Goal: Task Accomplishment & Management: Use online tool/utility

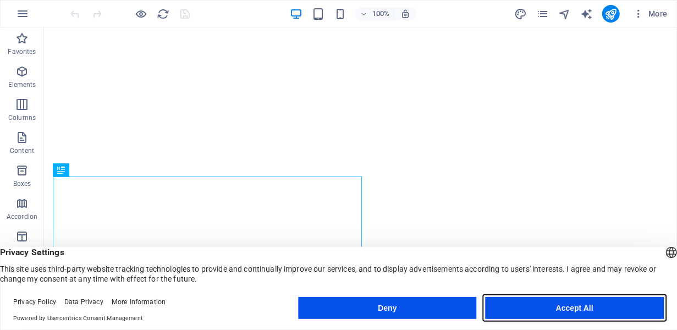
click at [598, 311] on button "Accept All" at bounding box center [575, 308] width 178 height 22
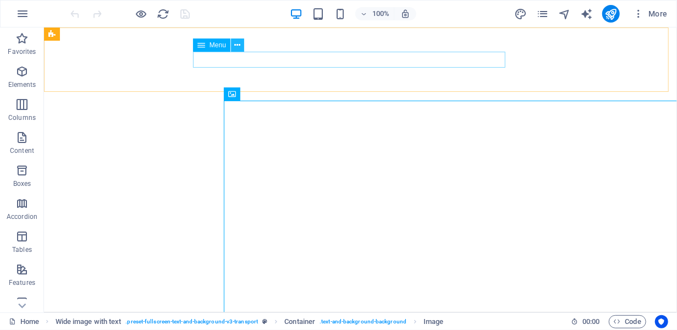
click at [239, 43] on icon at bounding box center [238, 46] width 6 height 12
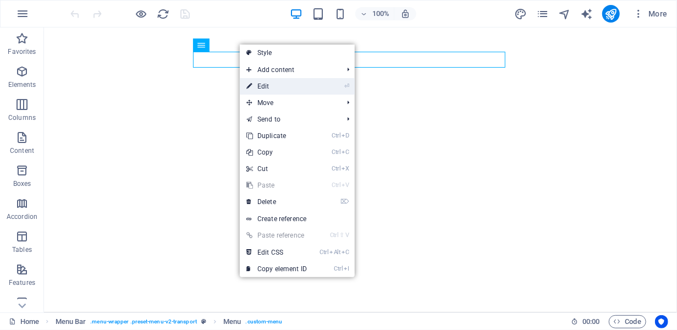
click at [266, 84] on link "⏎ Edit" at bounding box center [277, 86] width 74 height 17
select select
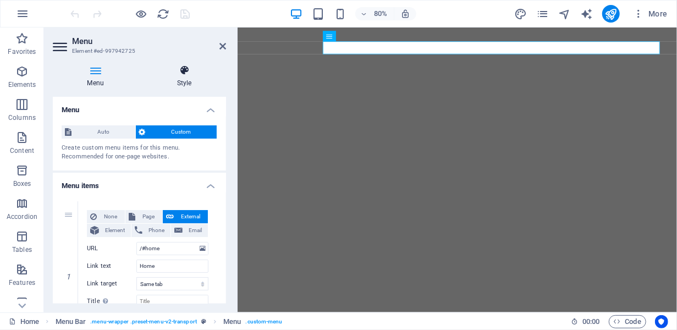
click at [189, 78] on h4 "Style" at bounding box center [184, 76] width 84 height 23
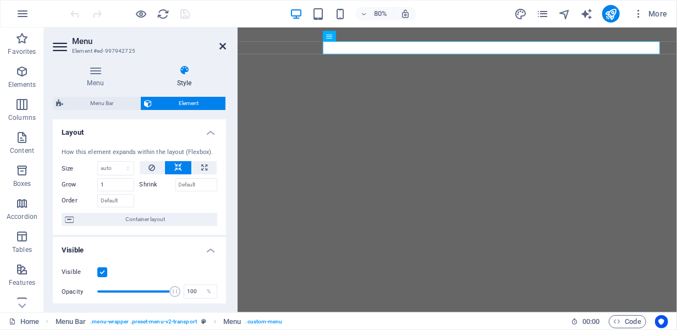
click at [220, 47] on icon at bounding box center [222, 46] width 7 height 9
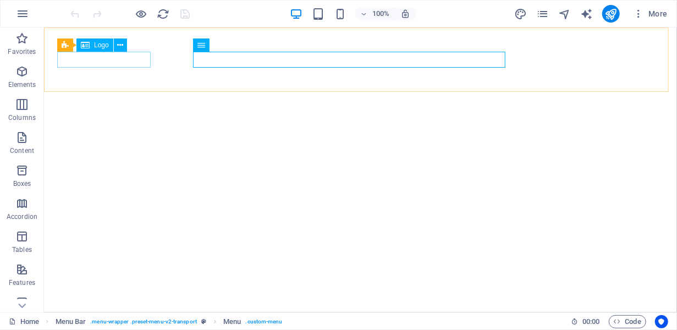
click at [105, 44] on span "Logo" at bounding box center [101, 45] width 15 height 7
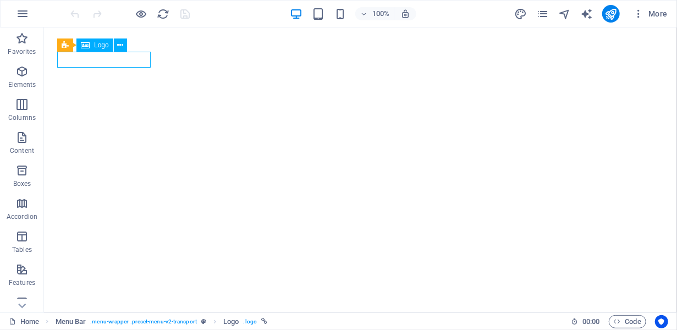
click at [127, 48] on div "Menu Bar Logo" at bounding box center [95, 46] width 77 height 14
click at [119, 47] on icon at bounding box center [120, 46] width 6 height 12
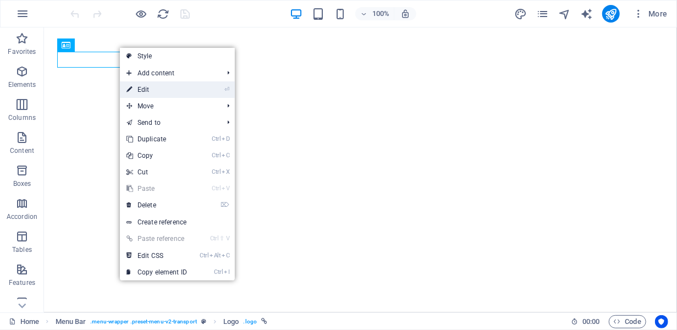
click at [169, 92] on link "⏎ Edit" at bounding box center [157, 89] width 74 height 17
select select "px"
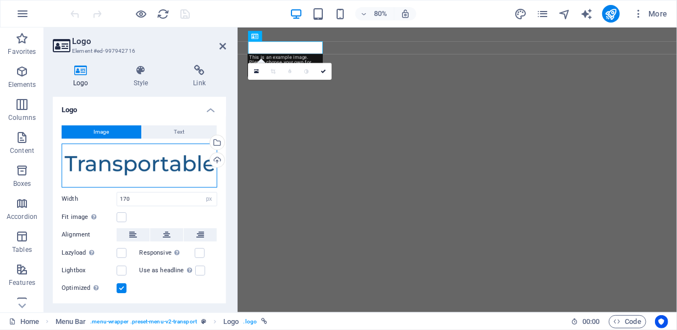
click at [145, 155] on div "Drag files here, click to choose files or select files from Files or our free s…" at bounding box center [140, 166] width 156 height 44
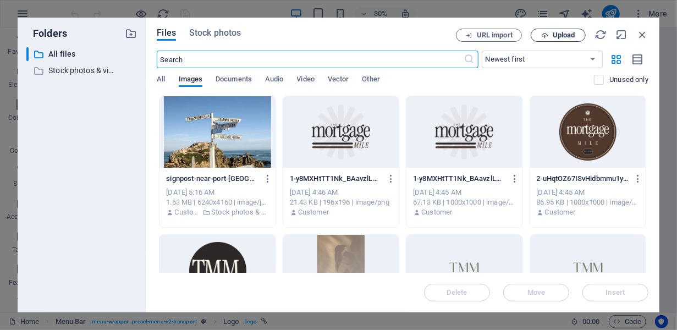
click at [564, 36] on span "Upload" at bounding box center [564, 35] width 23 height 7
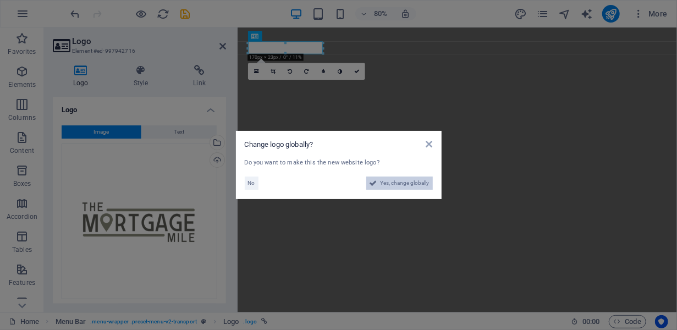
click at [411, 185] on span "Yes, change globally" at bounding box center [405, 183] width 49 height 13
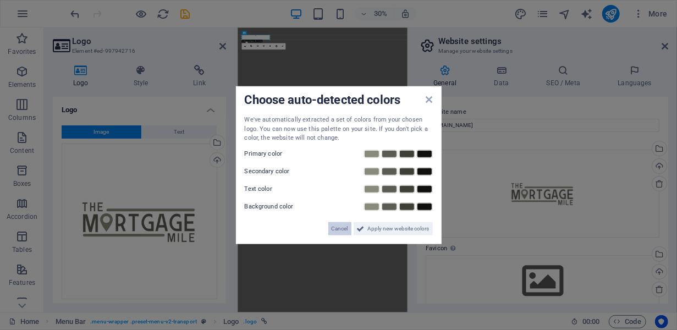
click at [333, 230] on span "Cancel" at bounding box center [340, 228] width 17 height 13
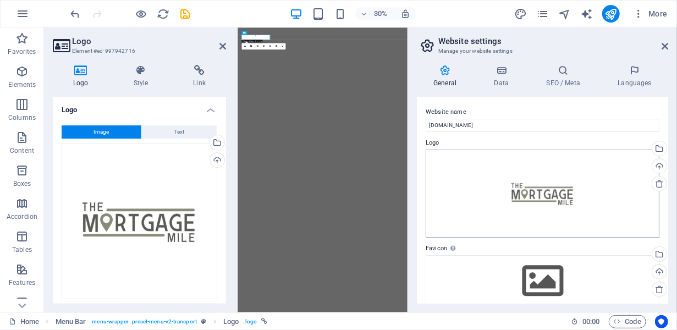
scroll to position [64, 0]
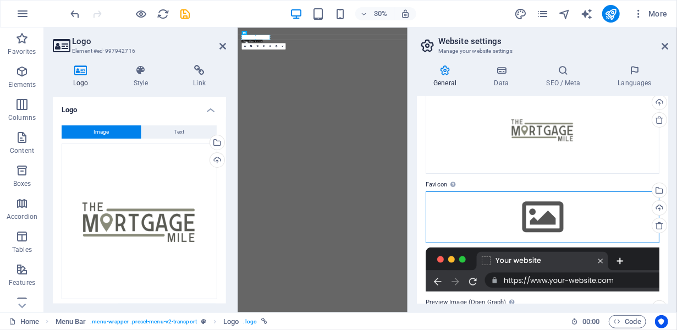
click at [620, 217] on div "Drag files here, click to choose files or select files from Files or our free s…" at bounding box center [543, 217] width 234 height 52
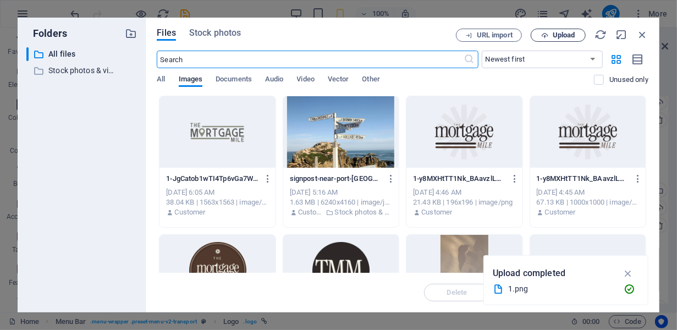
click at [562, 40] on button "Upload" at bounding box center [558, 35] width 55 height 13
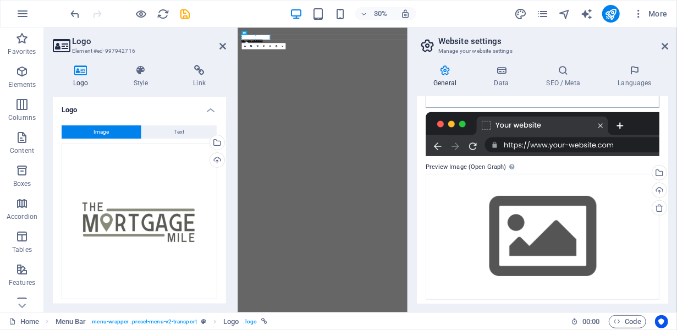
scroll to position [240, 0]
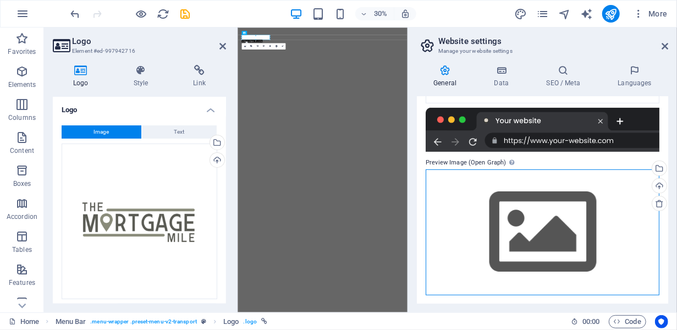
click at [582, 229] on div "Drag files here, click to choose files or select files from Files or our free s…" at bounding box center [543, 232] width 234 height 126
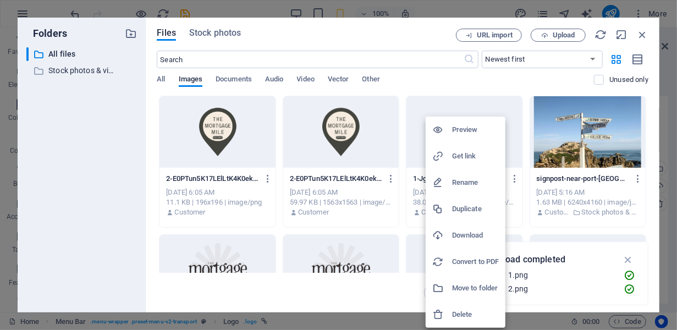
click at [416, 102] on div at bounding box center [338, 165] width 677 height 330
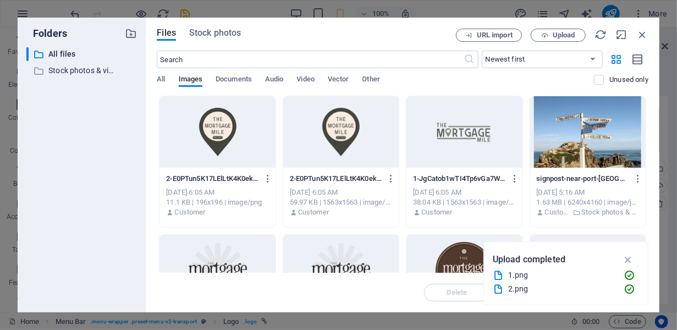
click at [447, 191] on div "Oct 5, 2025 6:05 AM" at bounding box center [464, 193] width 102 height 10
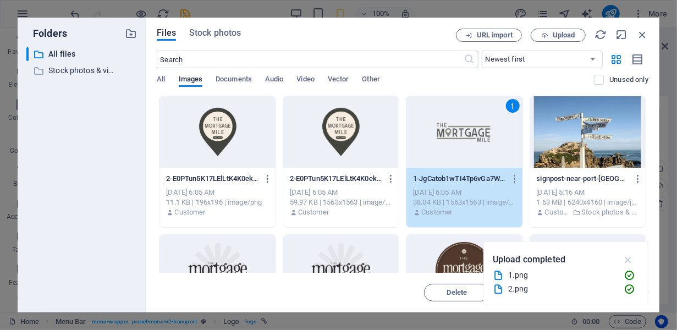
click at [629, 256] on icon "button" at bounding box center [628, 260] width 13 height 12
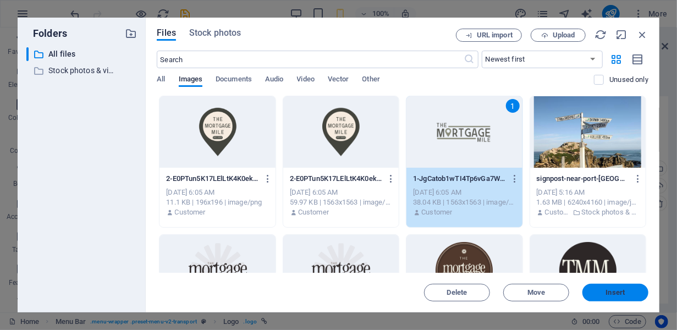
click at [608, 294] on span "Insert" at bounding box center [615, 292] width 19 height 7
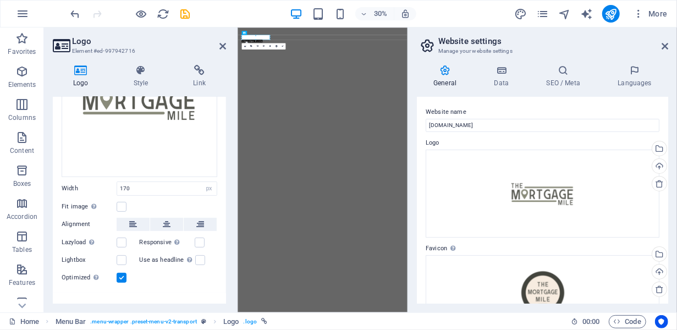
scroll to position [135, 0]
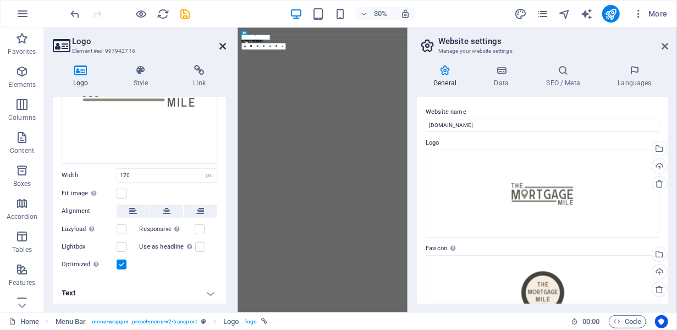
click at [221, 50] on icon at bounding box center [222, 46] width 7 height 9
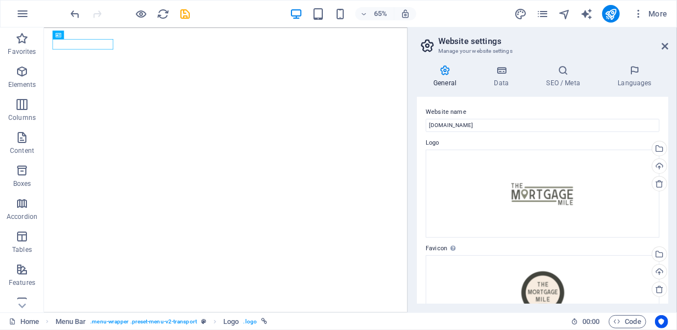
click at [668, 47] on aside "Website settings Manage your website settings General Data SEO / Meta Languages…" at bounding box center [543, 170] width 270 height 285
click at [664, 47] on icon at bounding box center [665, 46] width 7 height 9
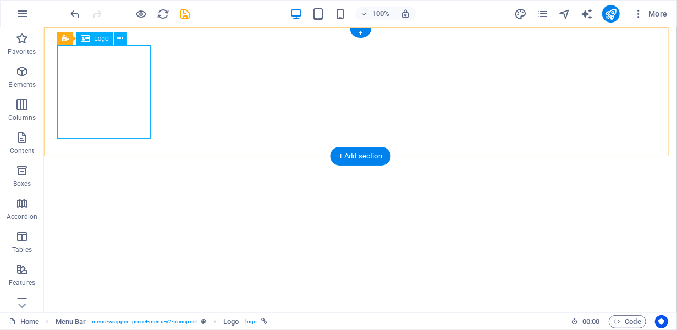
select select "px"
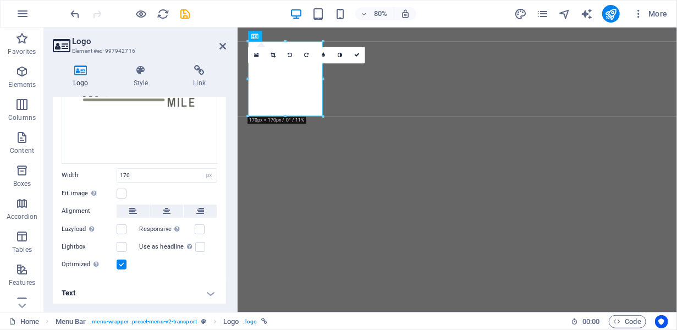
click at [127, 188] on div "Fit image Automatically fit image to a fixed width and height" at bounding box center [140, 193] width 156 height 13
click at [124, 191] on label at bounding box center [122, 194] width 10 height 10
click at [0, 0] on input "Fit image Automatically fit image to a fixed width and height" at bounding box center [0, 0] width 0 height 0
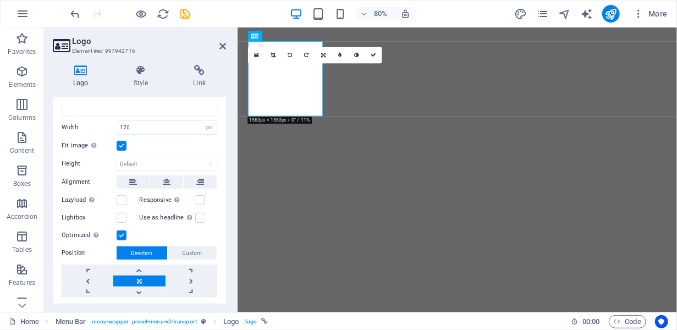
scroll to position [209, 0]
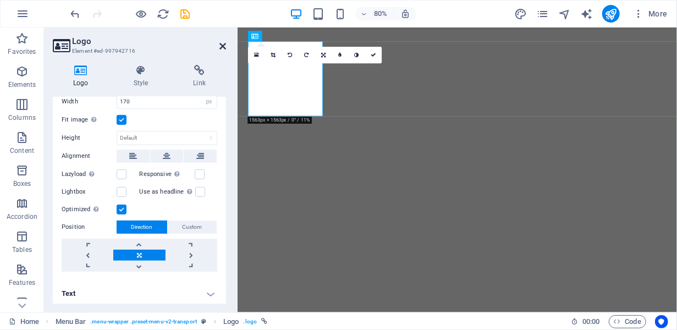
click at [222, 46] on icon at bounding box center [222, 46] width 7 height 9
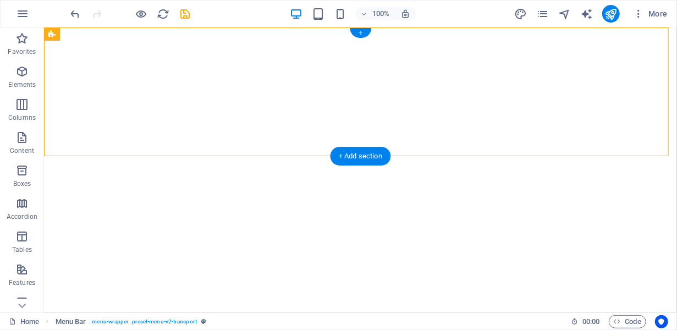
click at [362, 32] on div "+" at bounding box center [360, 33] width 21 height 10
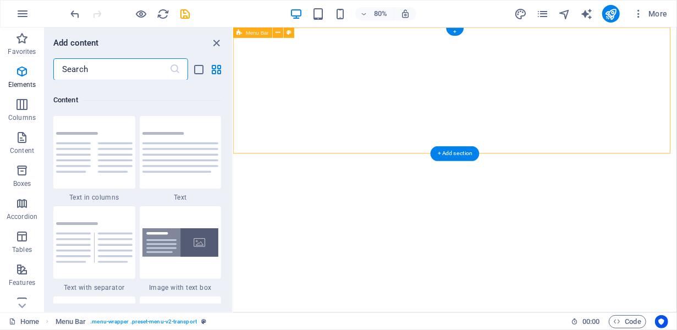
scroll to position [1924, 0]
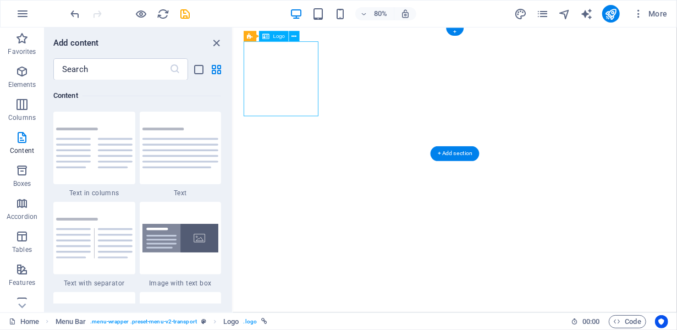
select select "px"
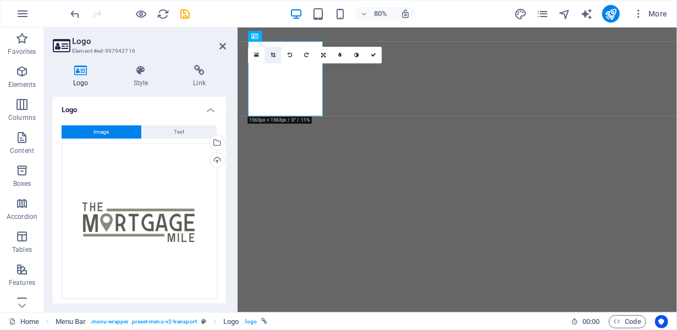
click at [274, 55] on icon at bounding box center [273, 56] width 5 height 6
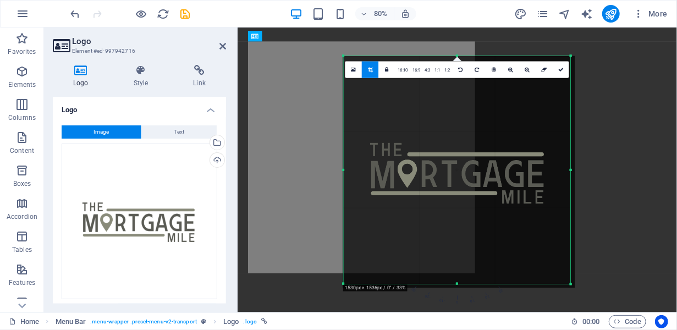
drag, startPoint x: 343, startPoint y: 56, endPoint x: 344, endPoint y: 136, distance: 80.3
click at [344, 136] on div "180 170 160 150 140 130 120 110 100 90 80 70 60 50 40 30 20 10 0 -10 -20 -30 -4…" at bounding box center [457, 170] width 227 height 228
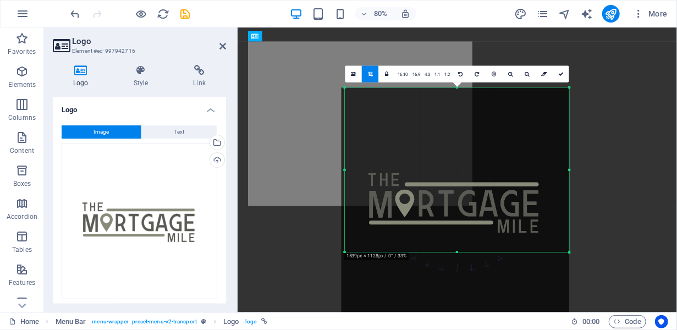
drag, startPoint x: 345, startPoint y: 284, endPoint x: 348, endPoint y: 205, distance: 79.3
click at [348, 205] on div "180 170 160 150 140 130 120 110 100 90 80 70 60 50 40 30 20 10 0 -10 -20 -30 -4…" at bounding box center [457, 169] width 224 height 164
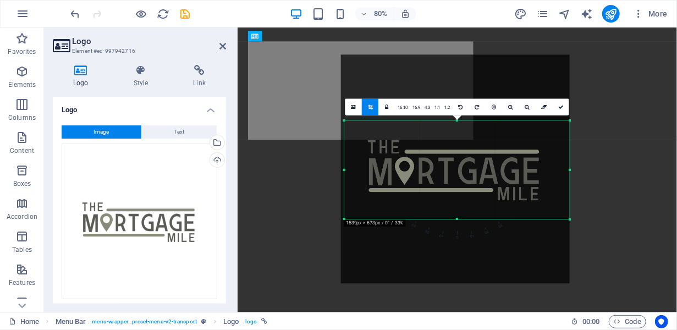
drag, startPoint x: 569, startPoint y: 87, endPoint x: 570, endPoint y: 170, distance: 82.5
click at [570, 170] on div "180 170 160 150 140 130 120 110 100 90 80 70 60 50 40 30 20 10 0 -10 -20 -30 -4…" at bounding box center [458, 169] width 226 height 98
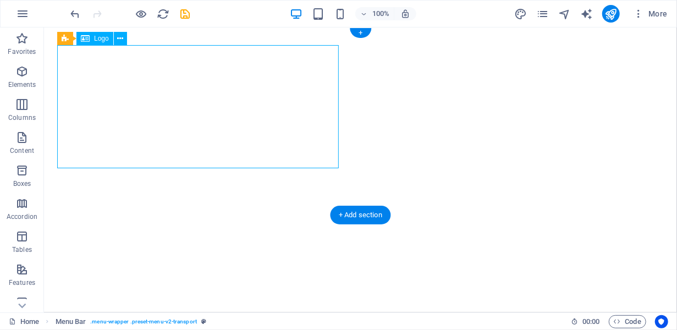
select select "px"
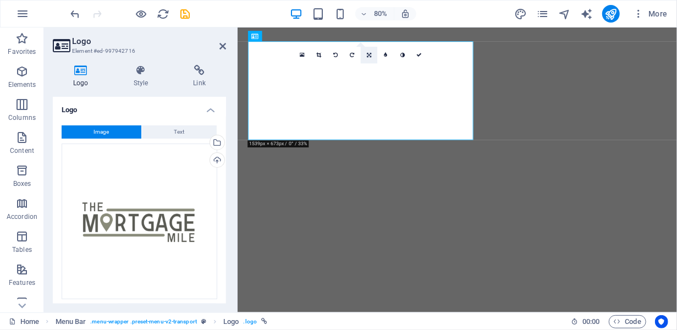
click at [362, 56] on link at bounding box center [369, 55] width 17 height 17
click at [349, 49] on link at bounding box center [352, 52] width 17 height 17
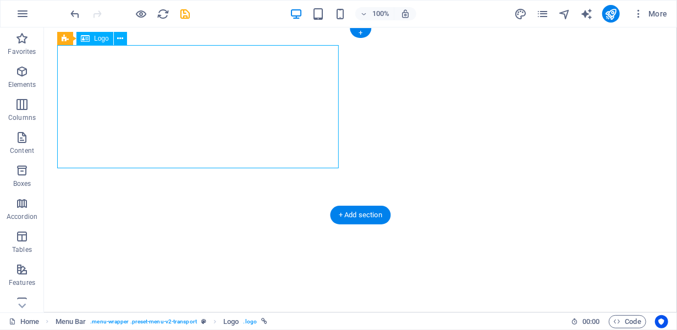
select select "px"
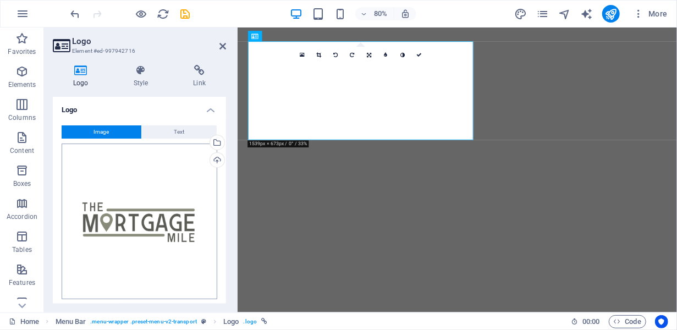
scroll to position [125, 0]
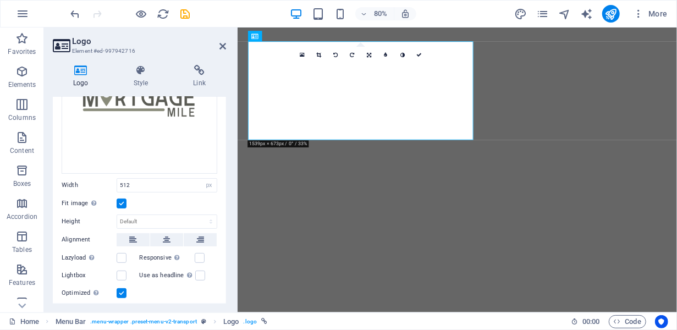
click at [122, 204] on label at bounding box center [122, 204] width 10 height 10
click at [0, 0] on input "Fit image Automatically fit image to a fixed width and height" at bounding box center [0, 0] width 0 height 0
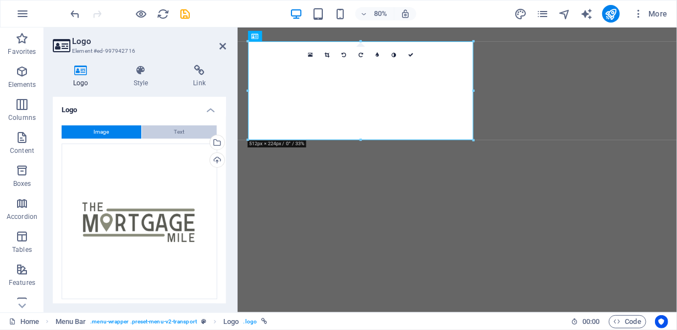
scroll to position [1, 0]
click at [223, 46] on icon at bounding box center [222, 46] width 7 height 9
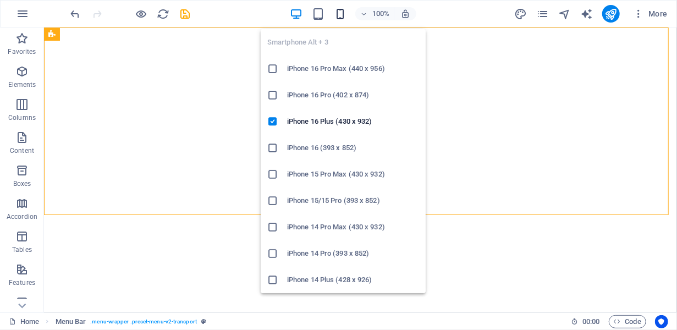
click at [342, 9] on icon "button" at bounding box center [340, 14] width 13 height 13
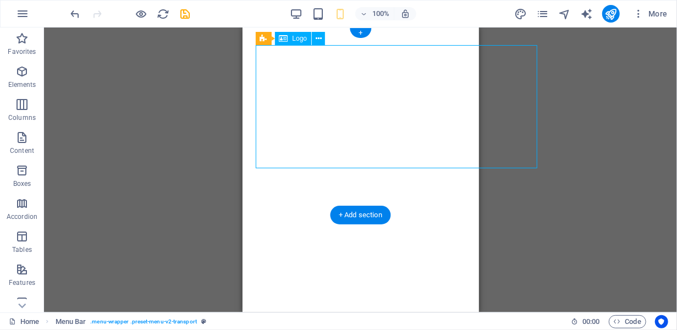
select select "px"
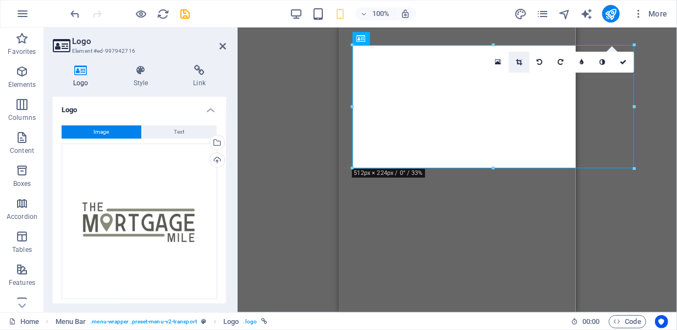
click at [520, 60] on icon at bounding box center [519, 62] width 6 height 7
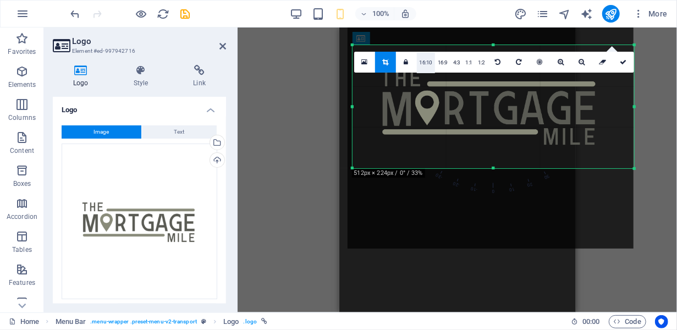
click at [432, 60] on link "16:10" at bounding box center [426, 62] width 19 height 21
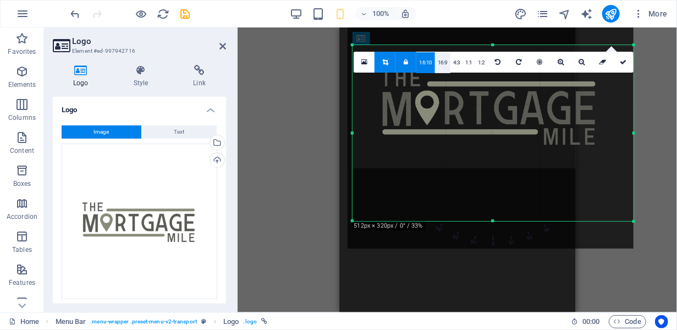
click at [444, 60] on link "16:9" at bounding box center [442, 62] width 15 height 21
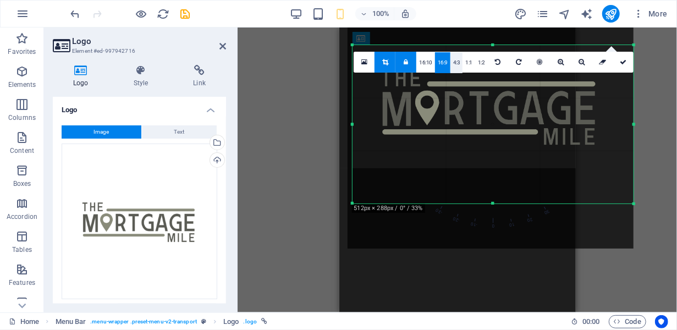
click at [460, 61] on link "4:3" at bounding box center [456, 62] width 13 height 21
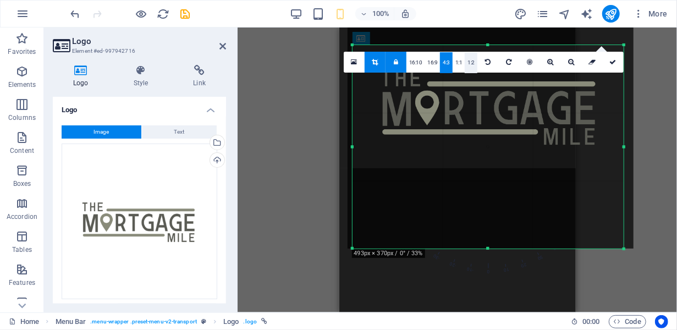
click at [469, 61] on link "1:2" at bounding box center [471, 62] width 13 height 21
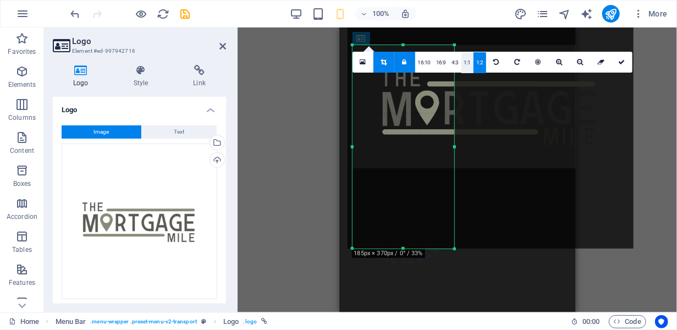
click at [464, 62] on link "1:1" at bounding box center [467, 62] width 13 height 21
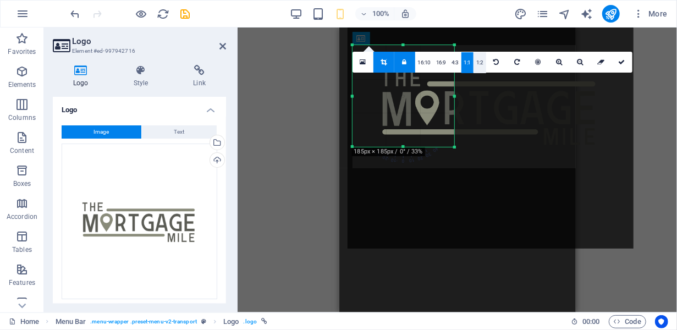
click at [479, 68] on link "1:2" at bounding box center [480, 62] width 13 height 21
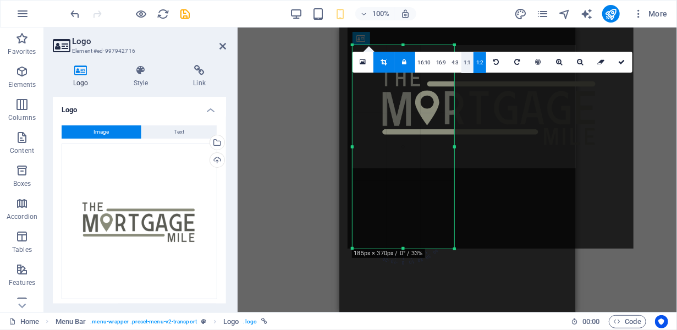
click at [465, 67] on link "1:1" at bounding box center [467, 62] width 13 height 21
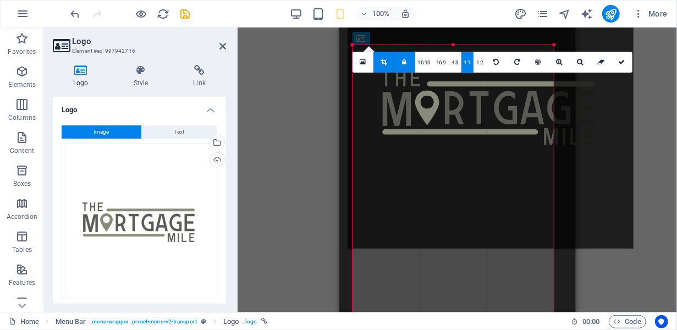
drag, startPoint x: 454, startPoint y: 96, endPoint x: 623, endPoint y: 94, distance: 168.9
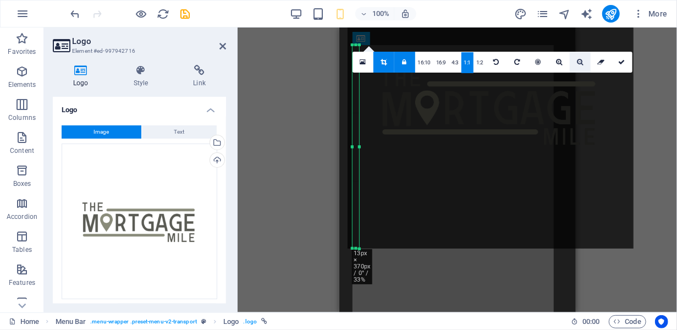
click at [577, 63] on icon at bounding box center [580, 62] width 6 height 7
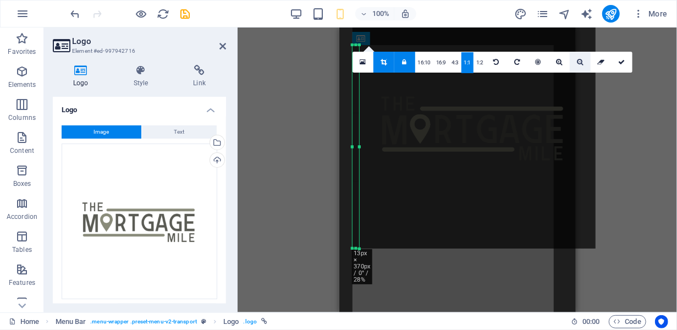
click at [577, 63] on icon at bounding box center [580, 62] width 6 height 7
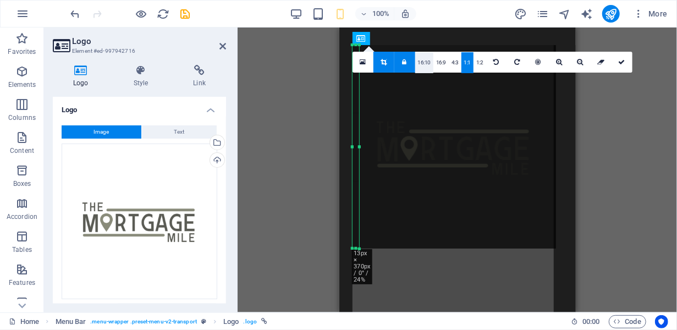
click at [417, 61] on link "16:10" at bounding box center [424, 62] width 19 height 21
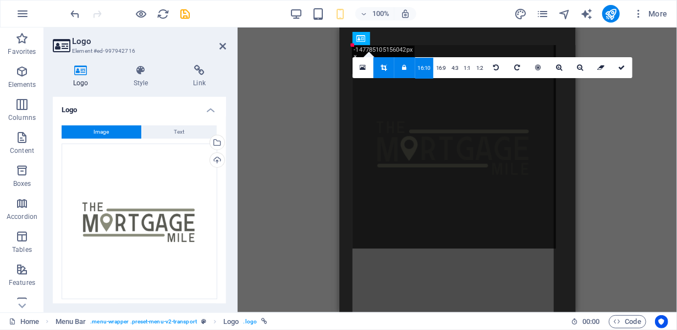
click at [432, 65] on link "16:10" at bounding box center [424, 68] width 19 height 21
click at [439, 65] on link "16:9" at bounding box center [440, 68] width 15 height 21
click at [462, 69] on link "1:1" at bounding box center [467, 68] width 13 height 21
click at [377, 68] on link at bounding box center [383, 67] width 21 height 21
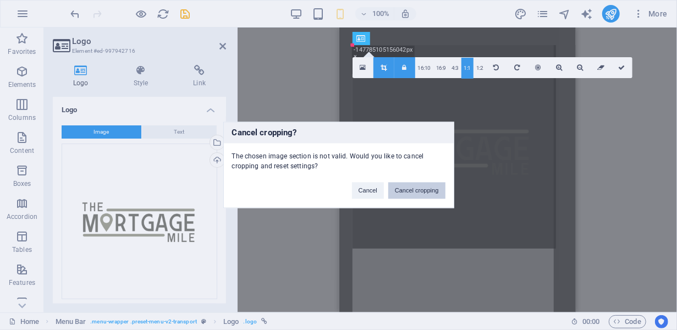
click at [403, 189] on button "Cancel cropping" at bounding box center [416, 191] width 57 height 17
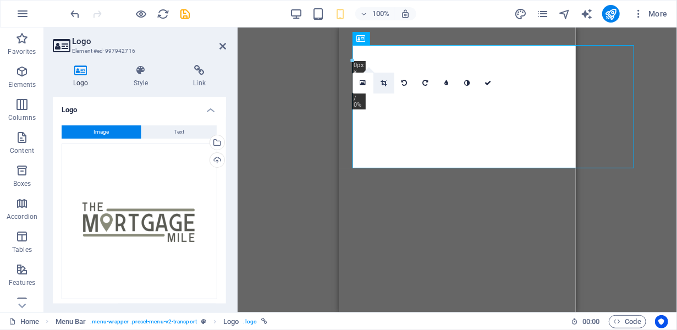
click at [386, 89] on link at bounding box center [383, 83] width 21 height 21
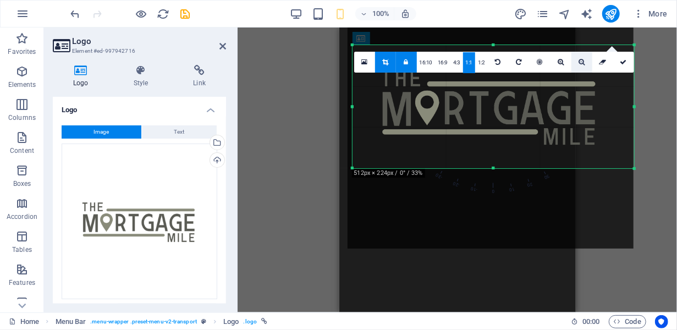
click at [580, 59] on icon at bounding box center [582, 62] width 6 height 7
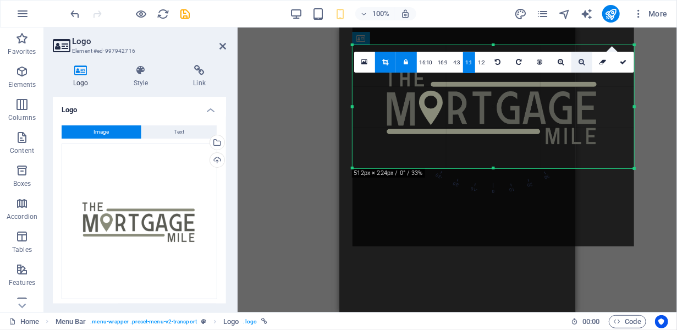
click at [580, 59] on icon at bounding box center [582, 62] width 6 height 7
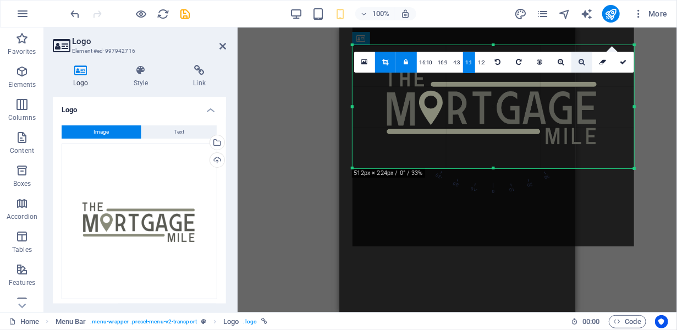
click at [580, 59] on icon at bounding box center [582, 62] width 6 height 7
click at [459, 63] on link "4:3" at bounding box center [456, 62] width 13 height 21
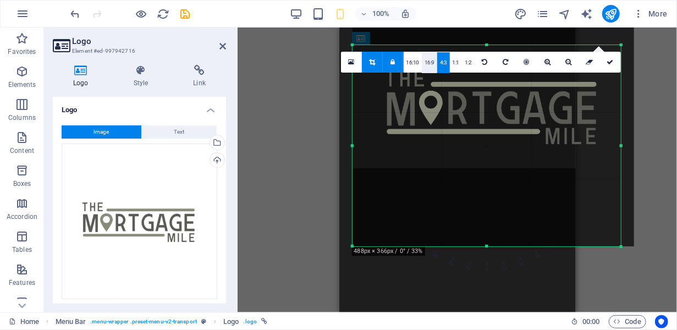
click at [430, 63] on link "16:9" at bounding box center [429, 62] width 15 height 21
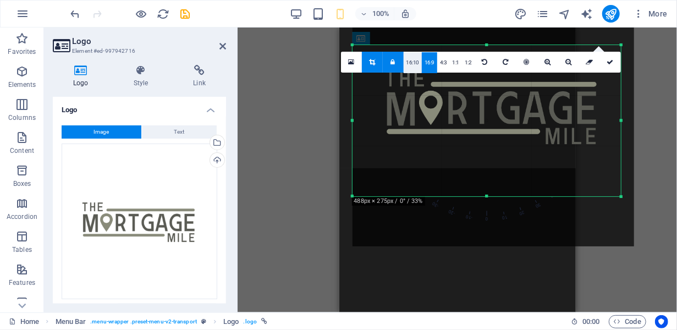
click at [417, 64] on link "16:10" at bounding box center [413, 62] width 19 height 21
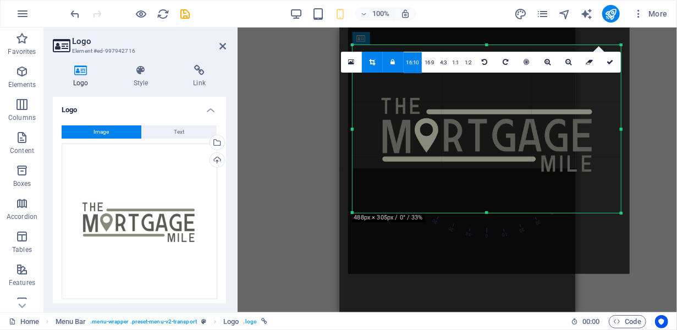
drag, startPoint x: 492, startPoint y: 109, endPoint x: 487, endPoint y: 137, distance: 27.9
click at [487, 137] on div at bounding box center [489, 133] width 282 height 282
click at [566, 65] on link at bounding box center [568, 62] width 21 height 21
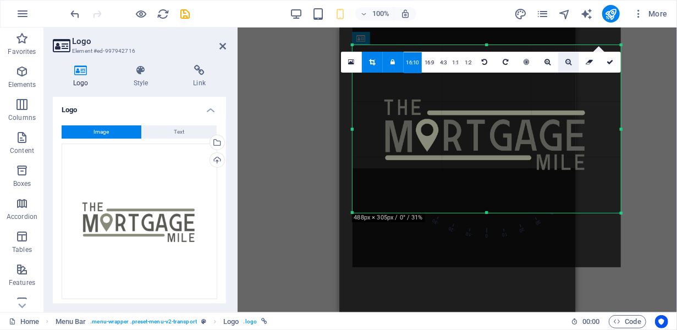
click at [566, 65] on link at bounding box center [568, 62] width 21 height 21
click at [635, 131] on div "Drag here to replace the existing content. Press “Ctrl” if you want to create a…" at bounding box center [457, 170] width 439 height 285
click at [617, 66] on link at bounding box center [610, 62] width 21 height 21
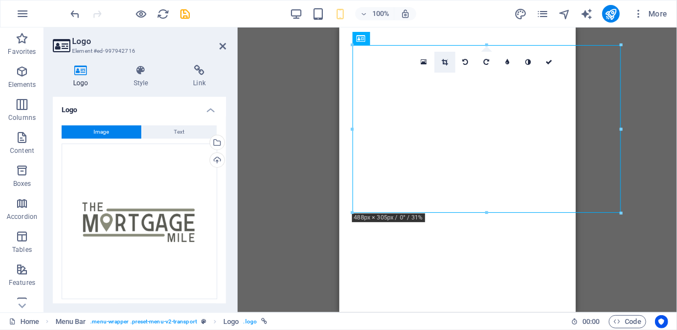
click at [448, 60] on link at bounding box center [445, 62] width 21 height 21
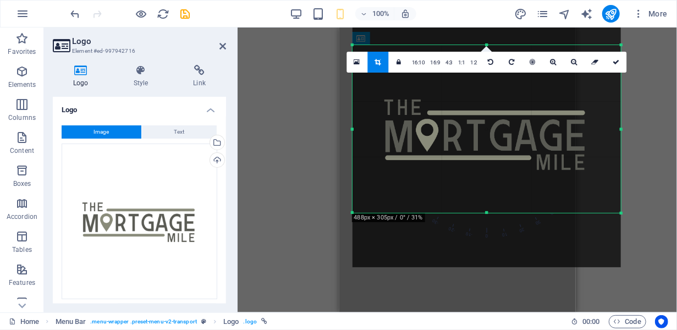
click at [624, 129] on div at bounding box center [487, 133] width 290 height 290
click at [580, 145] on div at bounding box center [487, 133] width 268 height 268
click at [419, 63] on link "16:10" at bounding box center [418, 62] width 19 height 21
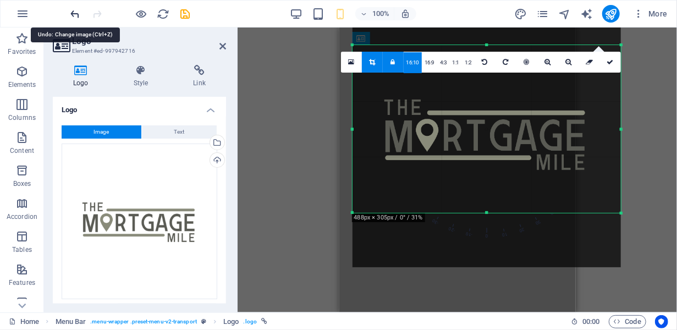
click at [73, 16] on icon "undo" at bounding box center [75, 14] width 13 height 13
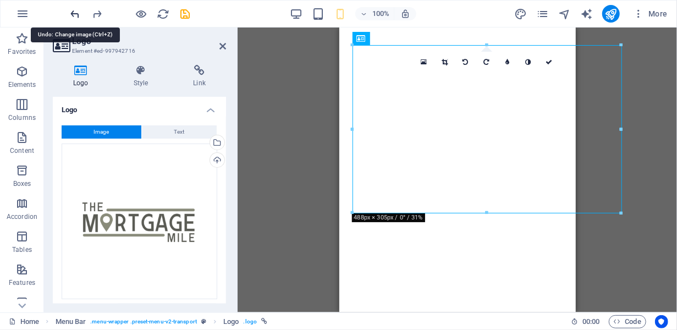
click at [73, 16] on icon "undo" at bounding box center [75, 14] width 13 height 13
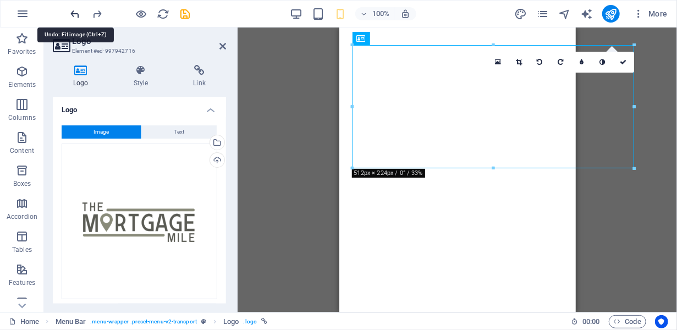
click at [73, 16] on icon "undo" at bounding box center [75, 14] width 13 height 13
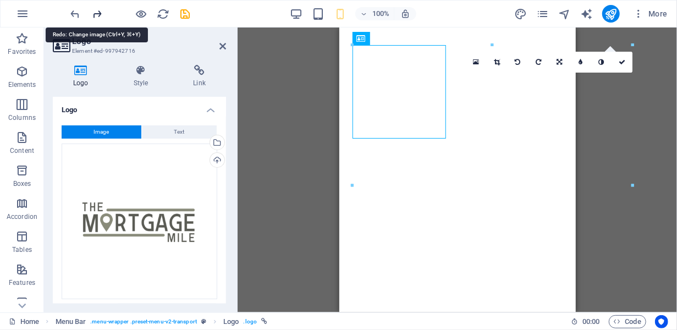
click at [92, 15] on icon "redo" at bounding box center [97, 14] width 13 height 13
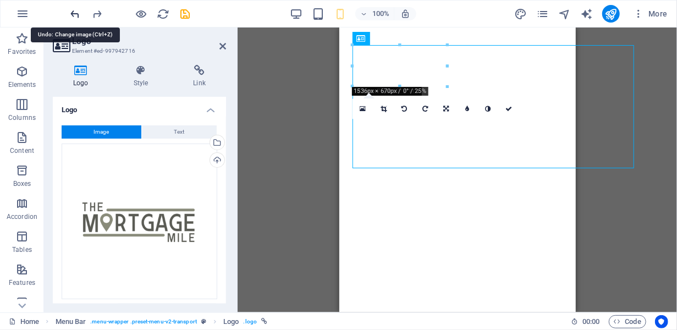
click at [80, 14] on icon "undo" at bounding box center [75, 14] width 13 height 13
type input "170"
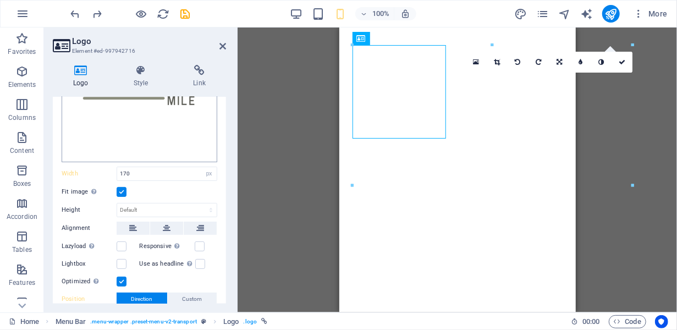
scroll to position [140, 0]
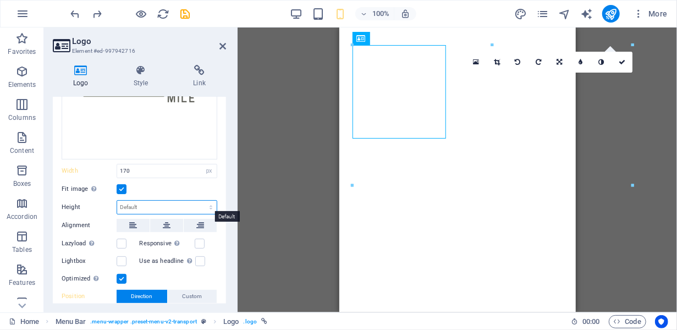
click at [146, 201] on select "Default auto px" at bounding box center [167, 207] width 100 height 13
click at [103, 206] on label "Height" at bounding box center [89, 207] width 55 height 6
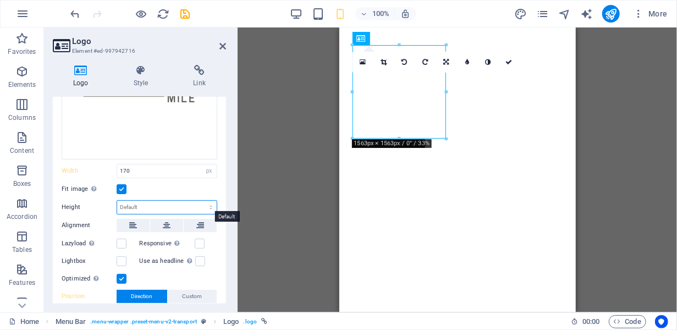
click at [155, 205] on select "Default auto px" at bounding box center [167, 207] width 100 height 13
click at [117, 201] on select "Default auto px" at bounding box center [167, 207] width 100 height 13
select select "DISABLED_OPTION_VALUE"
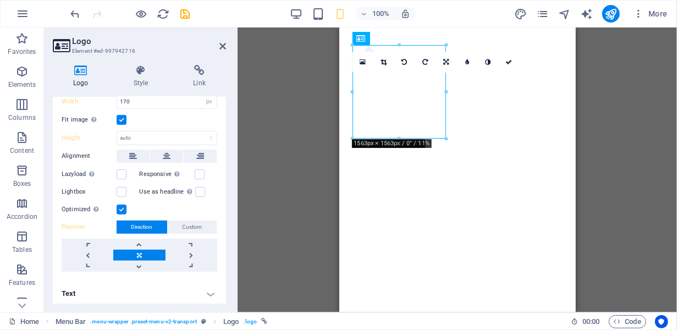
click at [260, 227] on div "Drag here to replace the existing content. Press “Ctrl” if you want to create a…" at bounding box center [457, 170] width 439 height 285
click at [218, 48] on header "Logo Element #ed-997942716" at bounding box center [139, 42] width 173 height 29
click at [220, 47] on icon at bounding box center [222, 46] width 7 height 9
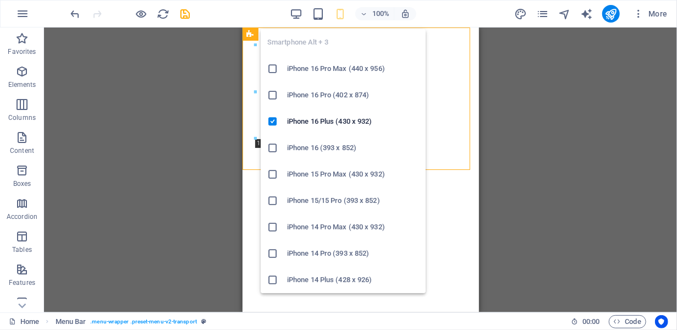
click at [340, 15] on icon "button" at bounding box center [340, 14] width 13 height 13
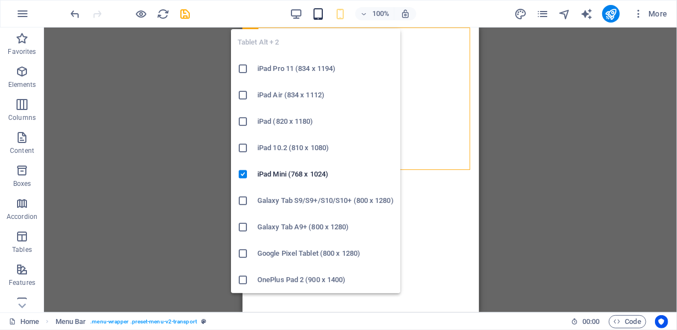
click at [314, 15] on icon "button" at bounding box center [318, 14] width 13 height 13
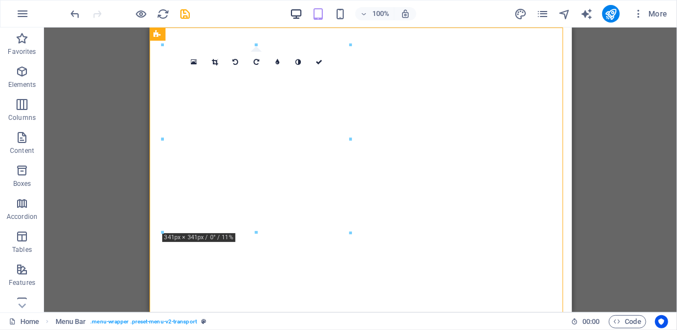
click at [299, 13] on icon "button" at bounding box center [296, 14] width 13 height 13
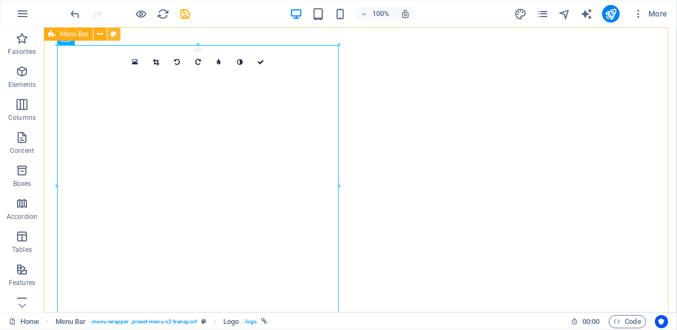
click at [117, 31] on button at bounding box center [113, 34] width 13 height 13
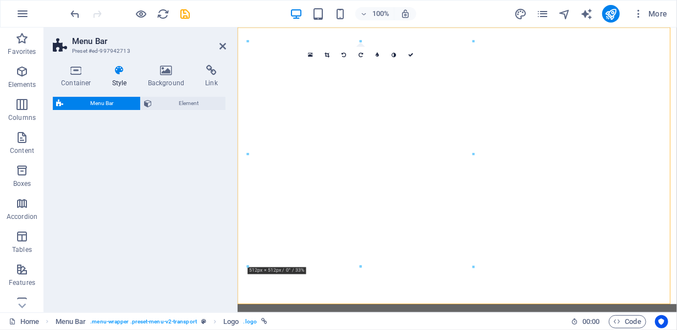
select select "rem"
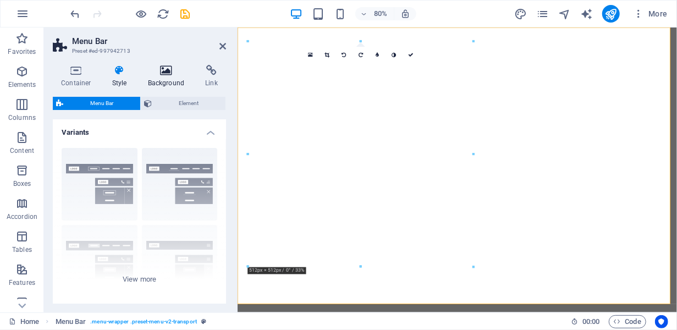
click at [166, 76] on h4 "Background" at bounding box center [169, 76] width 58 height 23
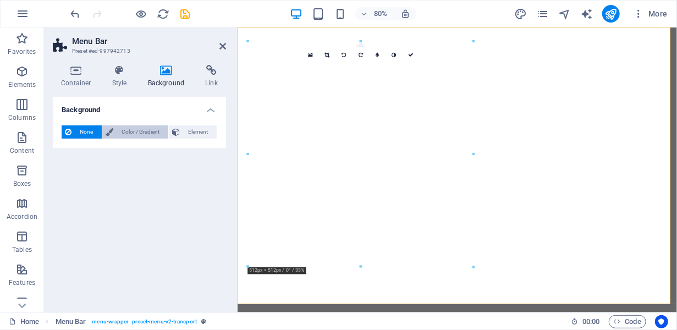
click at [142, 135] on span "Color / Gradient" at bounding box center [141, 131] width 48 height 13
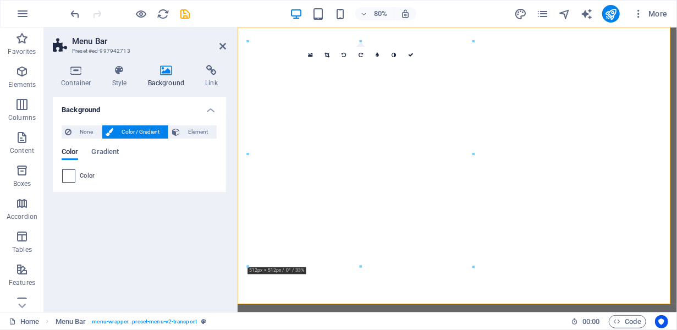
click at [65, 174] on span at bounding box center [69, 176] width 12 height 12
type input "#ffffff"
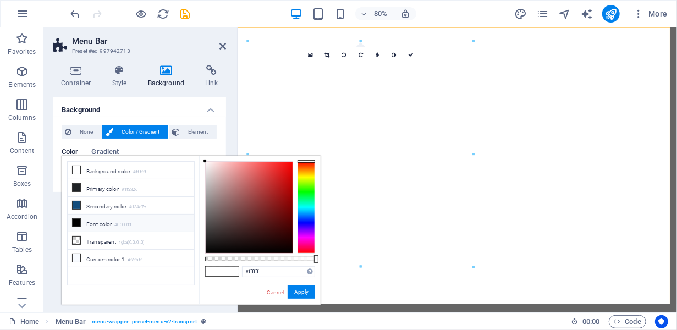
click at [211, 106] on h4 "Background" at bounding box center [139, 107] width 173 height 20
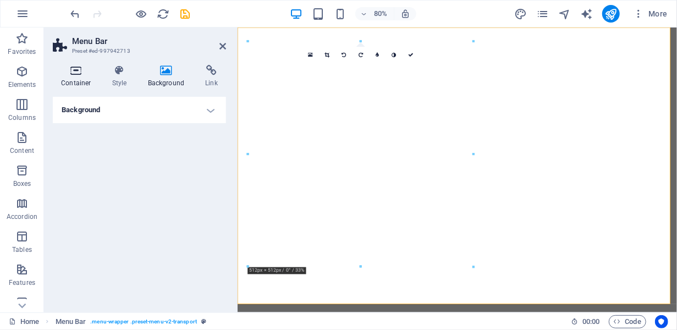
click at [84, 74] on icon at bounding box center [76, 70] width 47 height 11
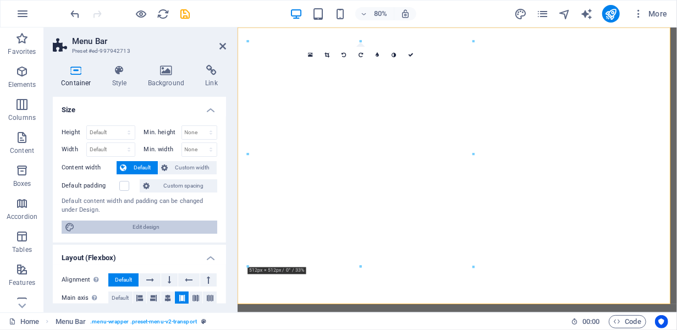
click at [173, 225] on span "Edit design" at bounding box center [146, 227] width 136 height 13
select select "rem"
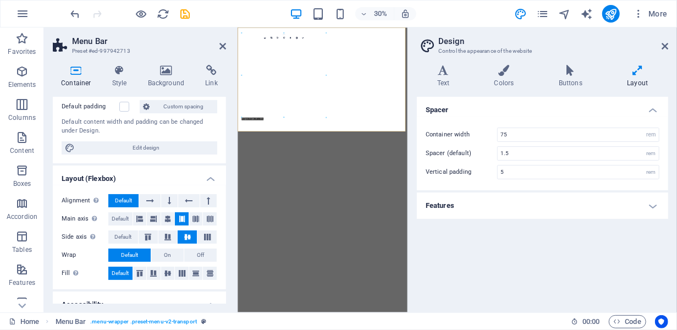
scroll to position [0, 0]
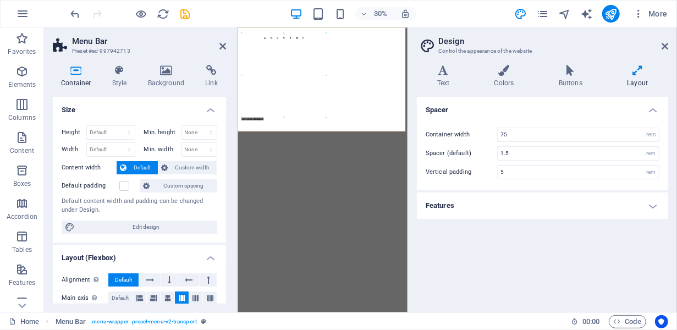
click at [80, 79] on h4 "Container" at bounding box center [78, 76] width 51 height 23
click at [222, 45] on icon at bounding box center [222, 46] width 7 height 9
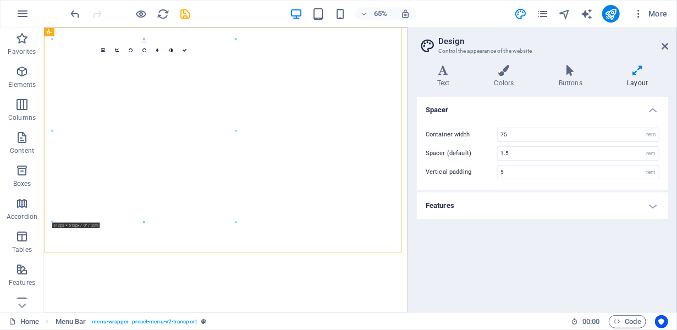
click at [661, 48] on header "Design Control the appearance of the website" at bounding box center [543, 42] width 249 height 29
click at [670, 46] on aside "Design Control the appearance of the website Variants Text Colors Buttons Layou…" at bounding box center [543, 170] width 270 height 285
click at [666, 45] on icon at bounding box center [665, 46] width 7 height 9
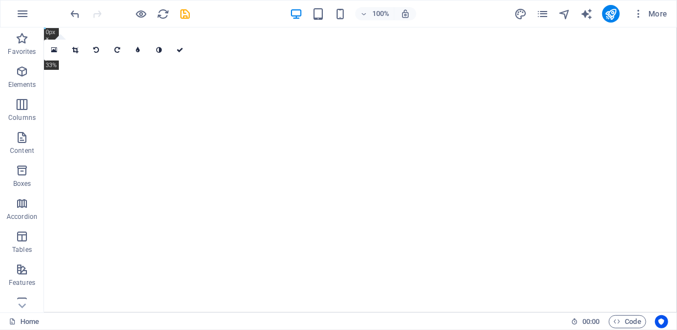
click at [85, 61] on div "16:10 16:9 4:3 1:1 1:2 0" at bounding box center [117, 50] width 146 height 21
click at [48, 55] on link at bounding box center [54, 50] width 21 height 21
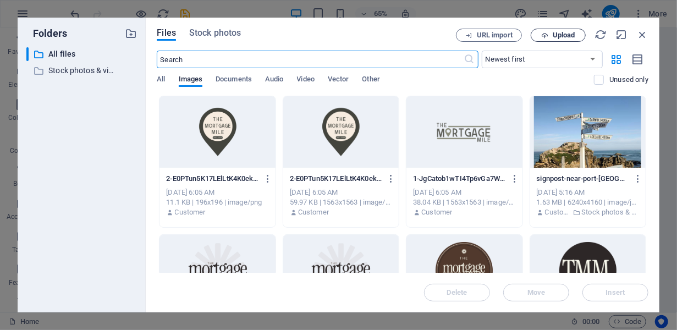
click at [573, 29] on button "Upload" at bounding box center [558, 35] width 55 height 13
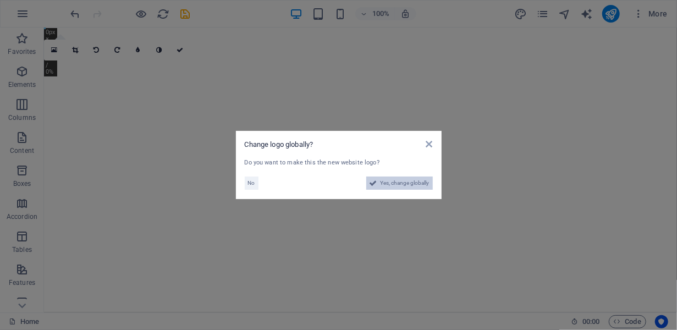
click at [403, 183] on span "Yes, change globally" at bounding box center [405, 183] width 49 height 13
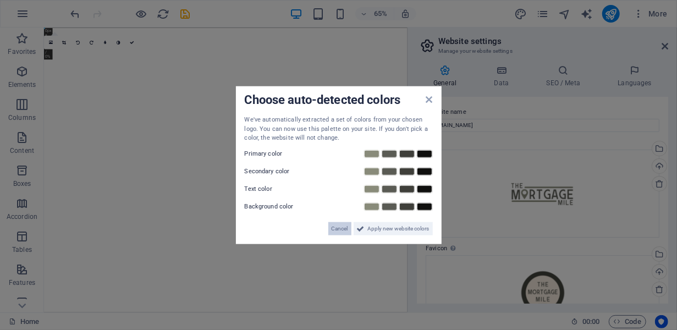
click at [336, 224] on span "Cancel" at bounding box center [340, 228] width 17 height 13
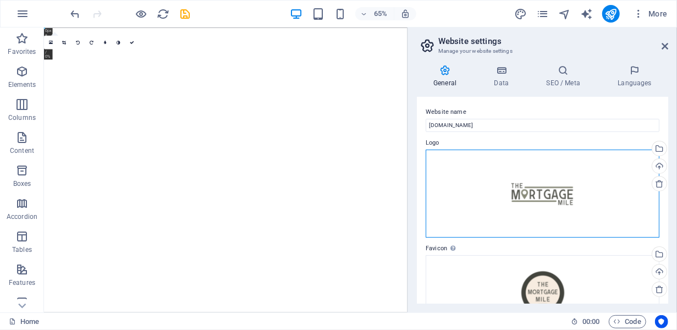
click at [568, 191] on div "Drag files here, click to choose files or select files from Files or our free s…" at bounding box center [543, 194] width 234 height 88
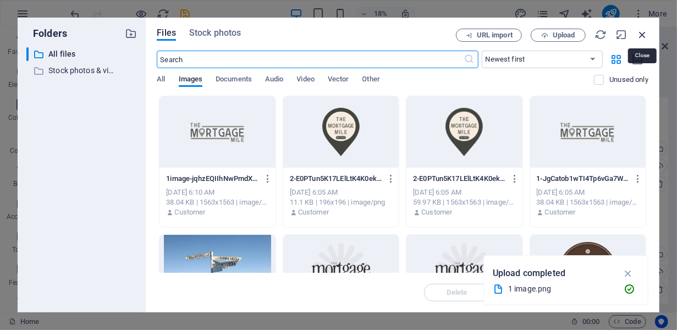
click at [640, 32] on icon "button" at bounding box center [642, 35] width 12 height 12
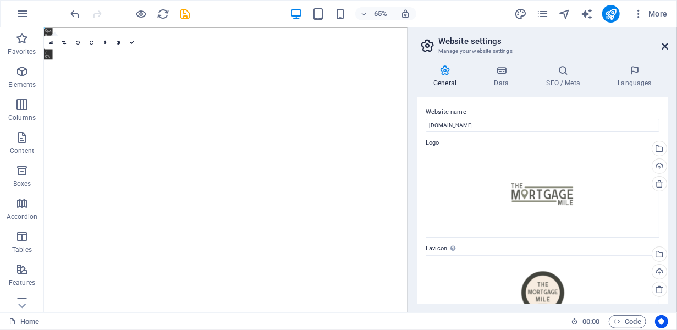
click at [663, 49] on icon at bounding box center [665, 46] width 7 height 9
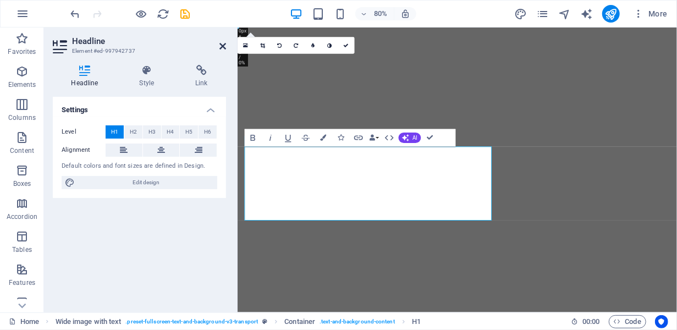
click at [223, 45] on icon at bounding box center [222, 46] width 7 height 9
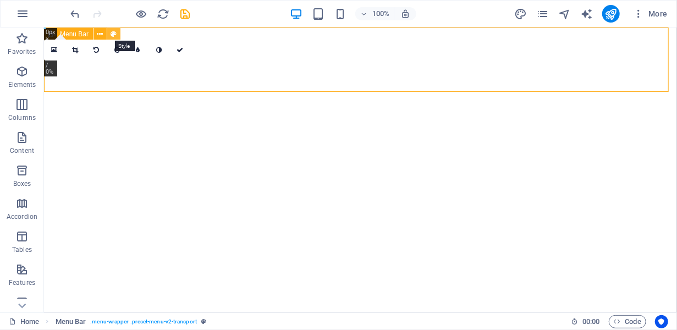
click at [113, 34] on icon at bounding box center [114, 35] width 6 height 12
select select "rem"
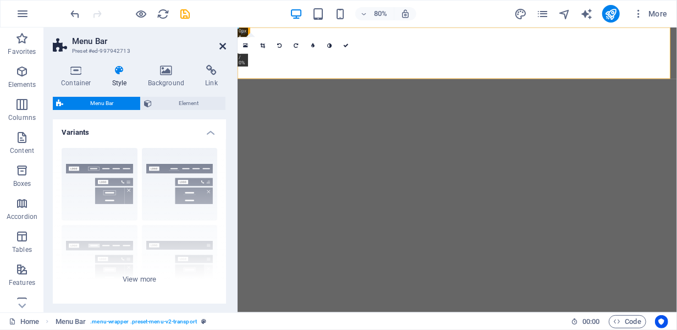
click at [225, 46] on icon at bounding box center [222, 46] width 7 height 9
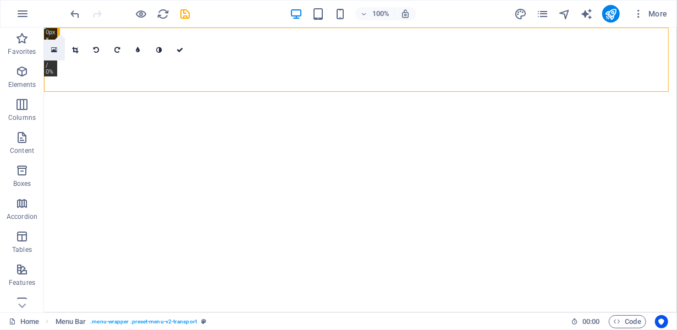
click at [51, 43] on link at bounding box center [54, 50] width 21 height 21
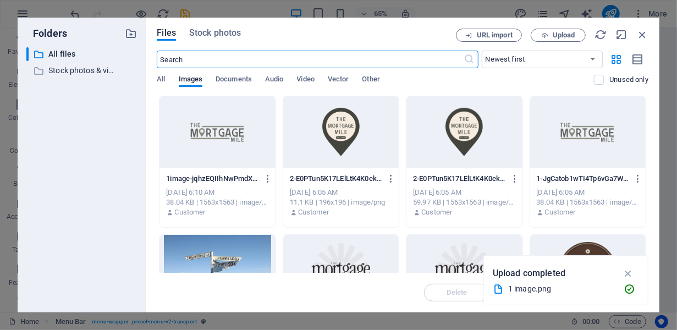
click at [206, 150] on div at bounding box center [218, 132] width 116 height 72
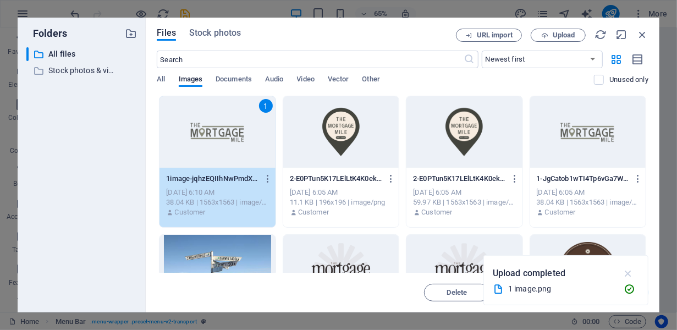
click at [630, 271] on icon "button" at bounding box center [628, 273] width 13 height 12
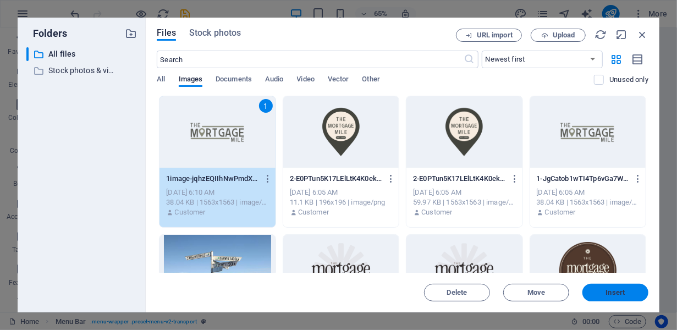
click at [613, 298] on button "Insert" at bounding box center [615, 293] width 66 height 18
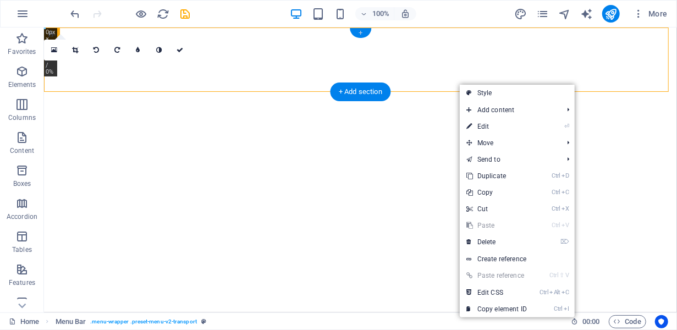
click at [364, 32] on div "+" at bounding box center [360, 33] width 21 height 10
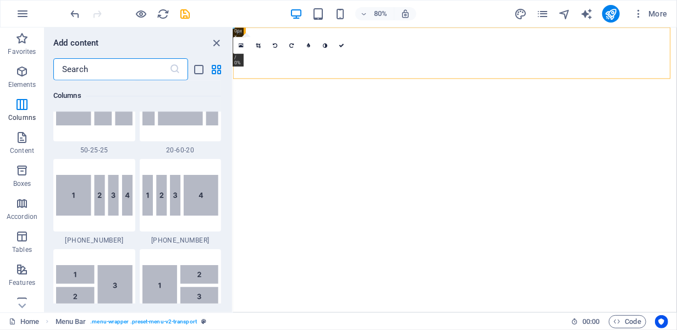
scroll to position [1195, 0]
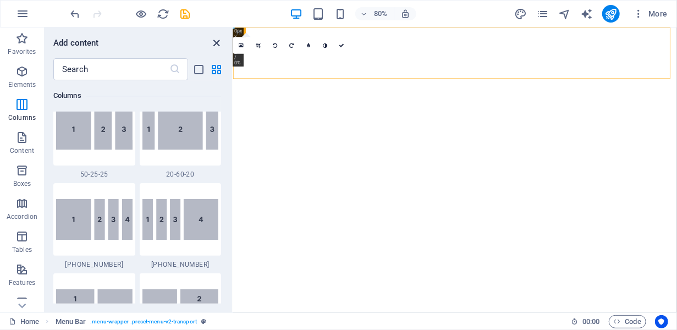
click at [217, 37] on icon "close panel" at bounding box center [217, 43] width 13 height 13
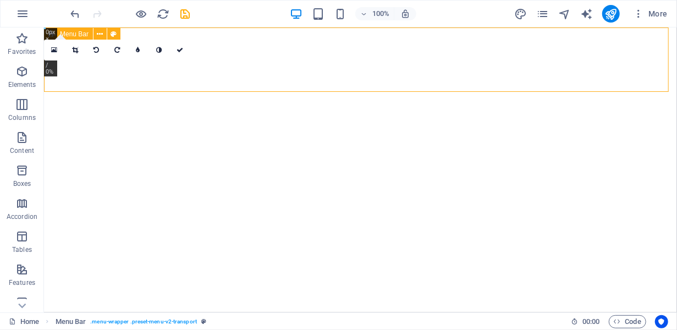
click at [49, 34] on icon at bounding box center [51, 34] width 7 height 13
click at [77, 33] on span "Menu Bar" at bounding box center [74, 34] width 29 height 7
click at [656, 14] on span "More" at bounding box center [650, 13] width 35 height 11
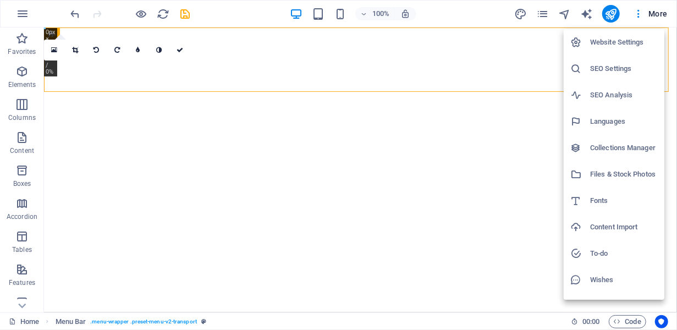
click at [636, 15] on div at bounding box center [338, 165] width 677 height 330
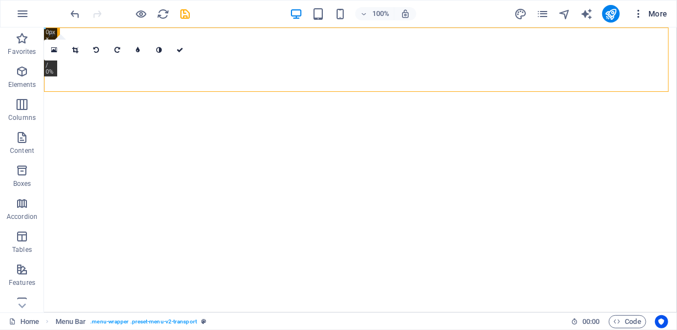
click at [641, 13] on icon "button" at bounding box center [638, 13] width 11 height 11
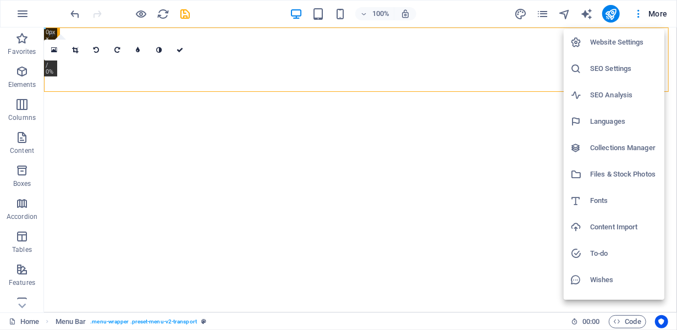
click at [541, 26] on div at bounding box center [338, 165] width 677 height 330
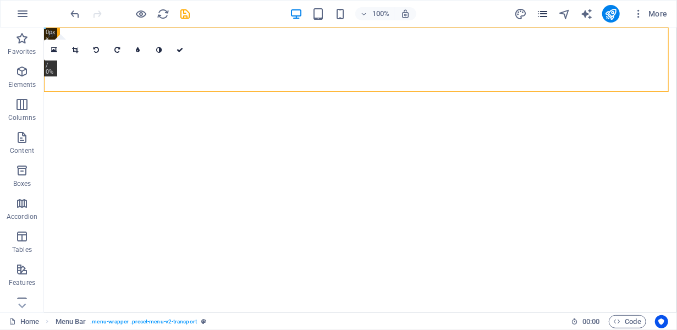
click at [543, 8] on icon "pages" at bounding box center [542, 14] width 13 height 13
click at [543, 11] on icon "pages" at bounding box center [542, 14] width 13 height 13
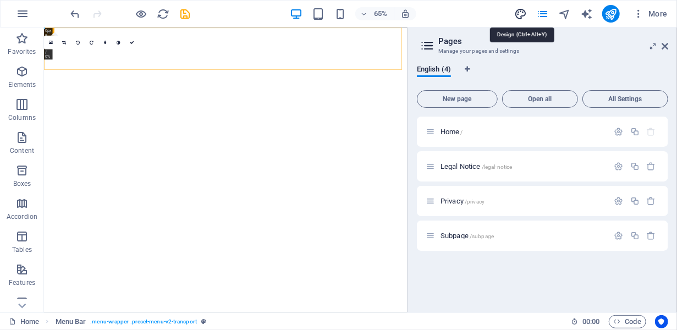
click at [517, 16] on icon "design" at bounding box center [520, 14] width 13 height 13
select select "rem"
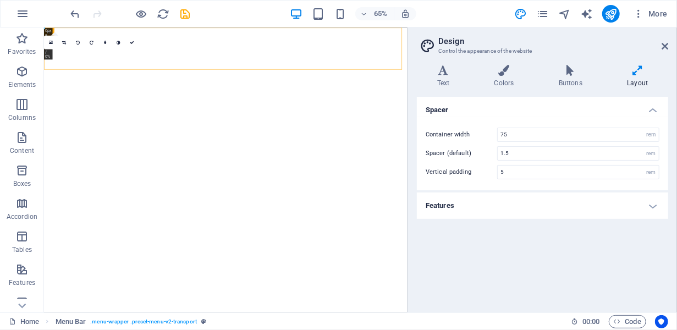
click at [550, 10] on div "More" at bounding box center [593, 14] width 158 height 18
click at [545, 13] on icon "pages" at bounding box center [542, 14] width 13 height 13
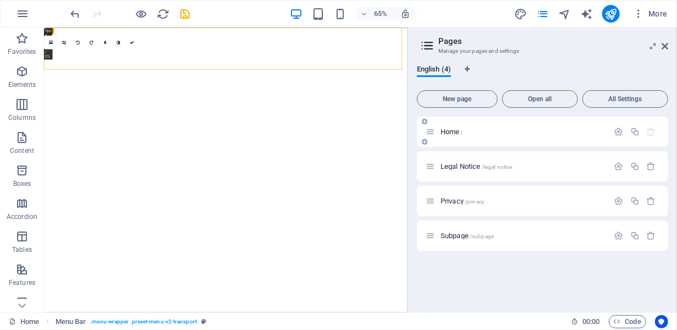
click at [477, 136] on div "Home /" at bounding box center [517, 131] width 183 height 13
click at [451, 128] on span "Home /" at bounding box center [452, 132] width 23 height 8
click at [618, 130] on icon "button" at bounding box center [618, 131] width 9 height 9
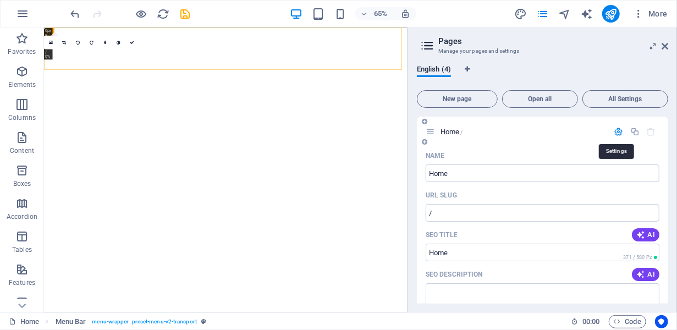
click at [618, 129] on icon "button" at bounding box center [618, 131] width 9 height 9
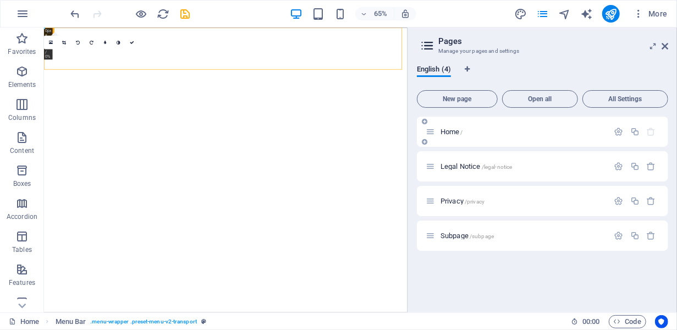
click at [431, 134] on icon at bounding box center [430, 131] width 9 height 9
click at [465, 138] on div "Home /" at bounding box center [542, 132] width 251 height 30
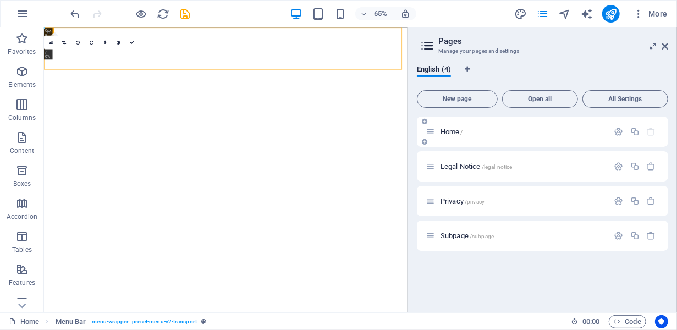
click at [460, 136] on div "Home /" at bounding box center [517, 131] width 183 height 13
click at [455, 133] on span "Home /" at bounding box center [452, 132] width 23 height 8
drag, startPoint x: 511, startPoint y: 134, endPoint x: 481, endPoint y: 136, distance: 29.8
click at [481, 136] on div "Home /" at bounding box center [517, 131] width 183 height 13
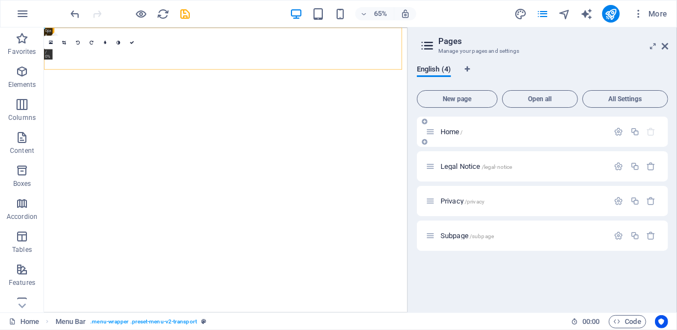
click at [458, 135] on div "Home /" at bounding box center [517, 131] width 183 height 13
click at [449, 129] on span "Home /" at bounding box center [452, 132] width 23 height 8
click at [537, 73] on div "English (4)" at bounding box center [542, 75] width 251 height 21
click at [667, 48] on icon at bounding box center [665, 46] width 7 height 9
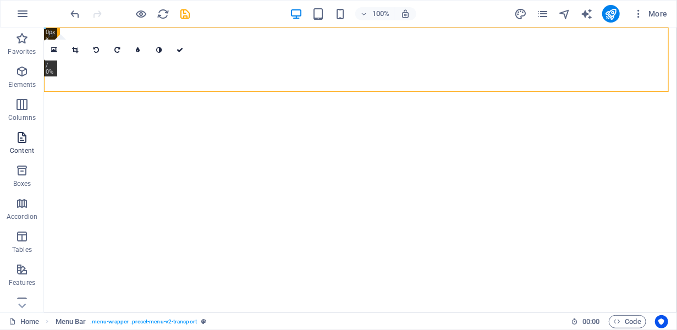
click at [23, 136] on icon "button" at bounding box center [21, 137] width 13 height 13
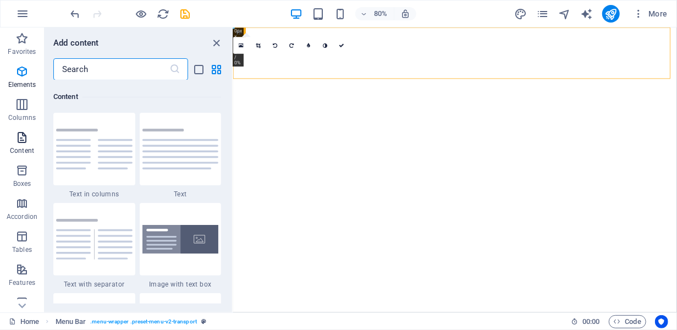
scroll to position [1924, 0]
click at [20, 81] on p "Elements" at bounding box center [22, 84] width 28 height 9
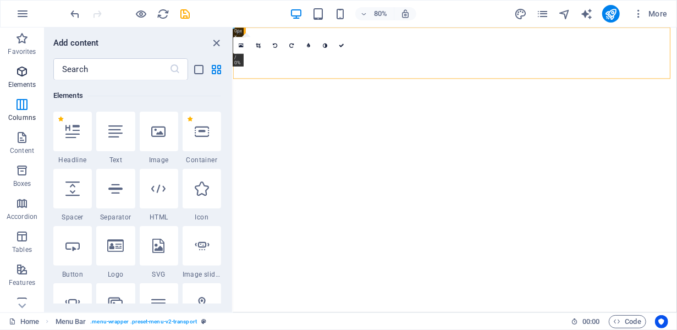
scroll to position [117, 0]
click at [119, 246] on icon at bounding box center [115, 246] width 17 height 14
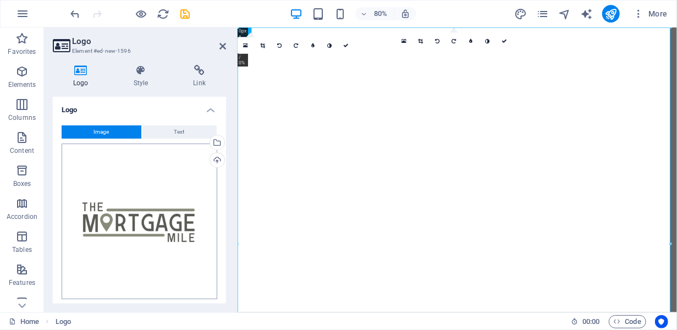
scroll to position [166, 0]
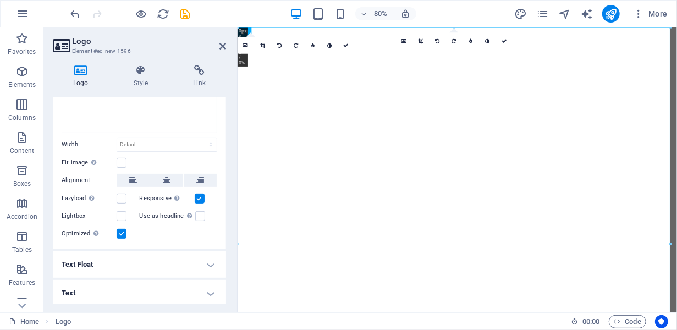
click at [174, 157] on div "Fit image Automatically fit image to a fixed width and height" at bounding box center [140, 162] width 156 height 13
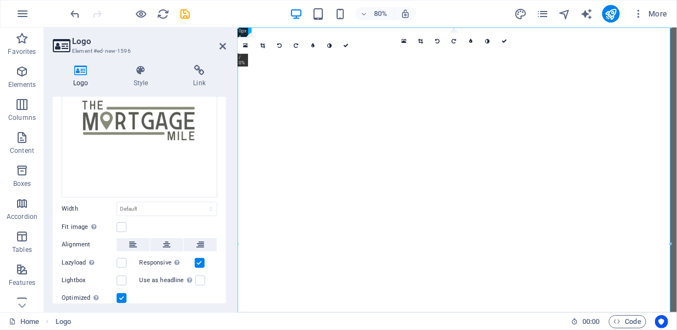
scroll to position [0, 0]
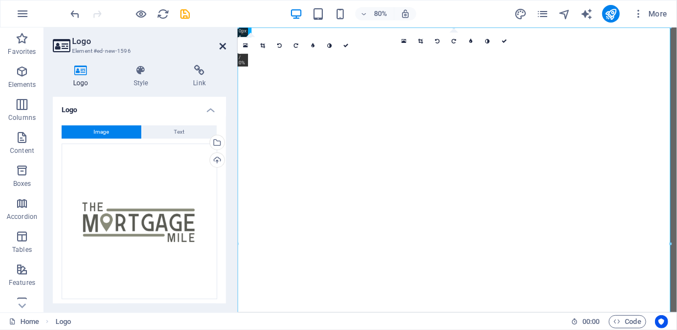
click at [221, 45] on icon at bounding box center [222, 46] width 7 height 9
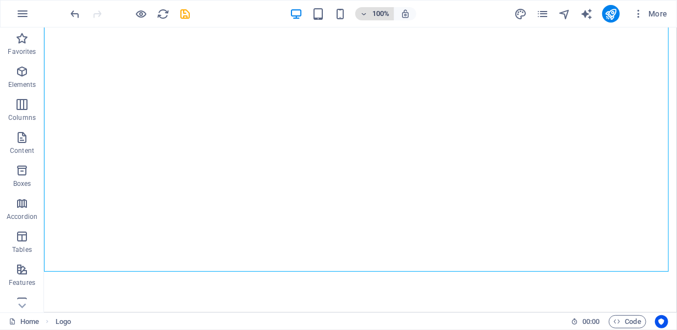
click at [365, 13] on icon "button" at bounding box center [364, 13] width 8 height 7
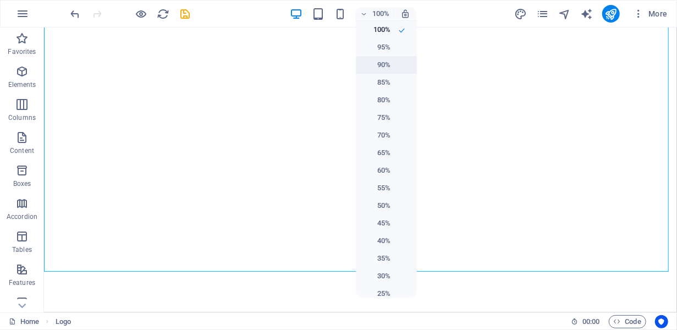
click at [392, 65] on li "90%" at bounding box center [386, 65] width 61 height 18
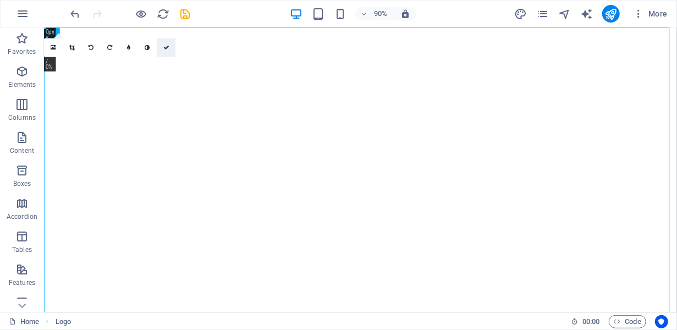
click at [170, 45] on link at bounding box center [166, 48] width 19 height 19
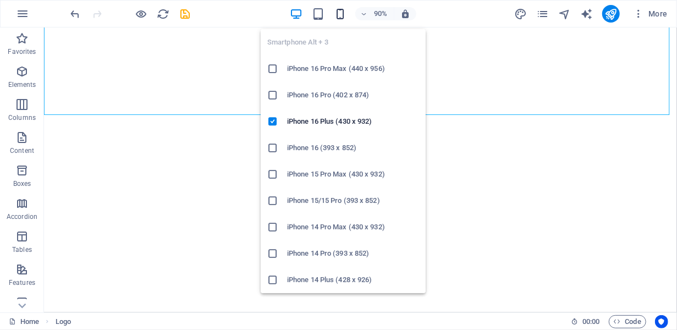
click at [339, 12] on icon "button" at bounding box center [340, 14] width 13 height 13
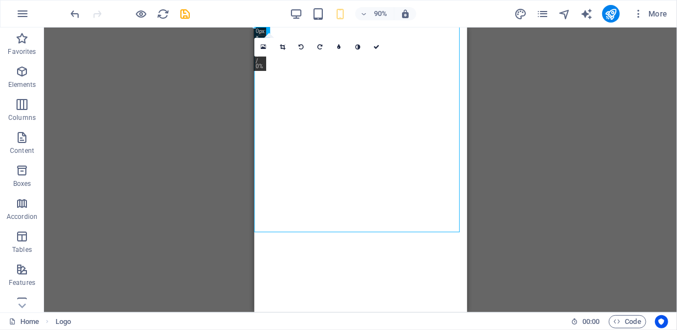
drag, startPoint x: 531, startPoint y: 144, endPoint x: 243, endPoint y: 161, distance: 289.3
click at [243, 161] on div "Drag here to replace the existing content. Press “Ctrl” if you want to create a…" at bounding box center [360, 170] width 633 height 285
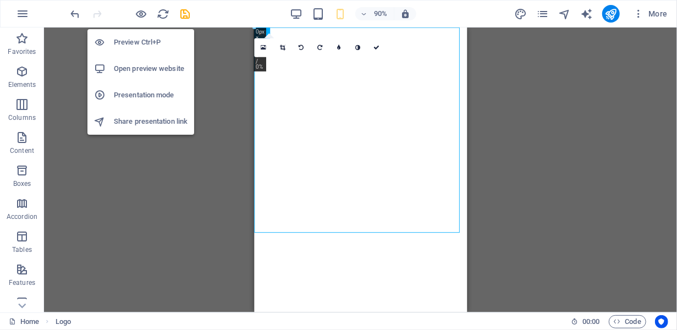
click at [141, 48] on h6 "Preview Ctrl+P" at bounding box center [151, 42] width 74 height 13
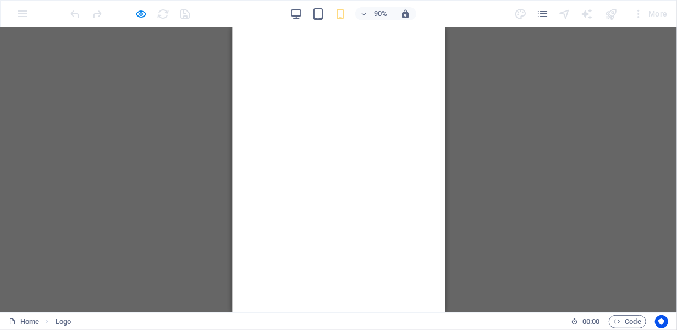
click at [477, 87] on div "Drag here to replace the existing content. Press “Ctrl” if you want to create a…" at bounding box center [338, 170] width 677 height 285
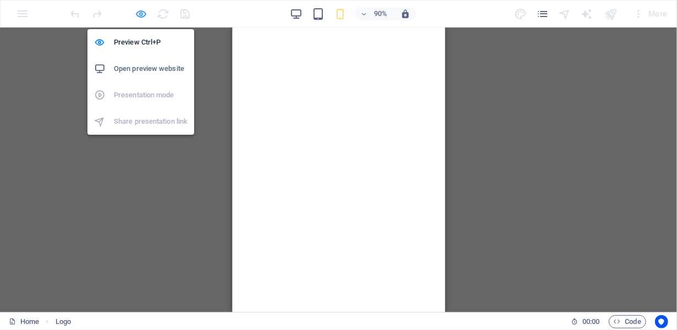
click at [144, 13] on icon "button" at bounding box center [141, 14] width 13 height 13
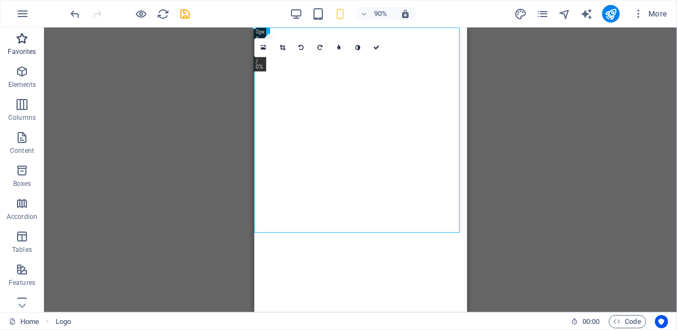
click at [21, 42] on icon "button" at bounding box center [21, 38] width 13 height 13
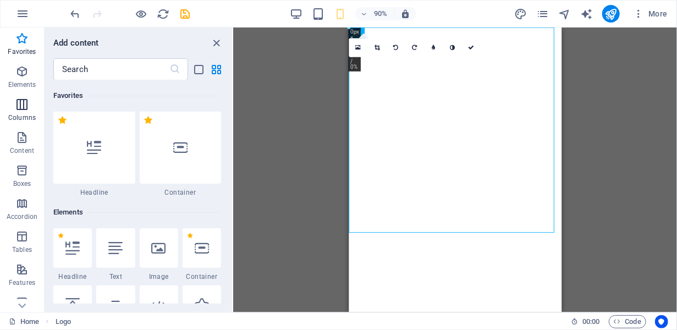
click at [25, 109] on icon "button" at bounding box center [21, 104] width 13 height 13
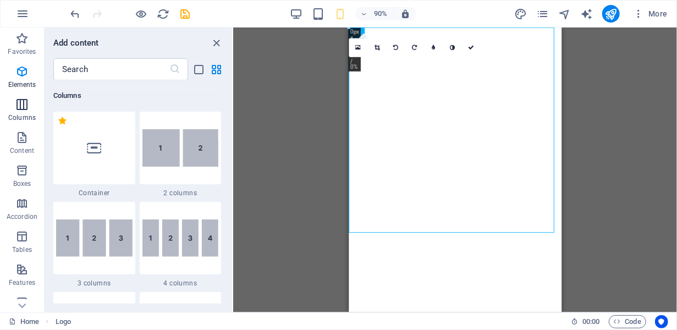
scroll to position [545, 0]
click at [11, 12] on button "button" at bounding box center [22, 14] width 26 height 26
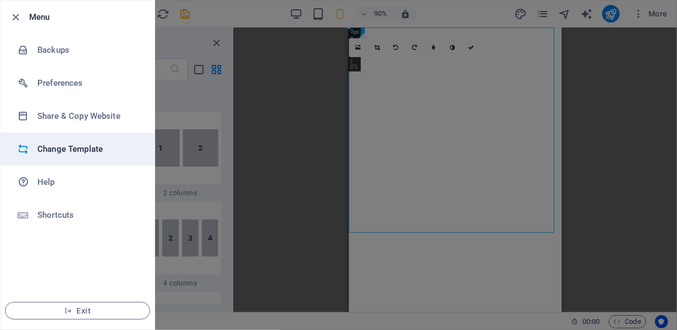
click at [79, 141] on li "Change Template" at bounding box center [78, 149] width 154 height 33
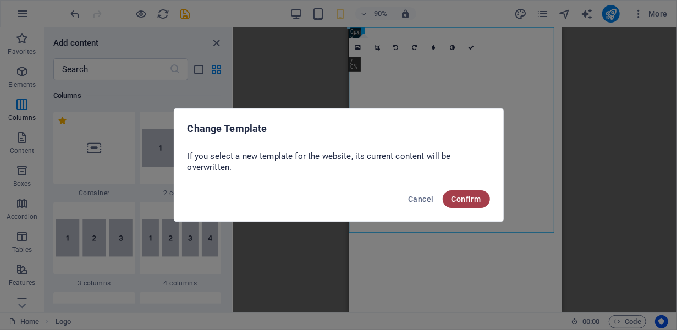
click at [466, 205] on button "Confirm" at bounding box center [466, 199] width 47 height 18
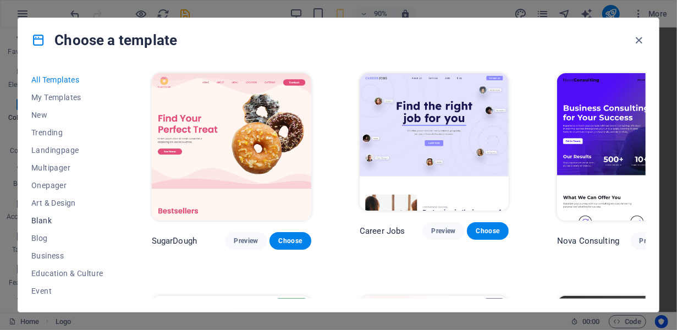
click at [39, 219] on span "Blank" at bounding box center [67, 220] width 72 height 9
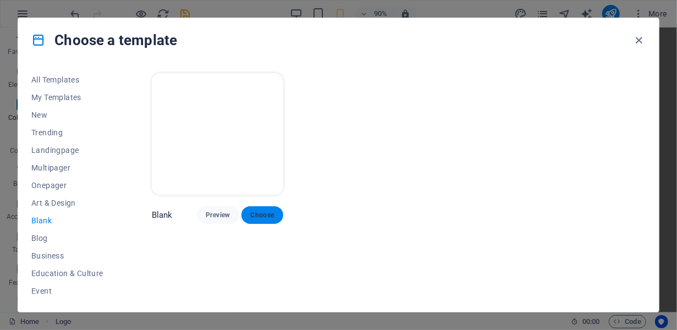
click at [264, 217] on span "Choose" at bounding box center [262, 215] width 24 height 9
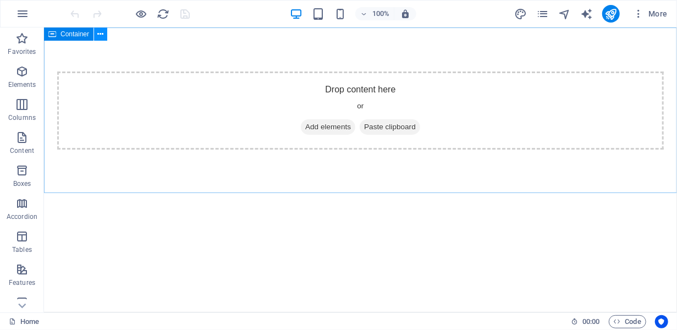
click at [102, 38] on icon at bounding box center [101, 35] width 6 height 12
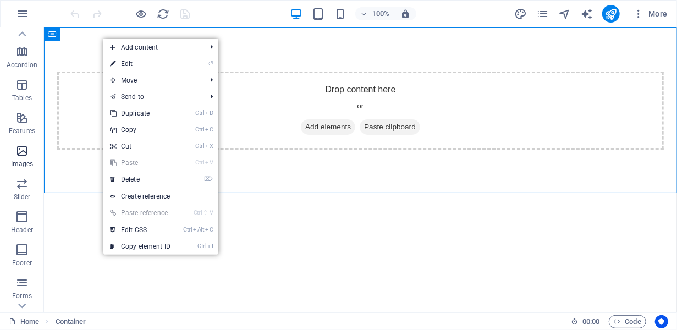
scroll to position [210, 0]
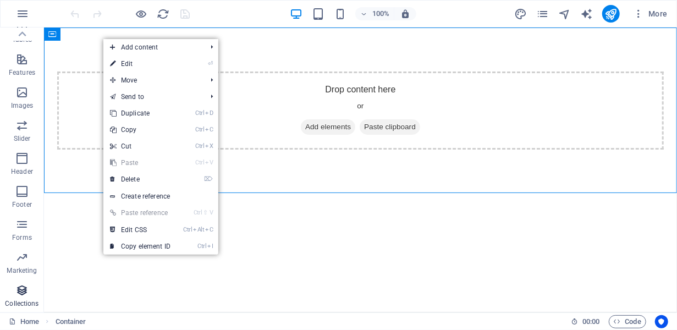
click at [23, 288] on icon "button" at bounding box center [21, 290] width 13 height 13
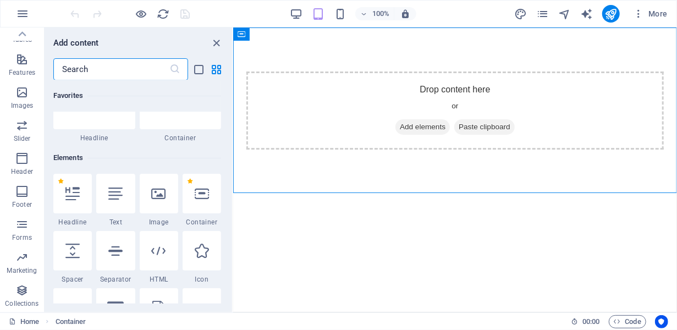
scroll to position [0, 0]
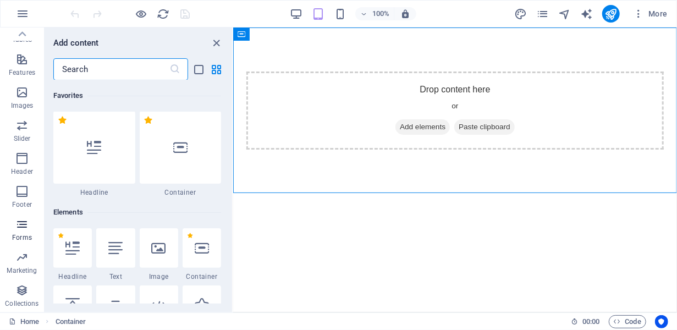
click at [31, 232] on span "Forms" at bounding box center [22, 231] width 44 height 26
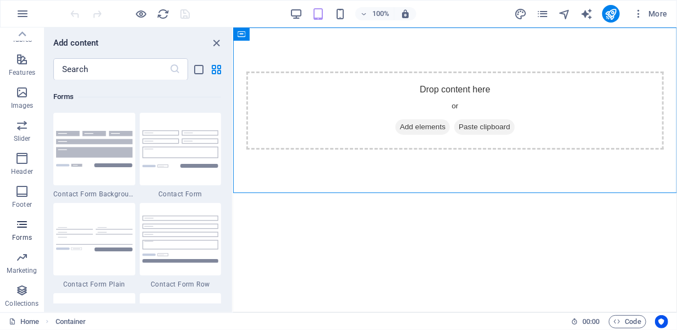
scroll to position [8030, 0]
click at [24, 250] on button "Marketing" at bounding box center [22, 262] width 44 height 33
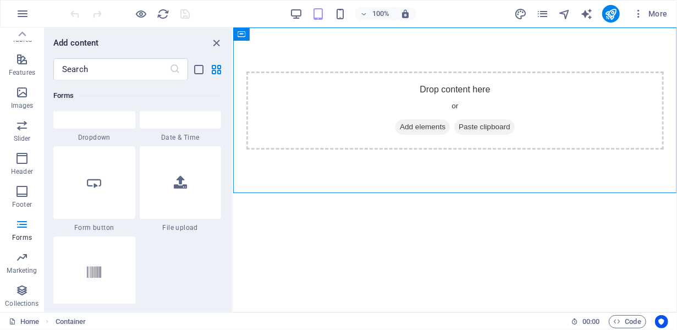
scroll to position [8633, 0]
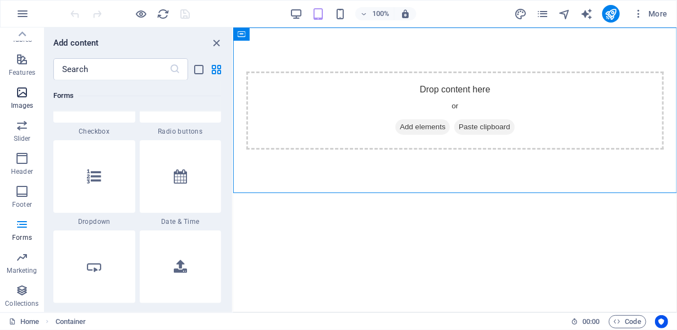
click at [25, 88] on icon "button" at bounding box center [21, 92] width 13 height 13
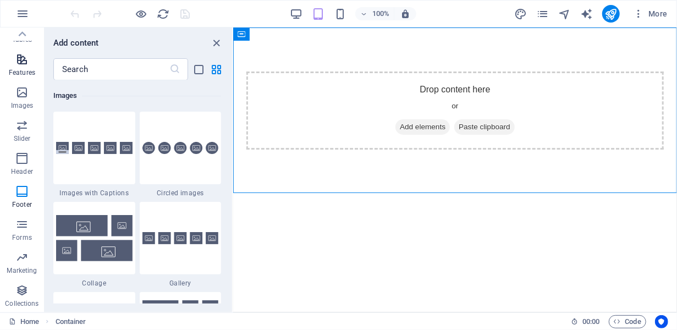
click at [24, 54] on icon "button" at bounding box center [21, 59] width 13 height 13
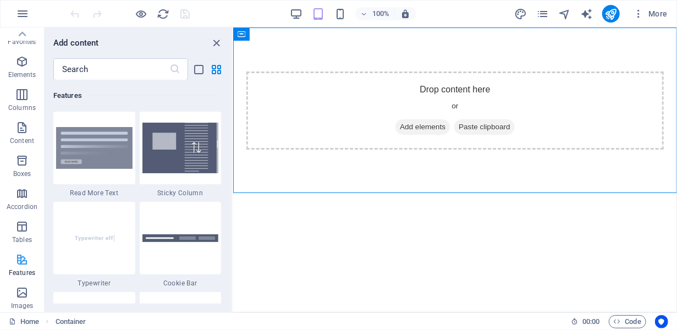
scroll to position [0, 0]
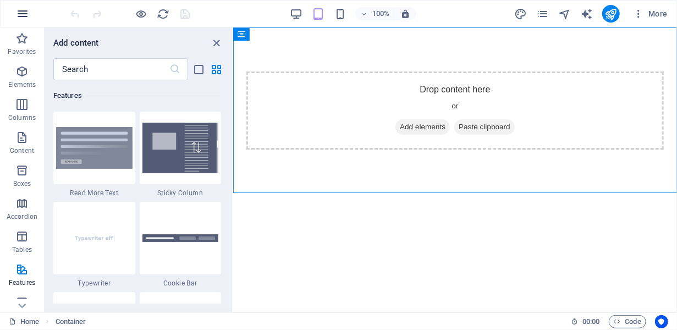
click at [29, 10] on icon "button" at bounding box center [22, 13] width 13 height 13
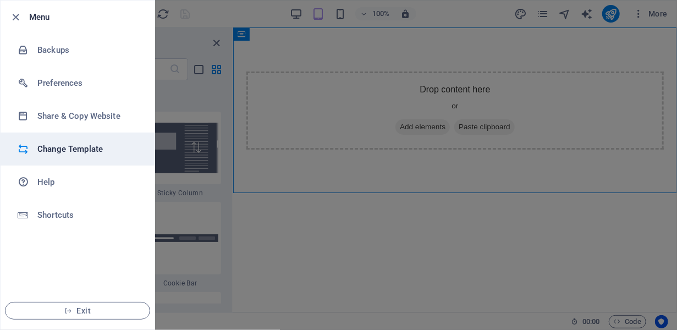
click at [57, 147] on h6 "Change Template" at bounding box center [88, 148] width 102 height 13
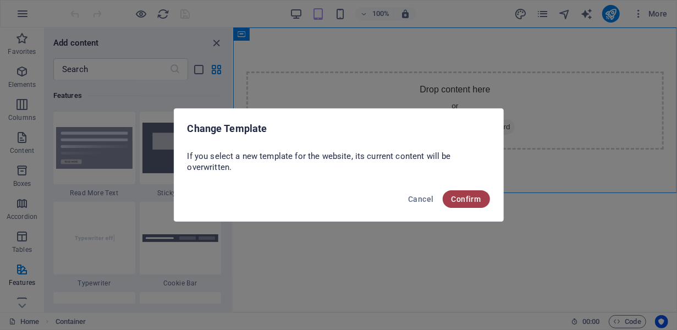
click at [471, 201] on span "Confirm" at bounding box center [467, 199] width 30 height 9
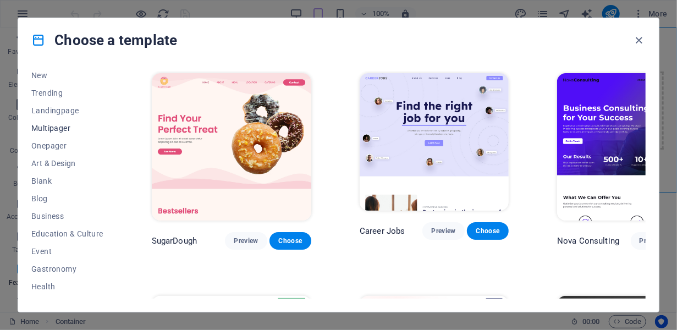
scroll to position [29, 0]
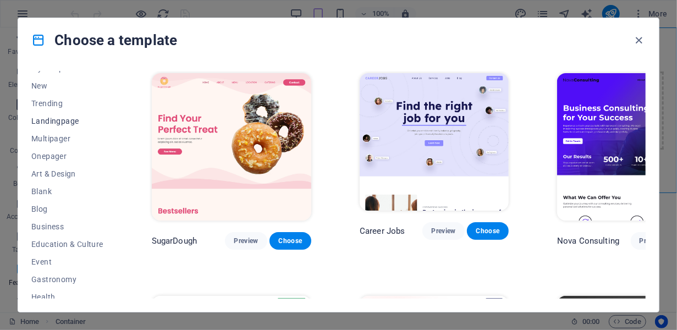
click at [52, 119] on span "Landingpage" at bounding box center [67, 121] width 72 height 9
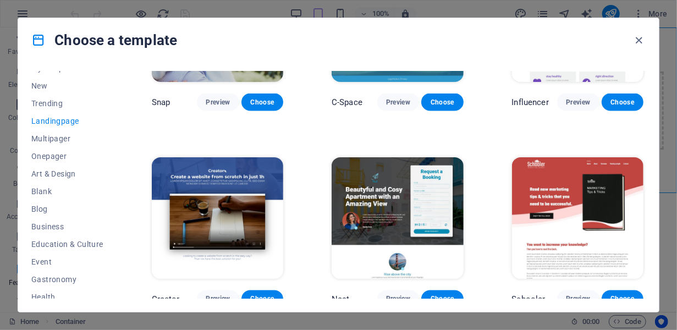
scroll to position [899, 0]
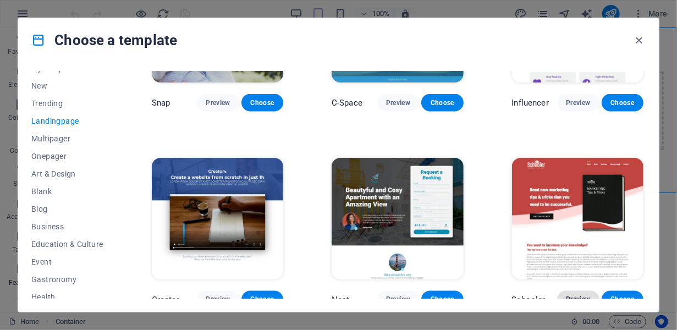
click at [578, 295] on span "Preview" at bounding box center [578, 299] width 24 height 9
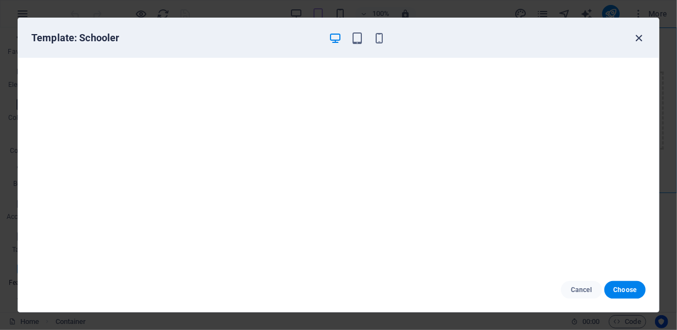
click at [636, 37] on icon "button" at bounding box center [639, 38] width 13 height 13
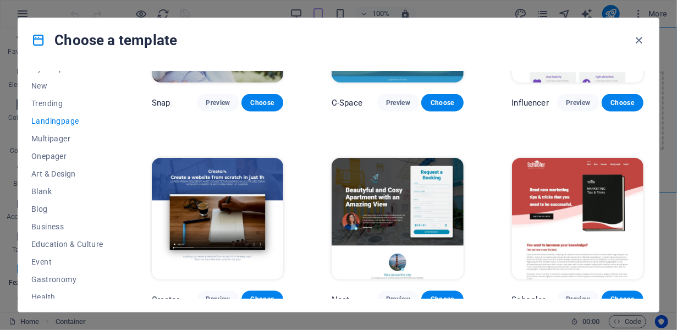
scroll to position [900, 0]
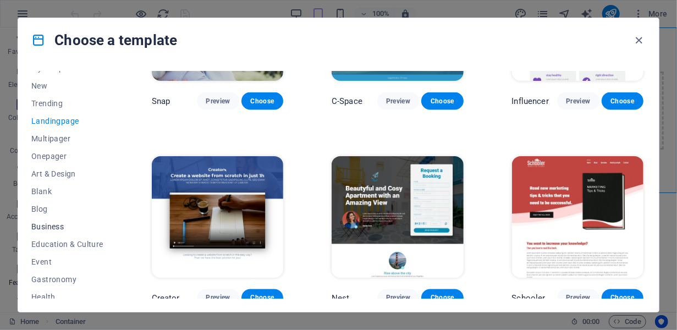
click at [56, 224] on span "Business" at bounding box center [67, 226] width 72 height 9
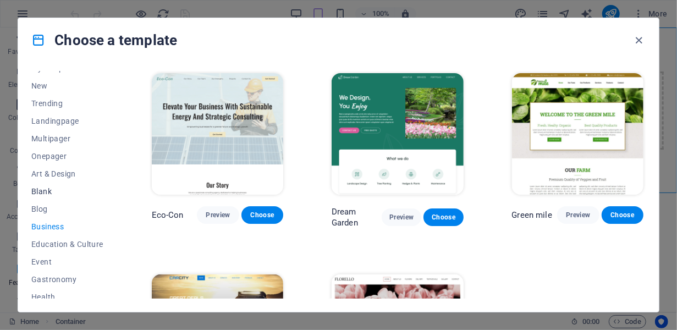
click at [37, 191] on span "Blank" at bounding box center [67, 191] width 72 height 9
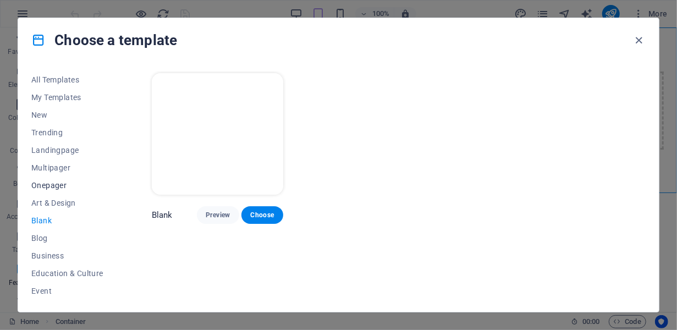
click at [47, 185] on span "Onepager" at bounding box center [67, 185] width 72 height 9
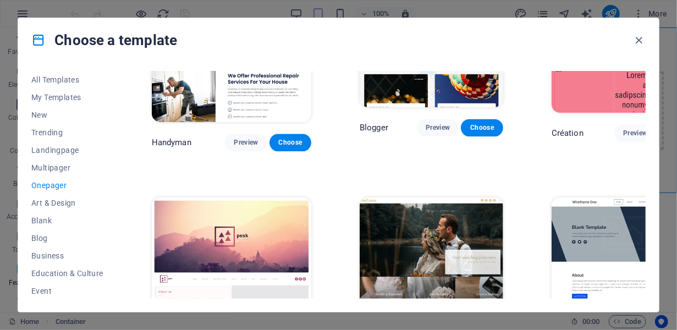
scroll to position [1217, 0]
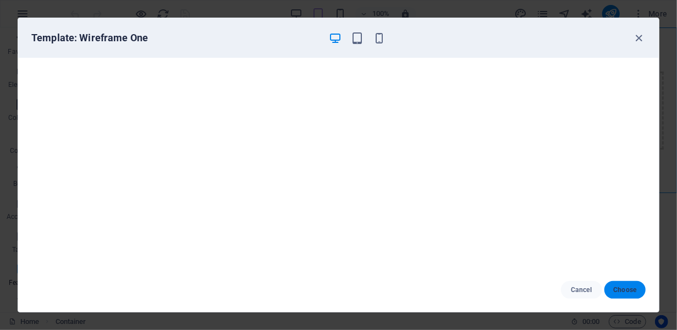
click at [628, 288] on span "Choose" at bounding box center [625, 289] width 24 height 9
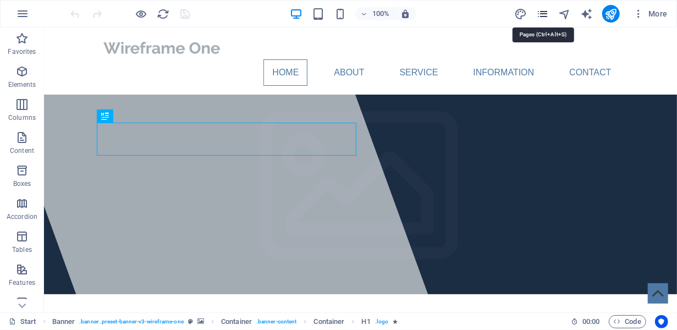
click at [541, 12] on icon "pages" at bounding box center [542, 14] width 13 height 13
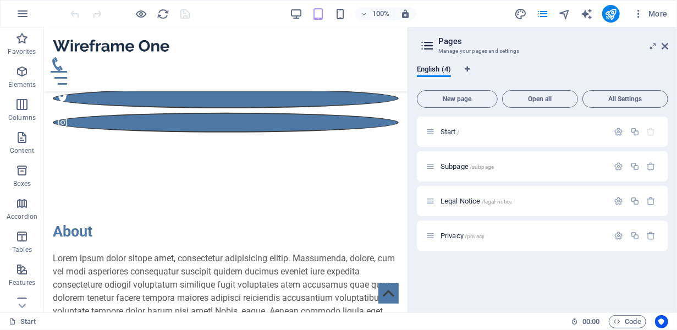
scroll to position [344, 0]
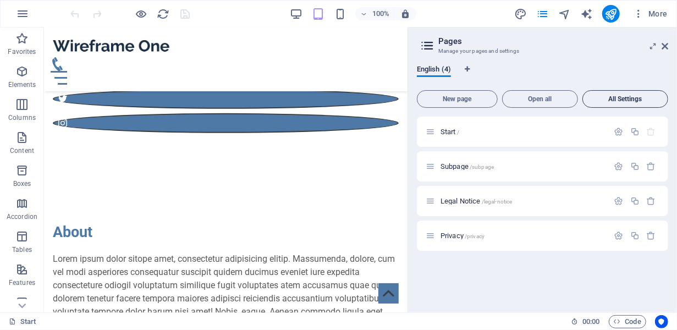
click at [623, 102] on span "All Settings" at bounding box center [625, 99] width 76 height 7
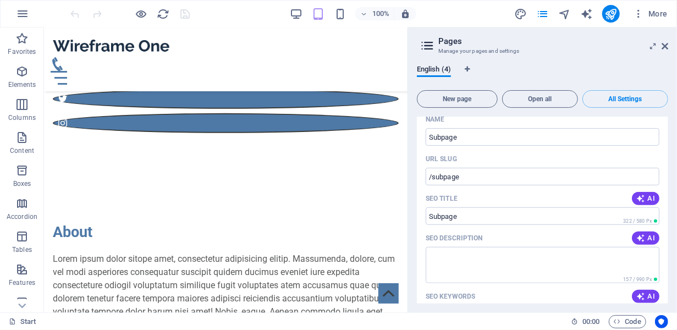
scroll to position [282, 0]
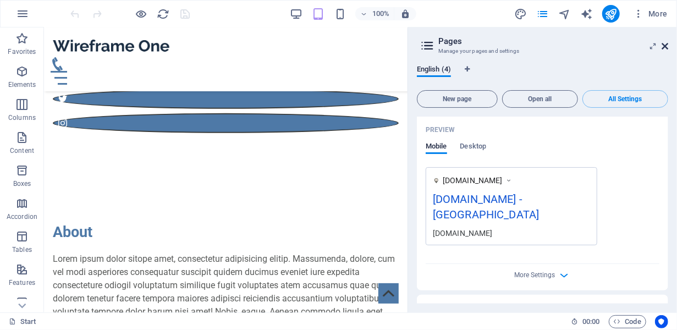
click at [664, 45] on icon at bounding box center [665, 46] width 7 height 9
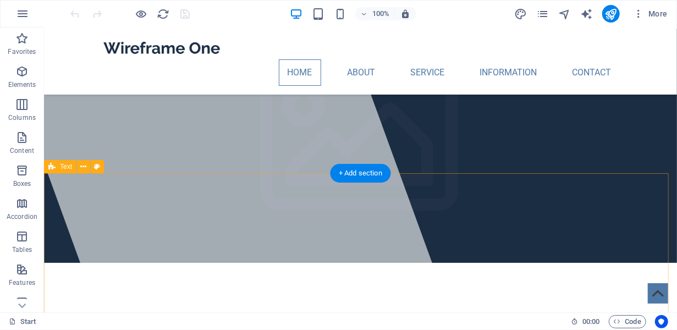
scroll to position [0, 0]
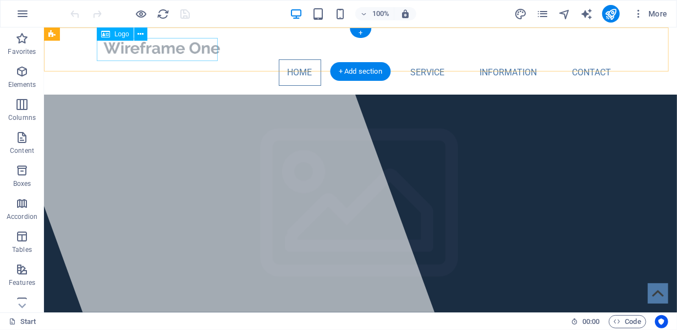
click at [179, 43] on div at bounding box center [360, 47] width 519 height 23
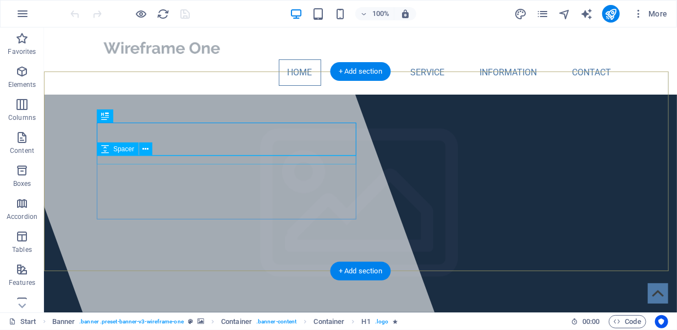
select select "rem"
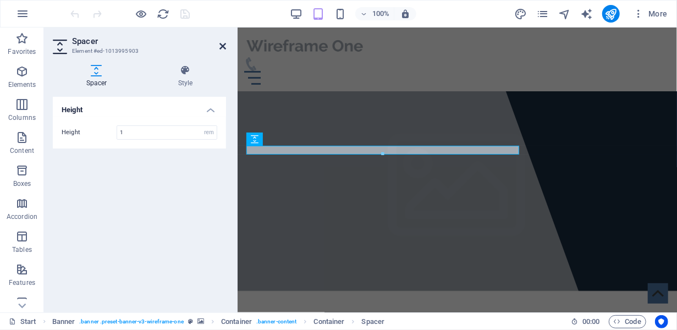
click at [220, 51] on link at bounding box center [222, 46] width 7 height 9
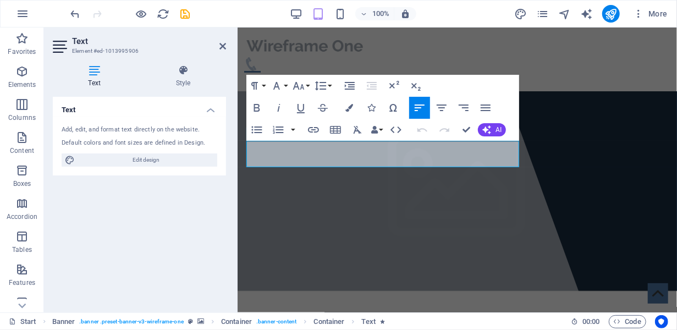
drag, startPoint x: 454, startPoint y: 162, endPoint x: 215, endPoint y: 143, distance: 240.0
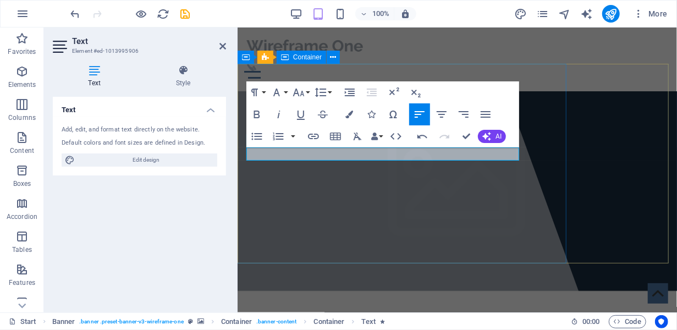
click at [489, 231] on div at bounding box center [358, 169] width 456 height 285
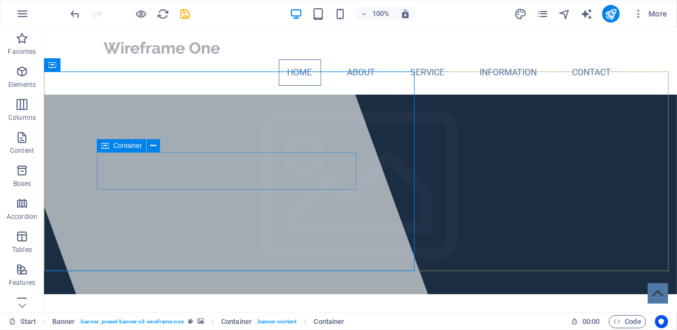
click at [101, 147] on icon at bounding box center [105, 145] width 8 height 13
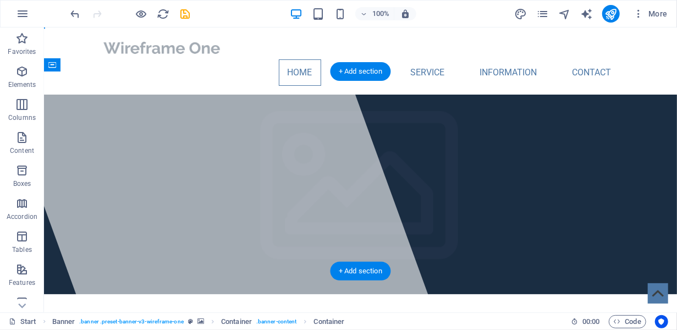
drag, startPoint x: 149, startPoint y: 170, endPoint x: 106, endPoint y: 232, distance: 75.5
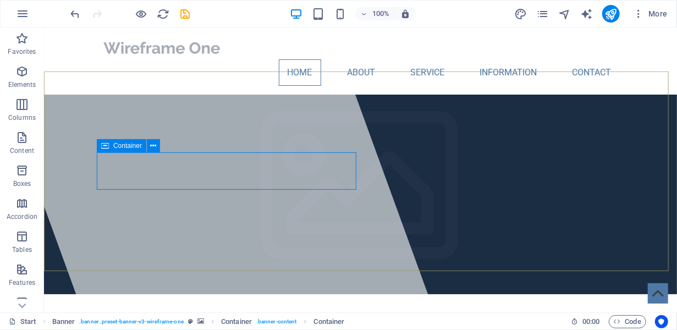
click at [101, 142] on div "Container" at bounding box center [122, 145] width 50 height 13
click at [155, 145] on icon at bounding box center [154, 146] width 6 height 12
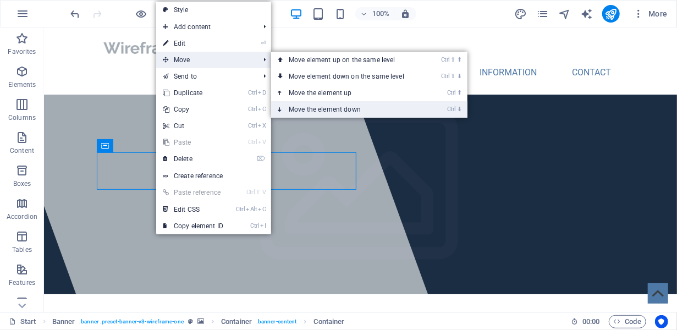
click at [343, 104] on link "Ctrl ⬇ Move the element down" at bounding box center [348, 109] width 155 height 17
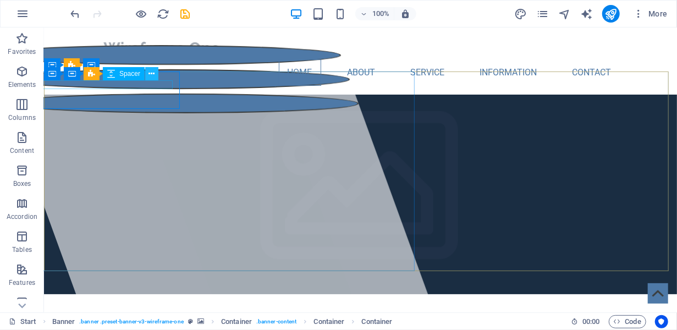
click at [153, 74] on icon at bounding box center [152, 74] width 6 height 12
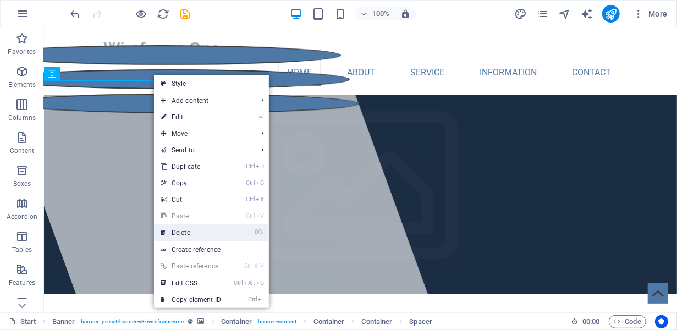
click at [211, 236] on link "⌦ Delete" at bounding box center [191, 232] width 74 height 17
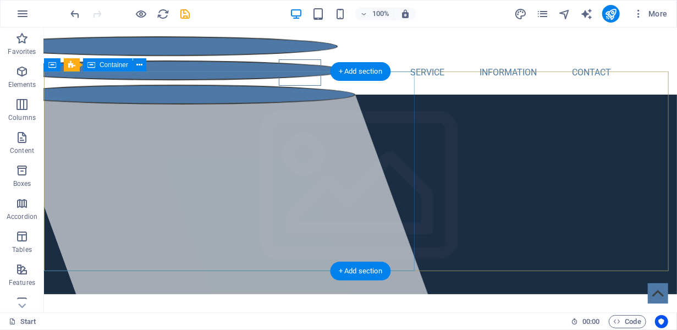
click at [287, 125] on div at bounding box center [206, 169] width 456 height 285
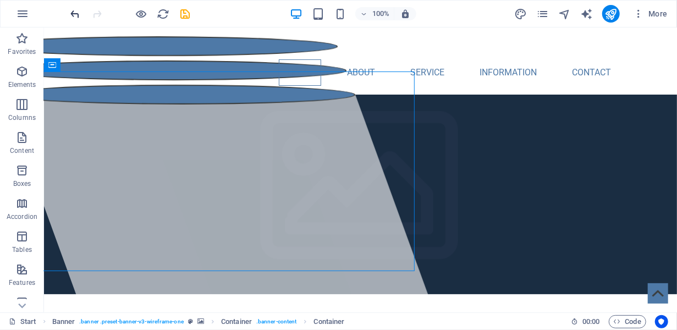
click at [81, 19] on icon "undo" at bounding box center [75, 14] width 13 height 13
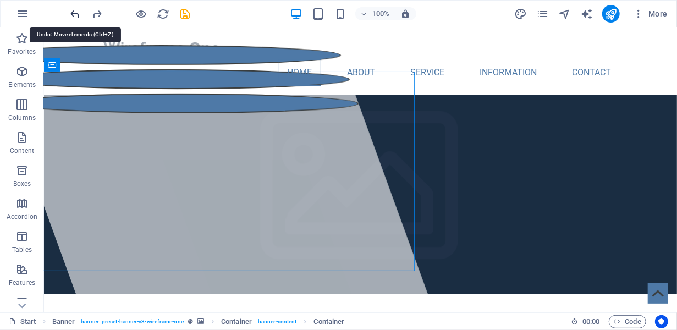
click at [81, 19] on icon "undo" at bounding box center [75, 14] width 13 height 13
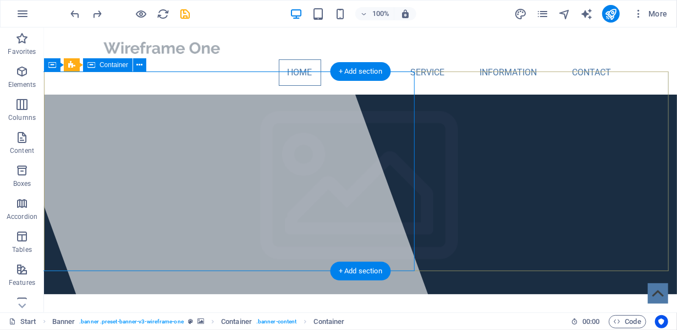
click at [174, 182] on div at bounding box center [206, 169] width 456 height 285
click at [150, 180] on div at bounding box center [206, 169] width 456 height 285
click at [144, 179] on div at bounding box center [206, 169] width 456 height 285
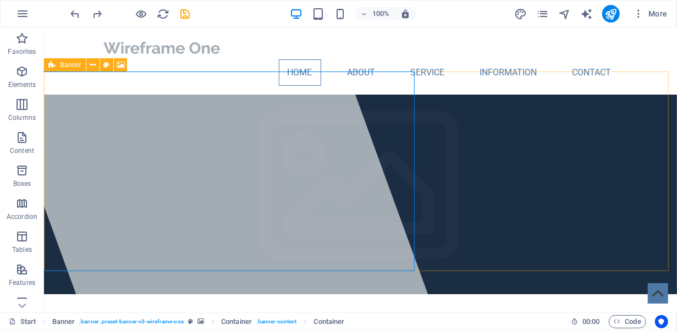
click at [54, 64] on icon at bounding box center [51, 64] width 7 height 13
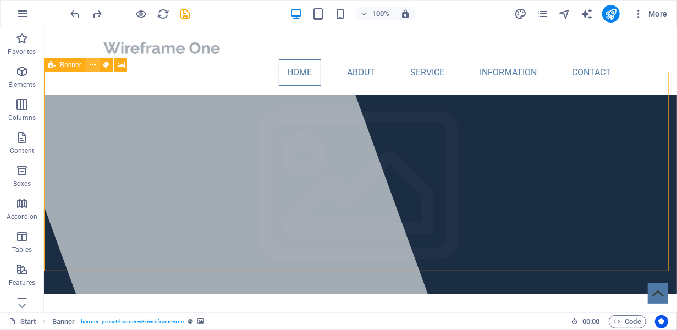
click at [92, 63] on icon at bounding box center [93, 65] width 6 height 12
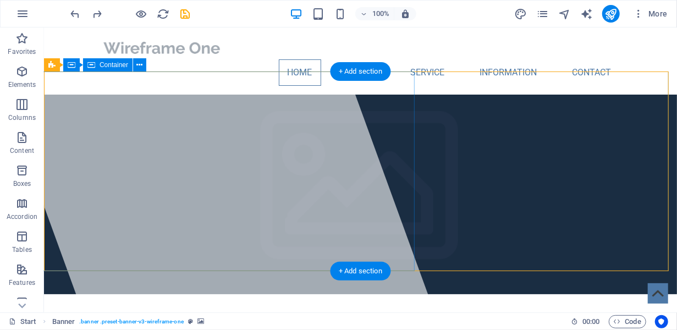
click at [97, 90] on div at bounding box center [206, 169] width 456 height 285
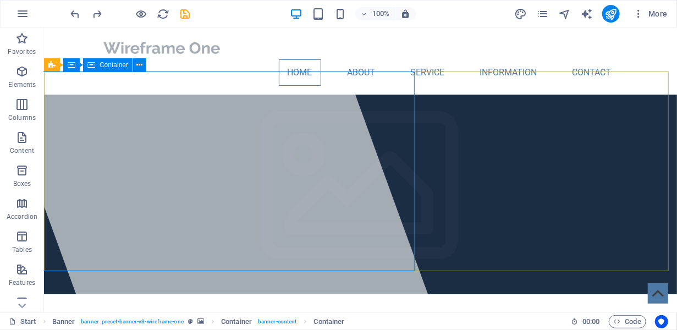
click at [112, 65] on span "Container" at bounding box center [114, 65] width 29 height 7
click at [141, 64] on icon at bounding box center [140, 65] width 6 height 12
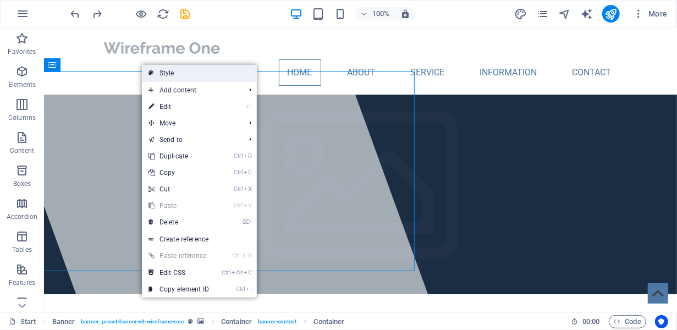
click at [168, 74] on link "Style" at bounding box center [199, 73] width 115 height 17
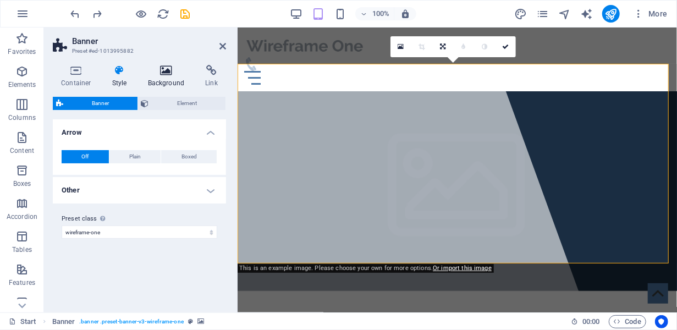
click at [166, 74] on icon at bounding box center [166, 70] width 53 height 11
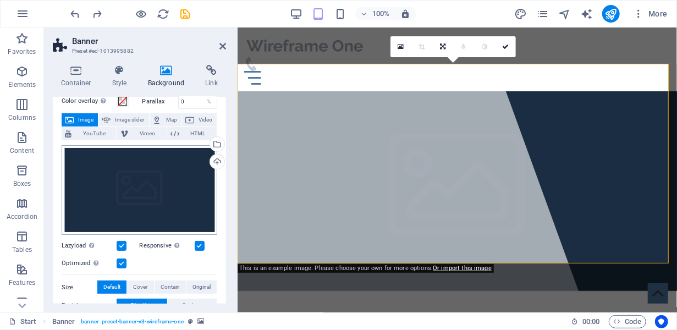
scroll to position [48, 0]
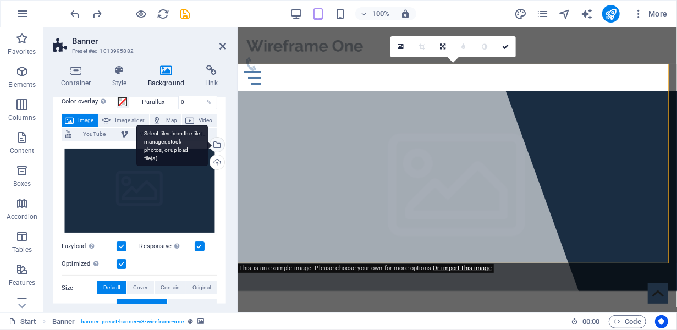
click at [215, 145] on div "Select files from the file manager, stock photos, or upload file(s)" at bounding box center [216, 146] width 17 height 17
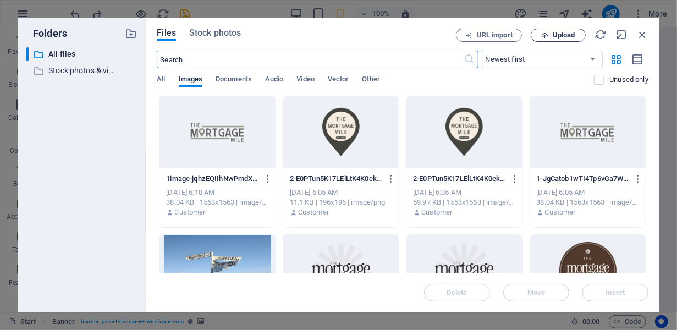
click at [559, 35] on span "Upload" at bounding box center [564, 35] width 23 height 7
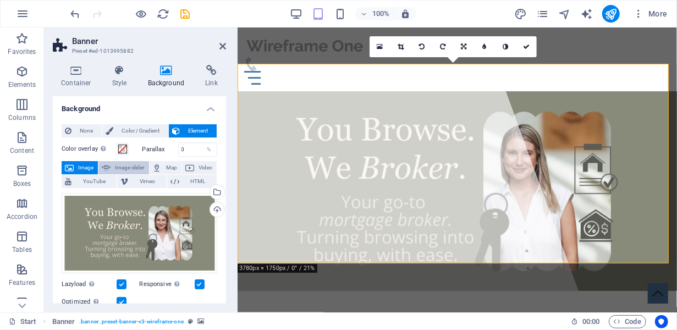
scroll to position [2, 0]
click at [127, 149] on button "Color overlay Places an overlay over the background to colorize it" at bounding box center [123, 148] width 12 height 12
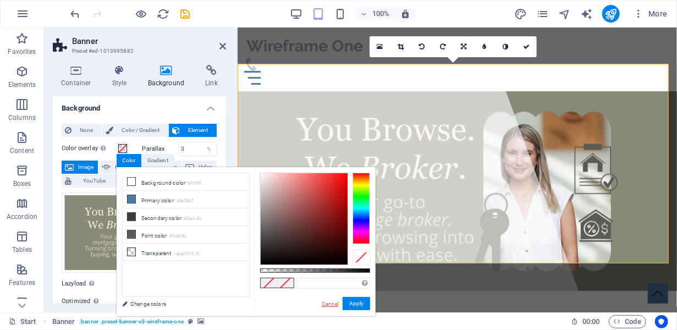
click at [337, 305] on link "Cancel" at bounding box center [330, 304] width 19 height 8
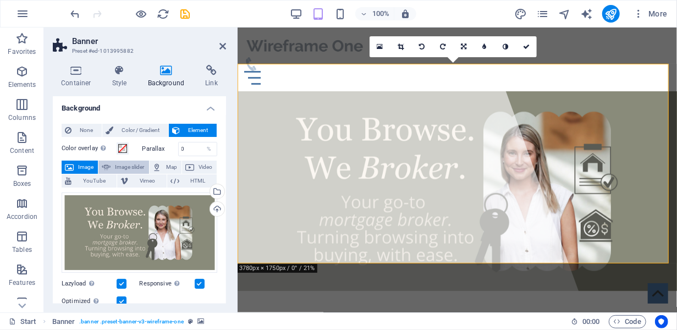
click at [131, 163] on span "Image slider" at bounding box center [129, 167] width 31 height 13
select select "ms"
select select "s"
select select "progressive"
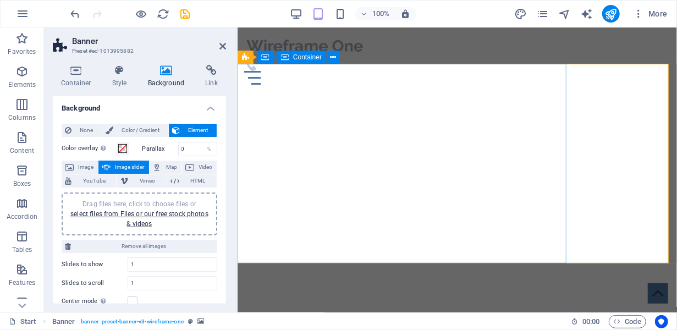
click at [314, 114] on div at bounding box center [358, 169] width 456 height 285
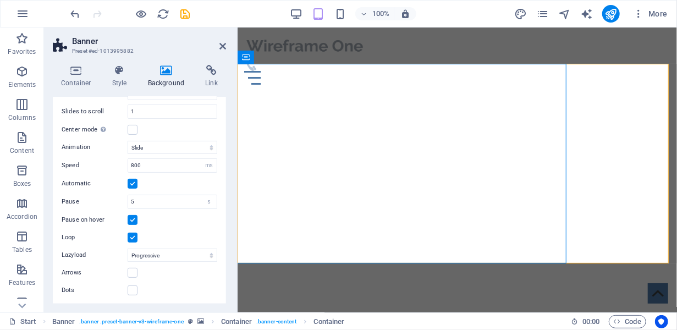
scroll to position [0, 0]
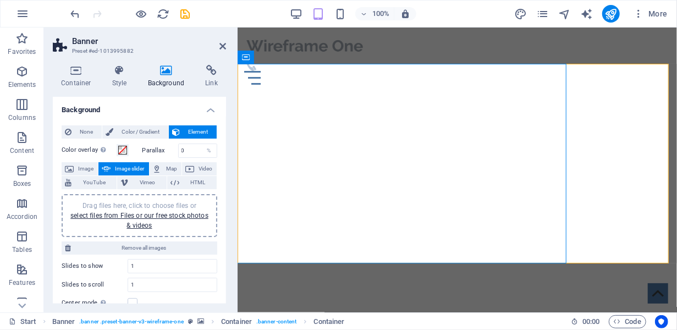
click at [197, 131] on span "Element" at bounding box center [198, 131] width 30 height 13
click at [144, 130] on span "Color / Gradient" at bounding box center [141, 131] width 48 height 13
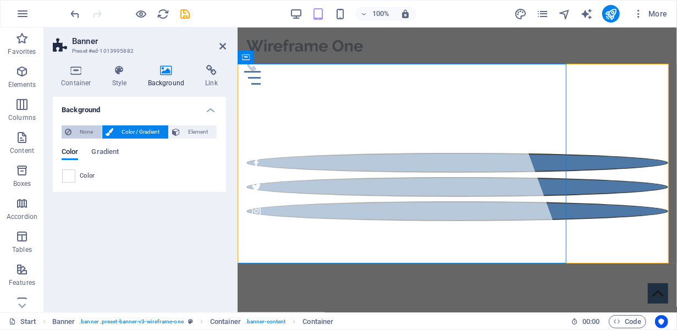
click at [71, 126] on icon at bounding box center [68, 131] width 7 height 13
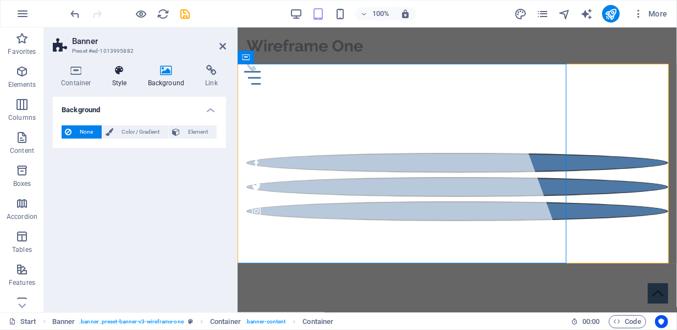
click at [113, 69] on icon at bounding box center [119, 70] width 31 height 11
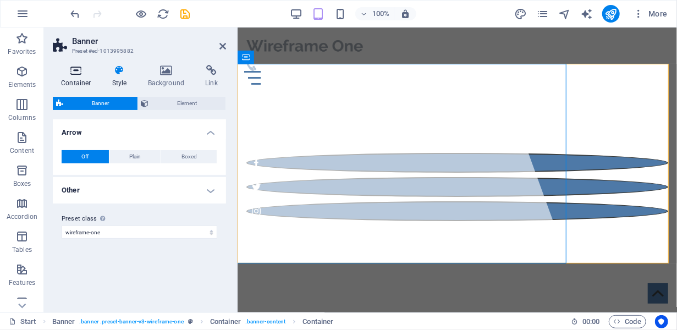
click at [77, 78] on h4 "Container" at bounding box center [78, 76] width 51 height 23
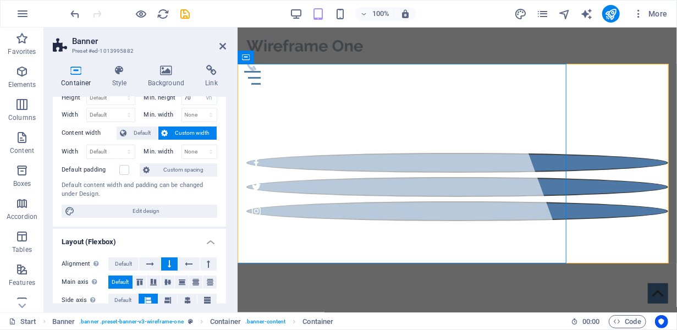
scroll to position [35, 0]
click at [136, 131] on span "Default" at bounding box center [142, 132] width 25 height 13
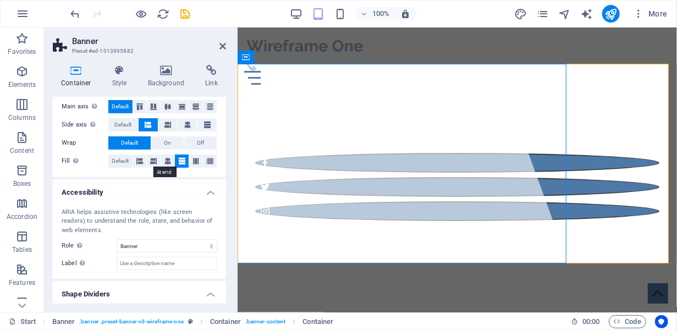
scroll to position [218, 0]
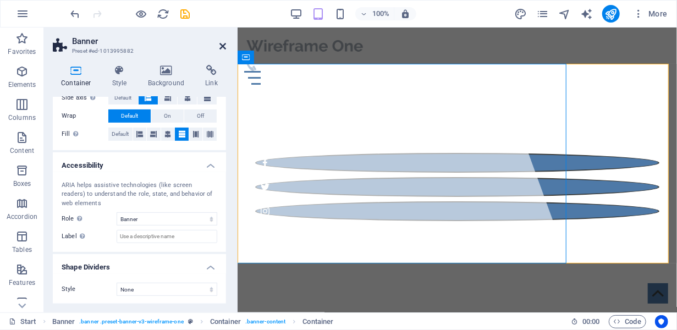
click at [223, 49] on icon at bounding box center [222, 46] width 7 height 9
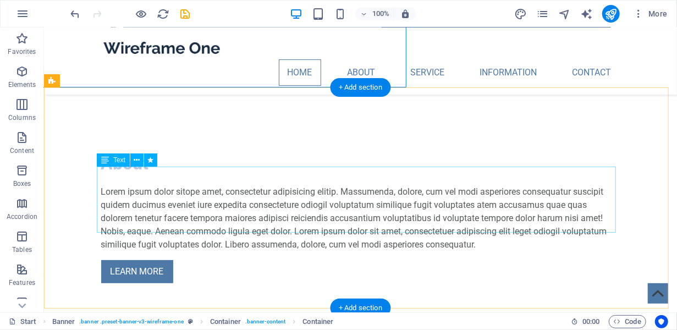
scroll to position [0, 0]
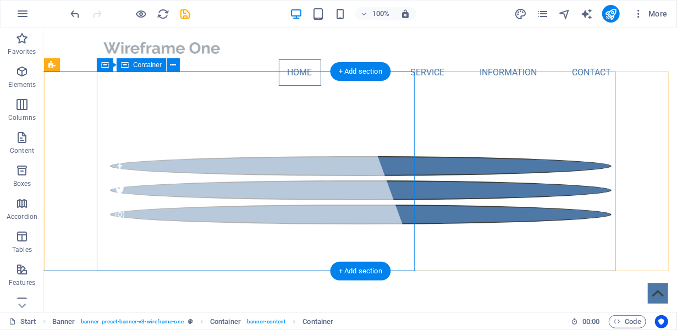
click at [218, 166] on div at bounding box center [206, 169] width 456 height 285
click at [175, 178] on div at bounding box center [206, 169] width 456 height 285
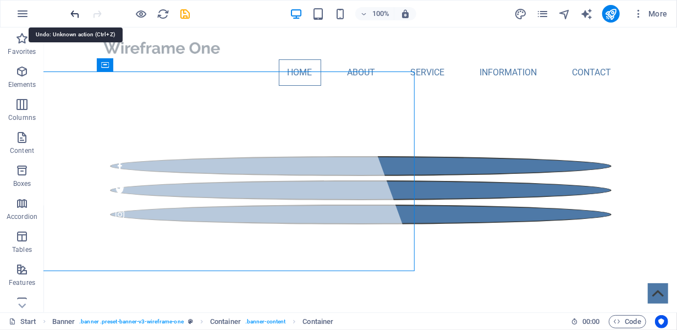
click at [76, 10] on icon "undo" at bounding box center [75, 14] width 13 height 13
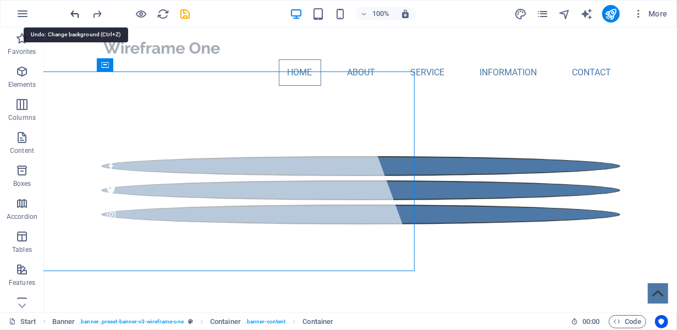
click at [76, 10] on icon "undo" at bounding box center [75, 14] width 13 height 13
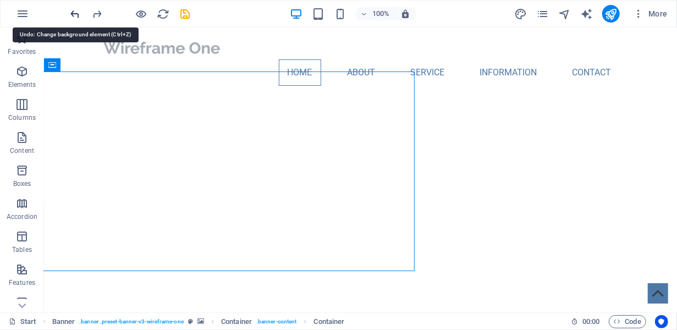
click at [76, 15] on icon "undo" at bounding box center [75, 14] width 13 height 13
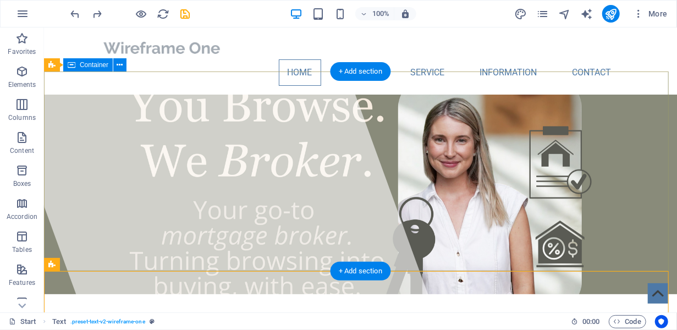
click at [342, 112] on div at bounding box center [206, 169] width 456 height 285
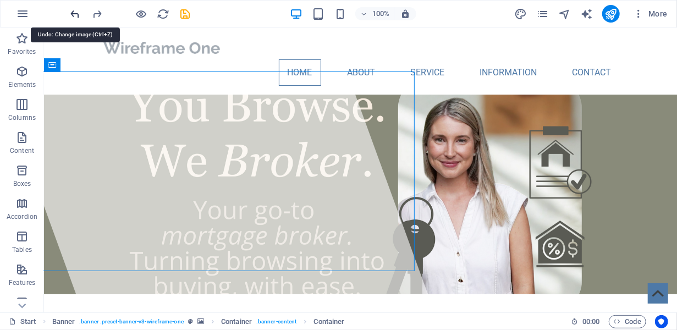
click at [76, 17] on icon "undo" at bounding box center [75, 14] width 13 height 13
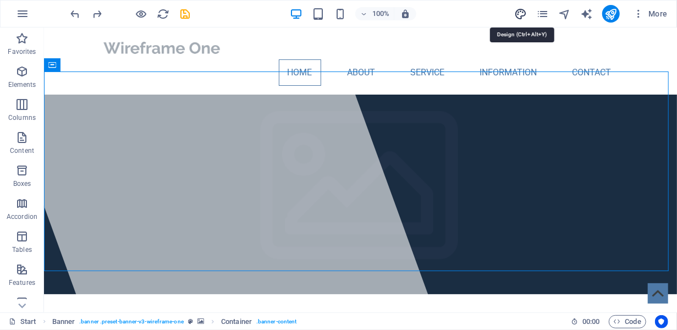
click at [526, 14] on icon "design" at bounding box center [520, 14] width 13 height 13
select select "px"
select select "400"
select select "px"
select select "rem"
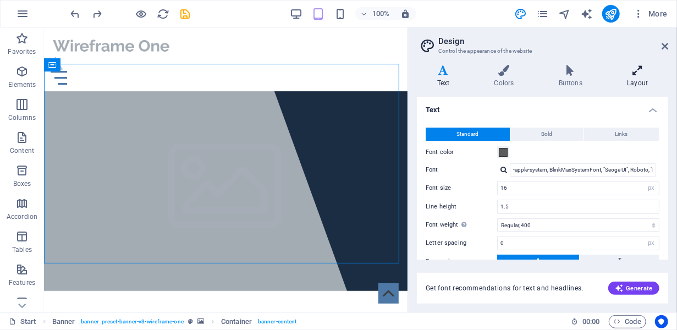
click at [640, 73] on icon at bounding box center [637, 70] width 61 height 11
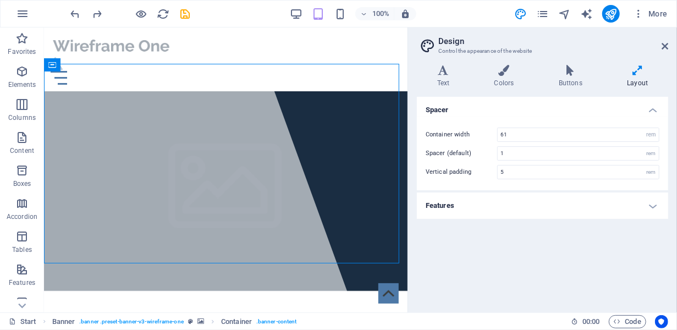
click at [557, 204] on h4 "Features" at bounding box center [542, 206] width 251 height 26
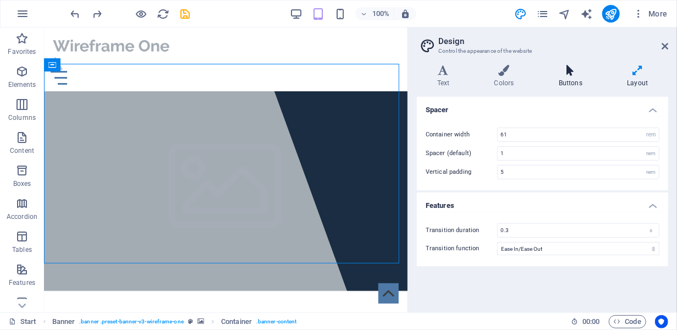
click at [579, 72] on icon at bounding box center [570, 70] width 64 height 11
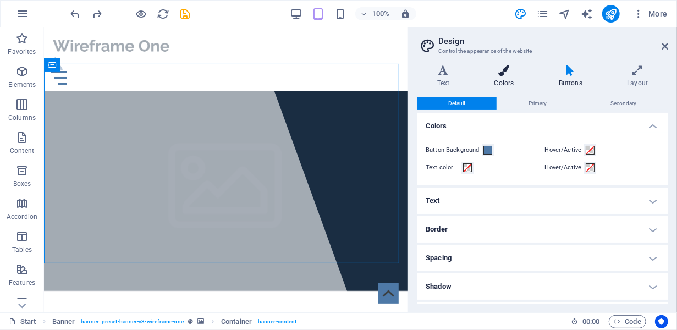
click at [527, 73] on icon at bounding box center [504, 70] width 60 height 11
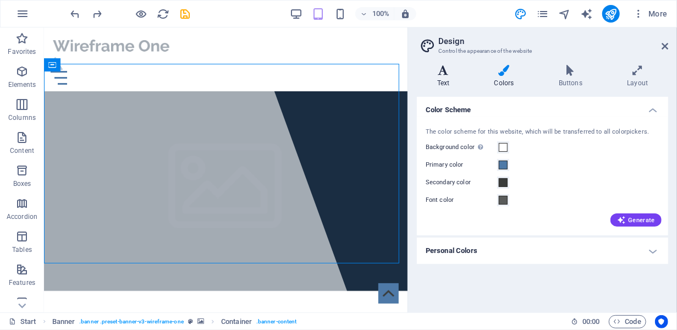
click at [454, 79] on h4 "Text" at bounding box center [445, 76] width 57 height 23
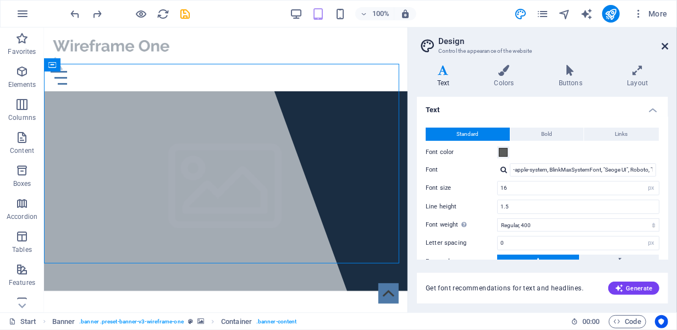
click at [666, 48] on icon at bounding box center [665, 46] width 7 height 9
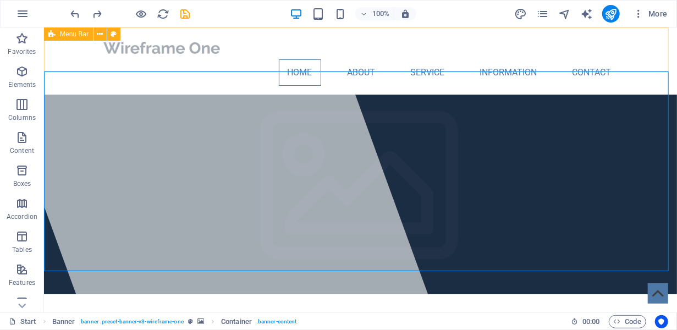
click at [60, 35] on span "Menu Bar" at bounding box center [74, 34] width 29 height 7
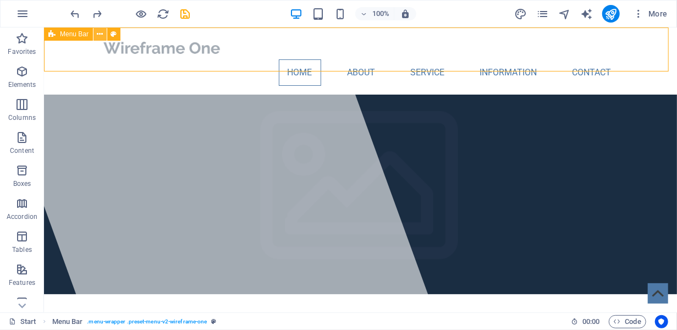
click at [102, 31] on icon at bounding box center [100, 35] width 6 height 12
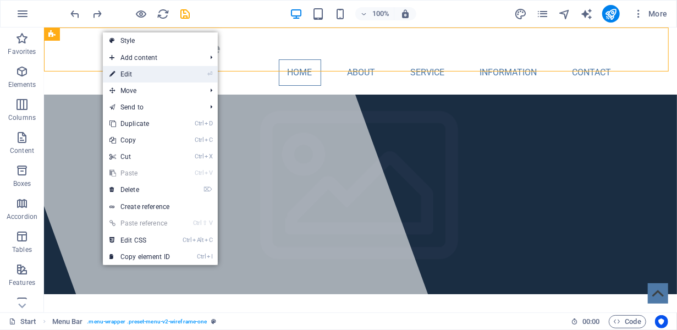
click at [148, 75] on link "⏎ Edit" at bounding box center [140, 74] width 74 height 17
select select "header"
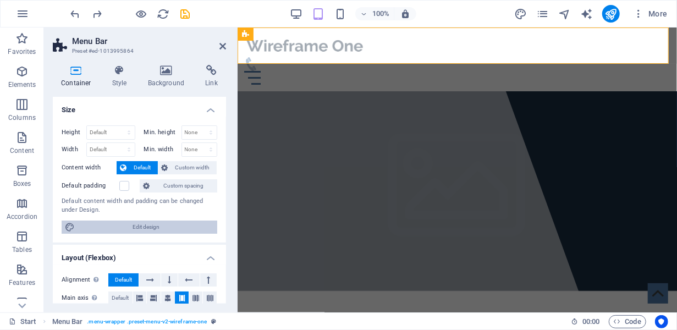
click at [142, 223] on span "Edit design" at bounding box center [146, 227] width 136 height 13
select select "rem"
select select "ease-in-out"
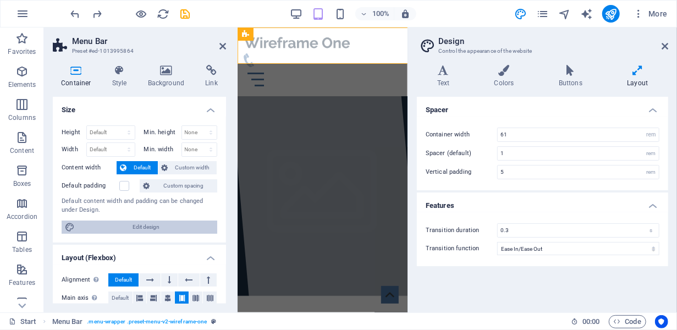
type input "4"
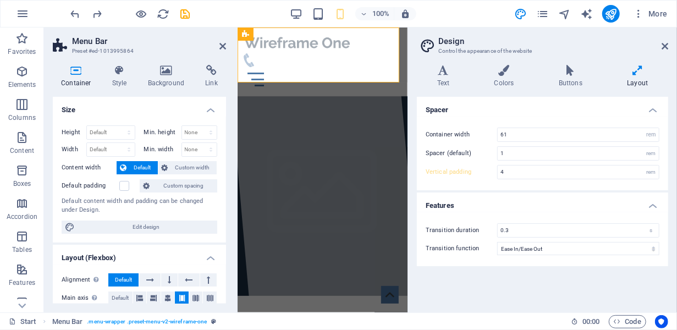
click at [643, 84] on h4 "Layout" at bounding box center [637, 76] width 61 height 23
click at [635, 68] on icon at bounding box center [637, 70] width 61 height 11
click at [663, 47] on icon at bounding box center [665, 46] width 7 height 9
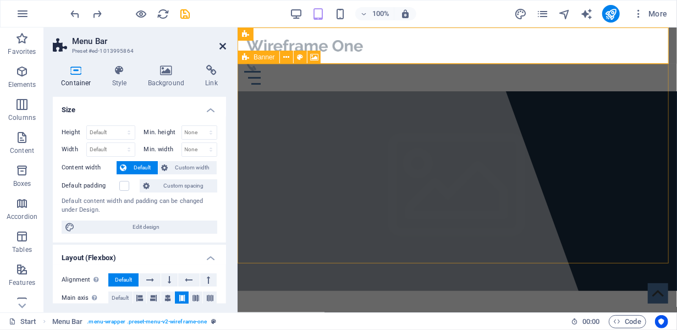
click at [226, 45] on icon at bounding box center [222, 46] width 7 height 9
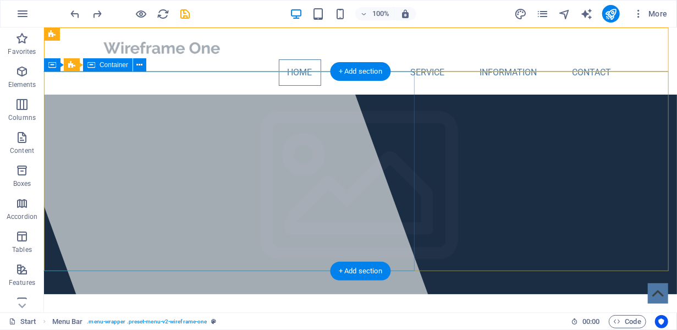
click at [282, 167] on div at bounding box center [206, 169] width 456 height 285
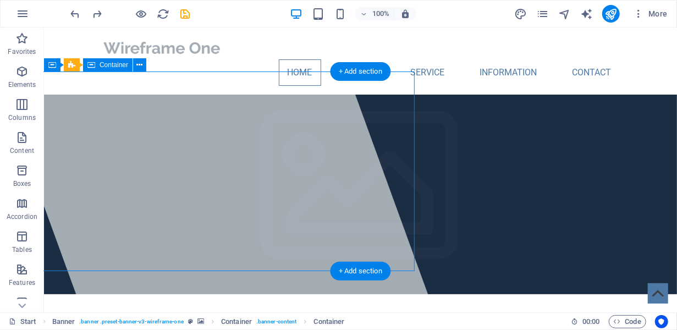
click at [282, 167] on div at bounding box center [206, 169] width 456 height 285
select select "%"
select select "px"
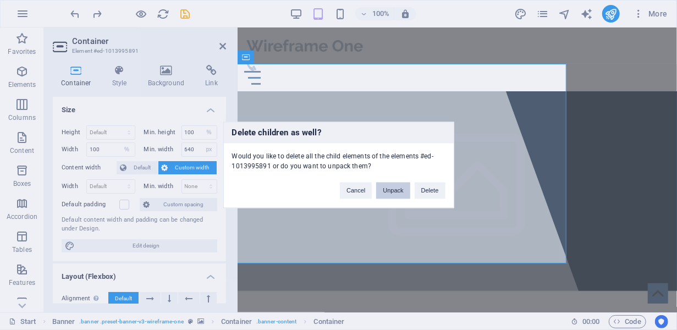
click at [400, 191] on button "Unpack" at bounding box center [393, 191] width 34 height 17
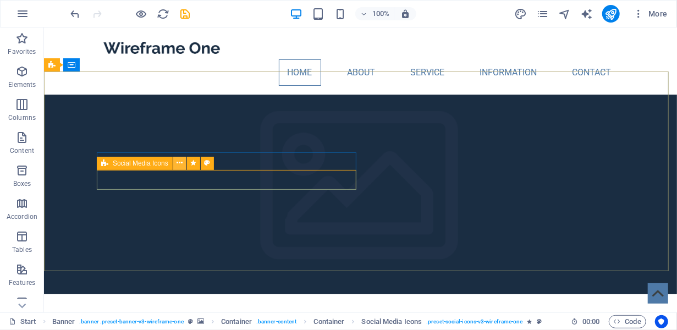
click at [183, 161] on icon at bounding box center [180, 163] width 6 height 12
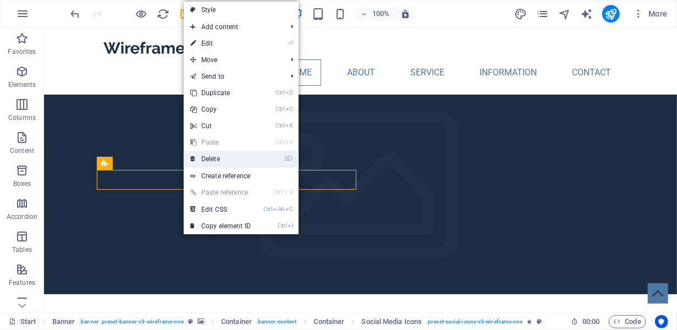
click at [205, 165] on link "⌦ Delete" at bounding box center [221, 159] width 74 height 17
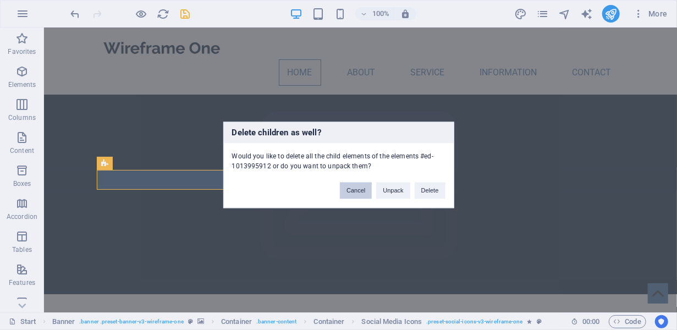
click at [361, 186] on button "Cancel" at bounding box center [356, 191] width 32 height 17
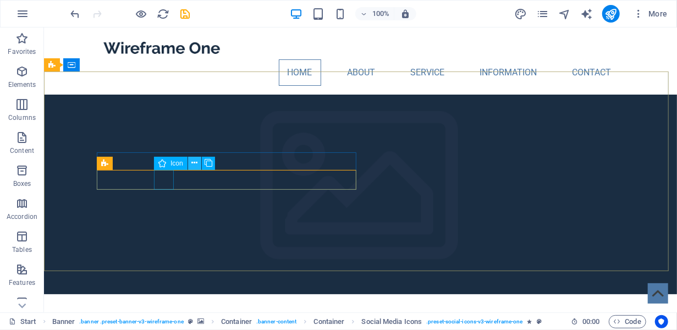
click at [194, 160] on icon at bounding box center [194, 163] width 6 height 12
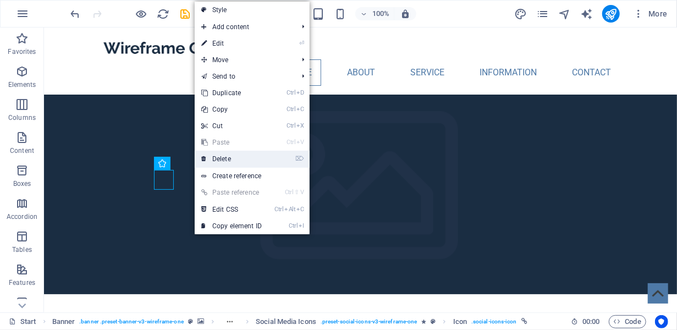
click at [218, 155] on link "⌦ Delete" at bounding box center [232, 159] width 74 height 17
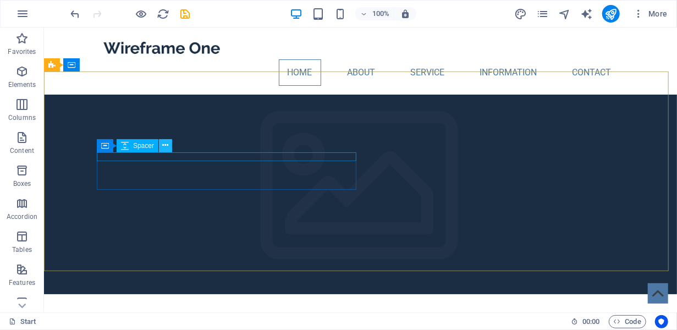
click at [164, 145] on icon at bounding box center [166, 146] width 6 height 12
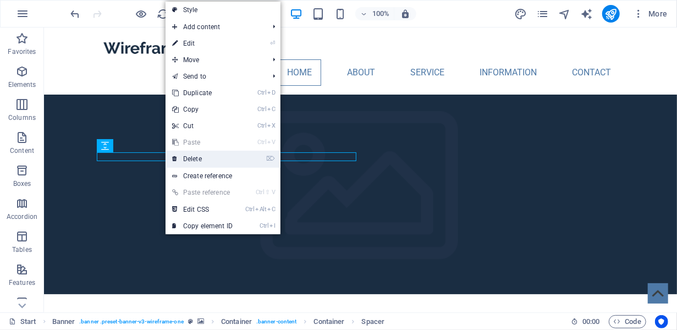
click at [204, 157] on link "⌦ Delete" at bounding box center [203, 159] width 74 height 17
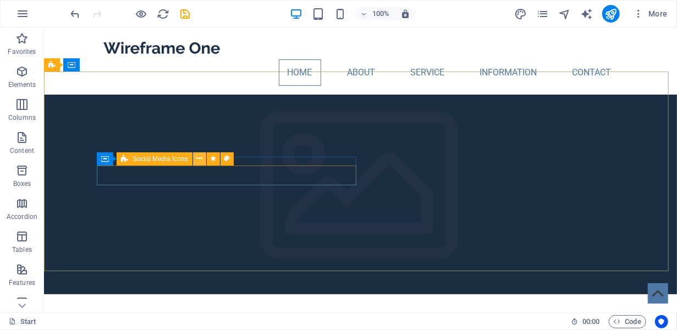
click at [198, 160] on icon at bounding box center [199, 159] width 6 height 12
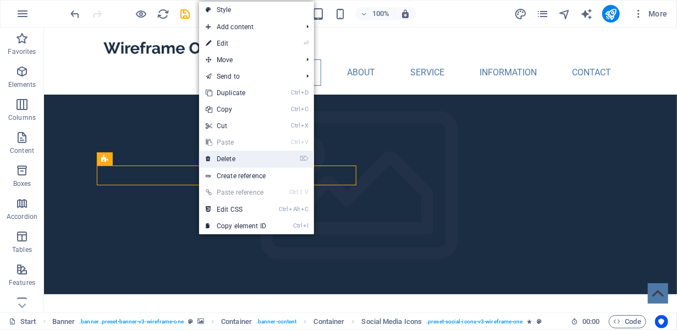
click at [228, 155] on link "⌦ Delete" at bounding box center [236, 159] width 74 height 17
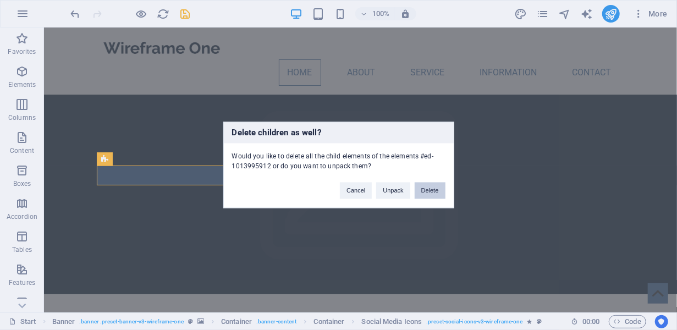
click at [429, 190] on button "Delete" at bounding box center [430, 191] width 31 height 17
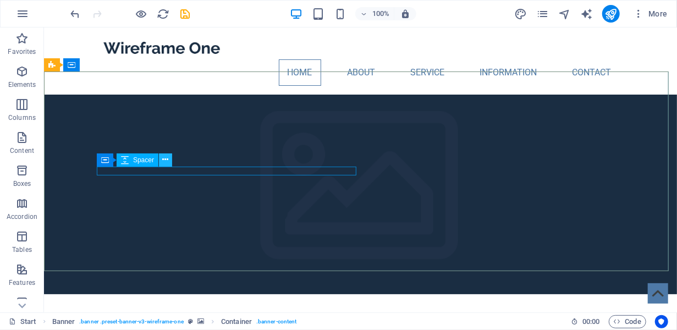
click at [168, 159] on icon at bounding box center [166, 160] width 6 height 12
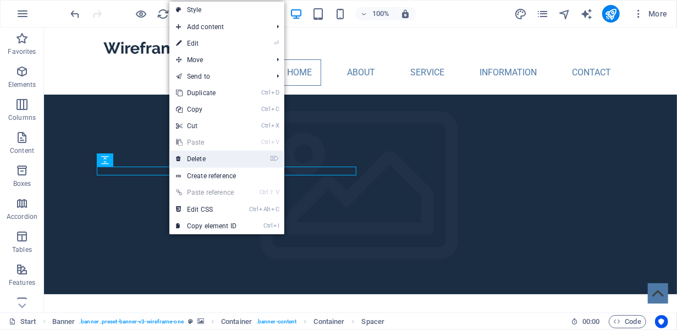
click at [198, 160] on link "⌦ Delete" at bounding box center [206, 159] width 74 height 17
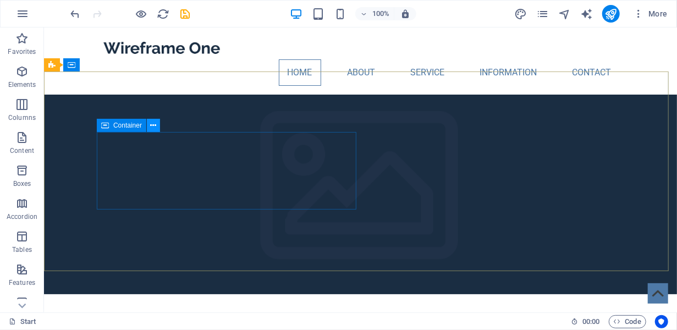
click at [157, 121] on button at bounding box center [153, 125] width 13 height 13
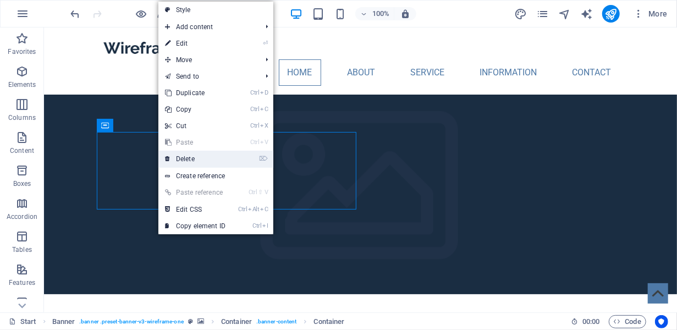
click at [206, 156] on link "⌦ Delete" at bounding box center [195, 159] width 74 height 17
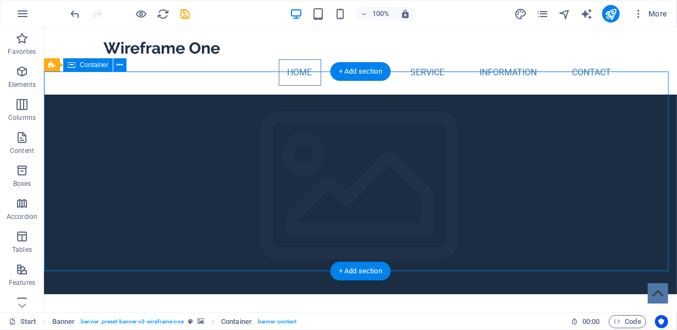
scroll to position [1, 0]
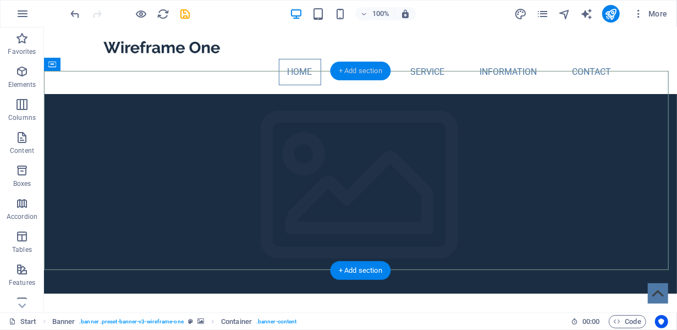
click at [365, 62] on div "+ Add section" at bounding box center [360, 71] width 61 height 19
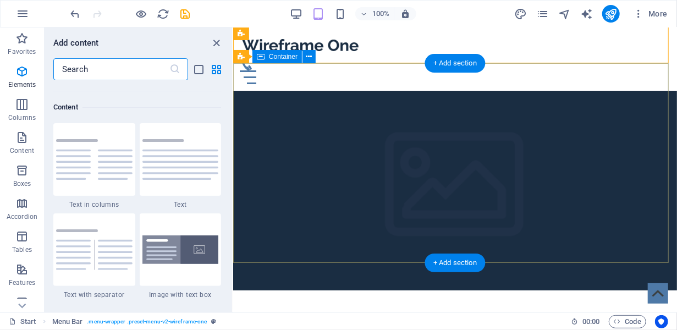
scroll to position [1924, 0]
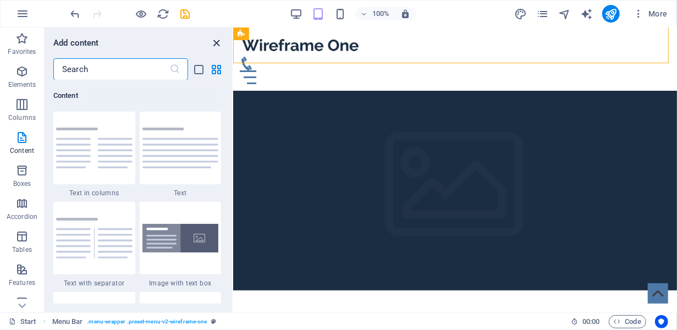
click at [212, 49] on icon "close panel" at bounding box center [217, 43] width 13 height 13
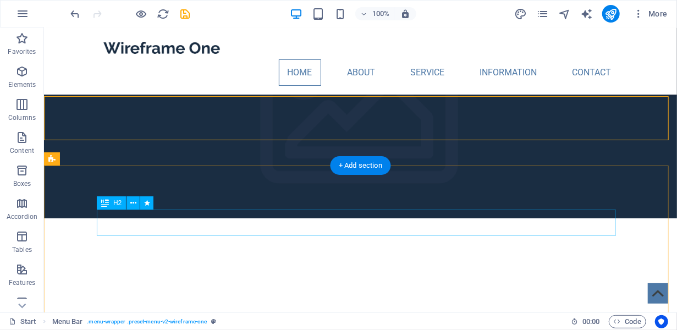
scroll to position [0, 0]
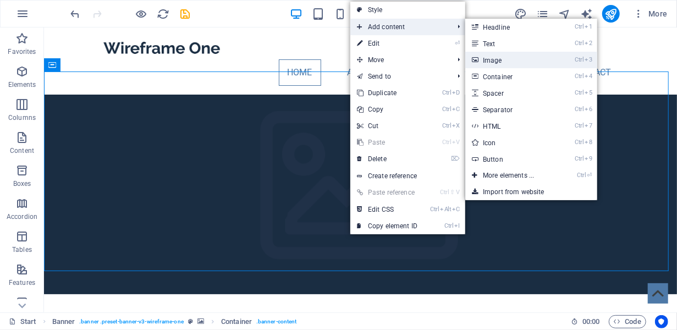
click at [518, 54] on link "Ctrl 3 Image" at bounding box center [510, 60] width 91 height 17
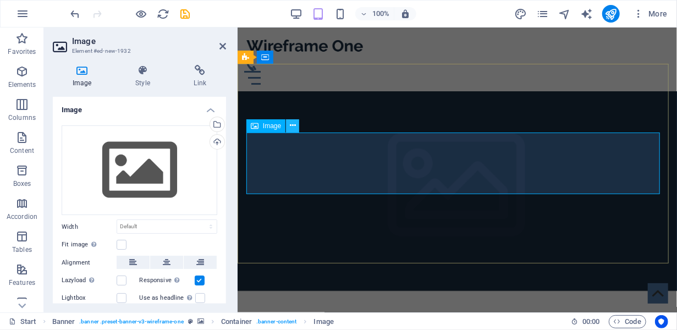
click at [294, 128] on icon at bounding box center [293, 126] width 6 height 12
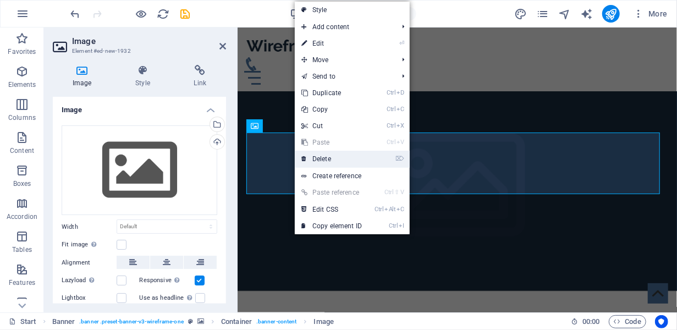
click at [341, 159] on link "⌦ Delete" at bounding box center [332, 159] width 74 height 17
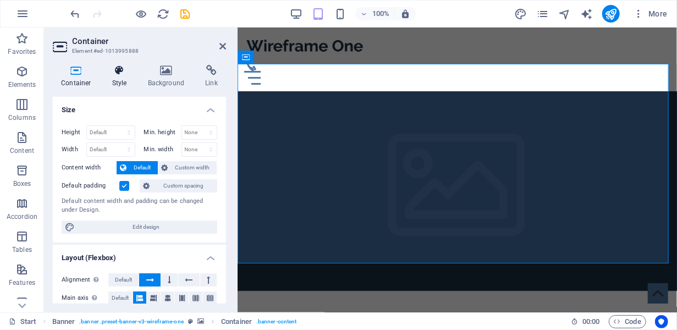
click at [116, 81] on h4 "Style" at bounding box center [122, 76] width 36 height 23
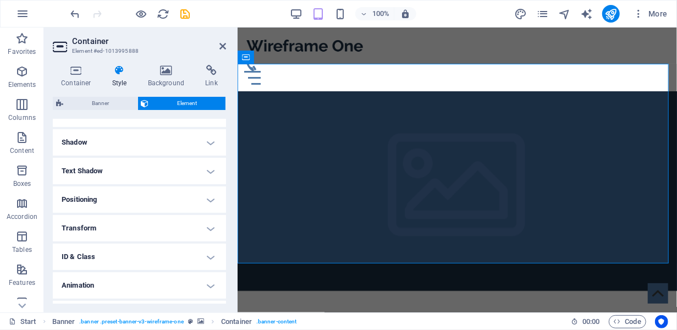
scroll to position [280, 0]
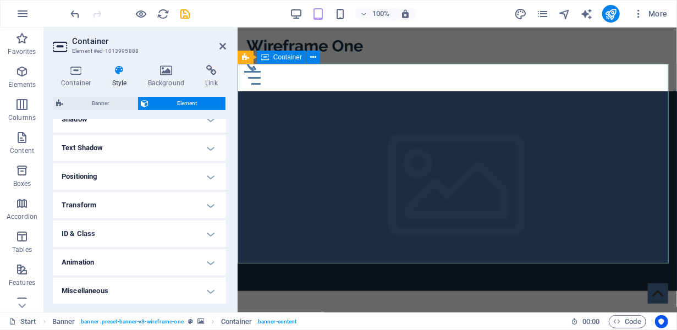
click at [363, 290] on div at bounding box center [456, 334] width 439 height 89
click at [311, 57] on icon at bounding box center [314, 58] width 6 height 12
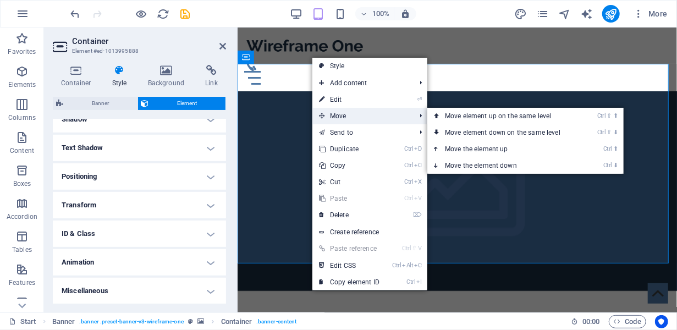
click at [352, 114] on span "Move" at bounding box center [361, 116] width 98 height 17
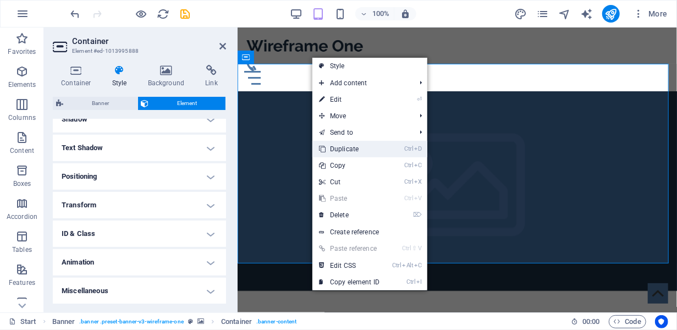
click at [346, 146] on link "Ctrl D Duplicate" at bounding box center [349, 149] width 74 height 17
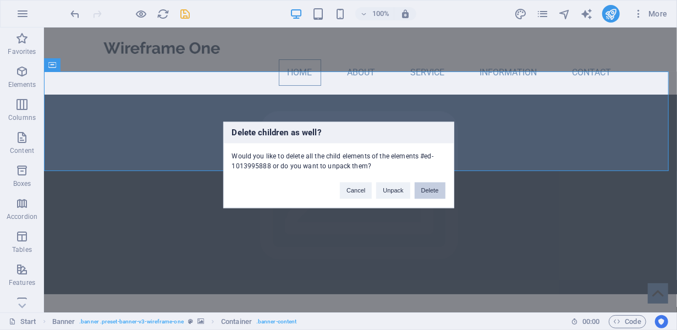
click at [437, 189] on button "Delete" at bounding box center [430, 191] width 31 height 17
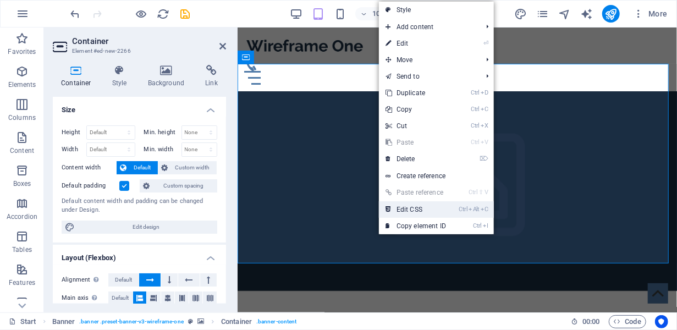
click at [426, 212] on link "Ctrl Alt C Edit CSS" at bounding box center [416, 209] width 74 height 17
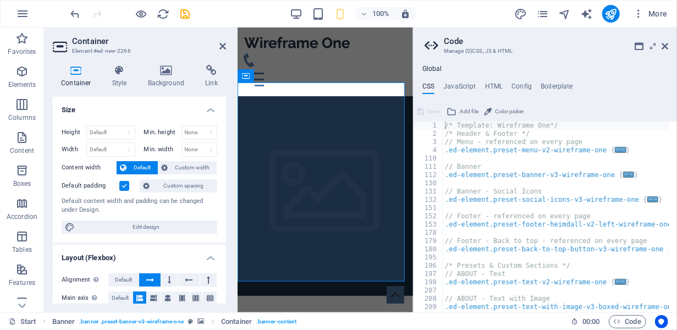
click at [668, 47] on aside "Code Manage (S)CSS, JS & HTML Global CSS JavaScript HTML Config Boilerplate /* …" at bounding box center [545, 170] width 264 height 285
click at [662, 48] on icon at bounding box center [665, 46] width 7 height 9
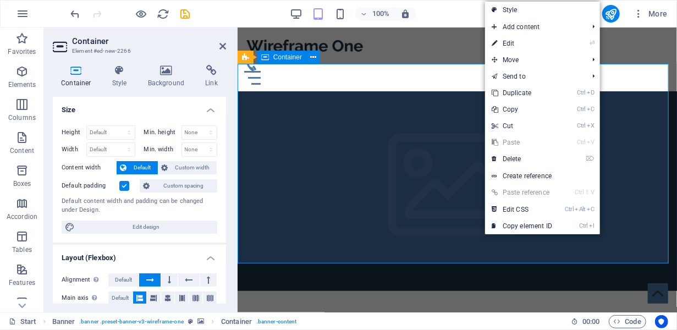
click at [397, 290] on div at bounding box center [456, 334] width 439 height 89
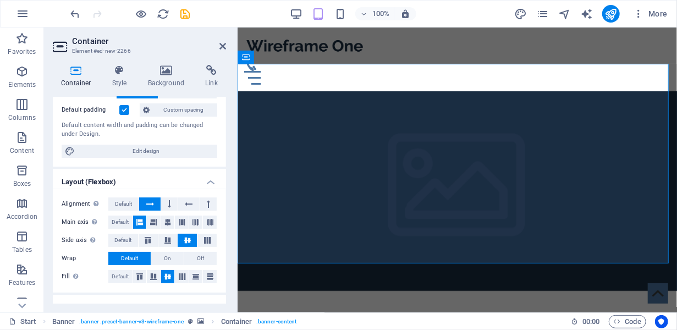
scroll to position [62, 0]
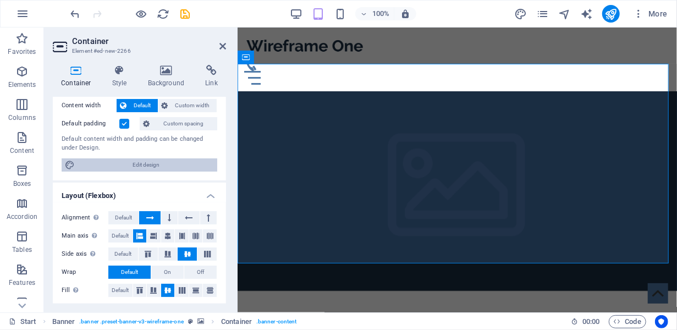
click at [137, 168] on span "Edit design" at bounding box center [146, 164] width 136 height 13
select select "rem"
select select "ease-in-out"
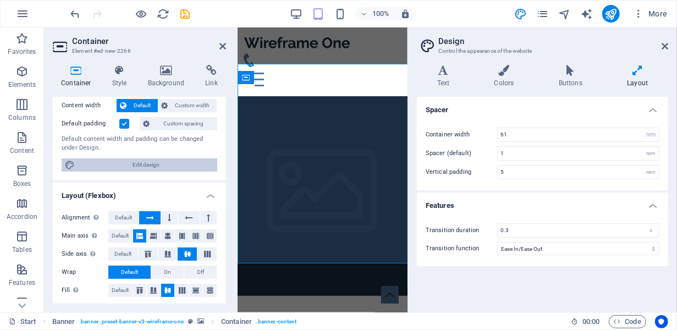
type input "4"
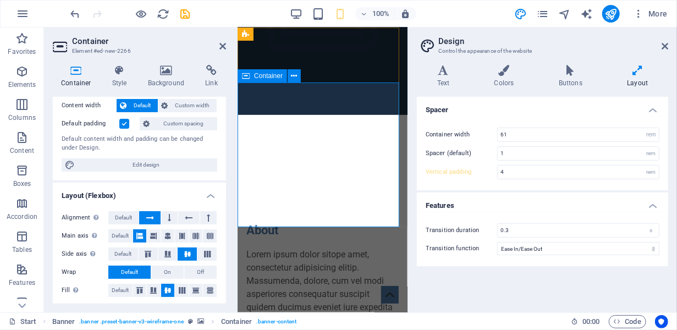
scroll to position [0, 0]
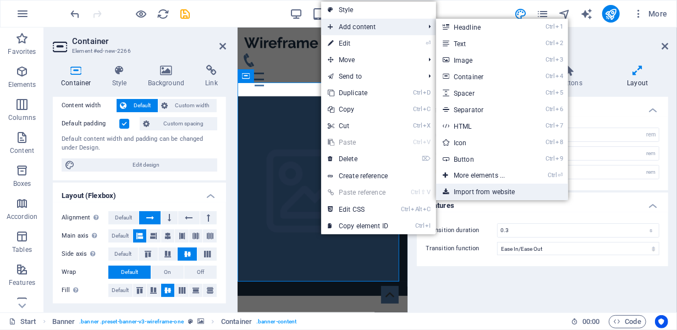
click at [502, 191] on link "Import from website" at bounding box center [502, 192] width 132 height 17
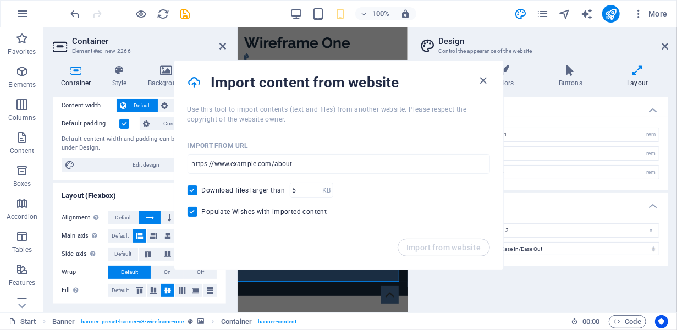
click at [485, 90] on div "Import content from website" at bounding box center [338, 83] width 329 height 44
click at [485, 84] on icon "button" at bounding box center [483, 80] width 13 height 13
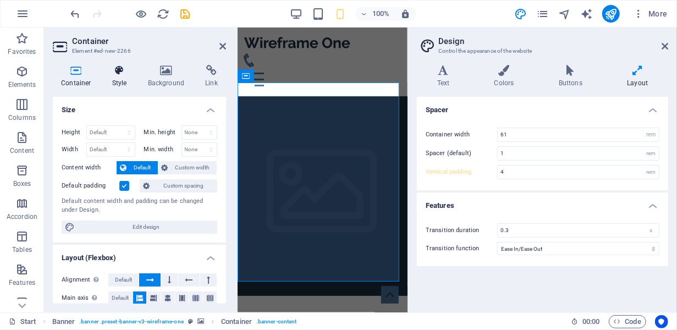
click at [124, 72] on icon at bounding box center [119, 70] width 31 height 11
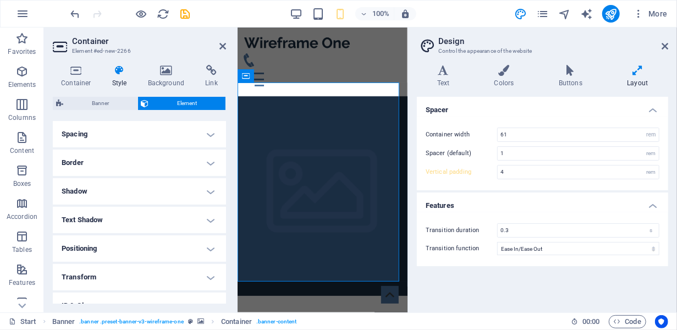
scroll to position [280, 0]
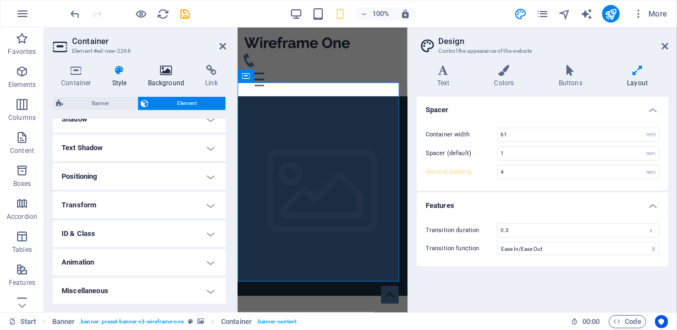
click at [169, 69] on icon at bounding box center [166, 70] width 53 height 11
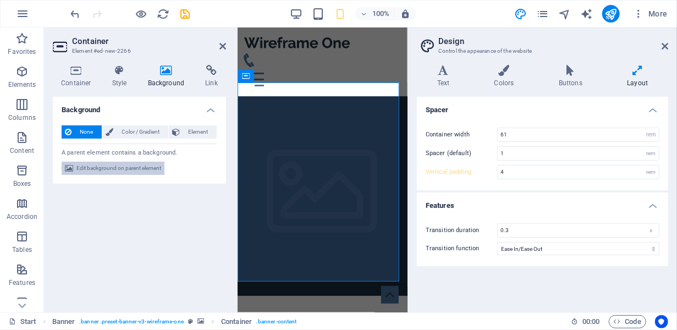
click at [141, 166] on span "Edit background on parent element" at bounding box center [118, 168] width 85 height 13
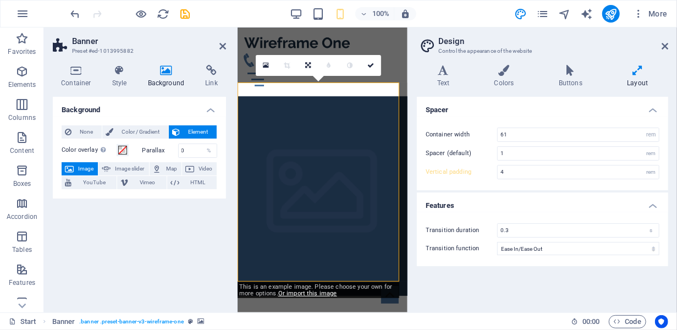
click at [77, 166] on span "Image" at bounding box center [86, 168] width 18 height 13
click at [264, 66] on icon at bounding box center [266, 66] width 6 height 8
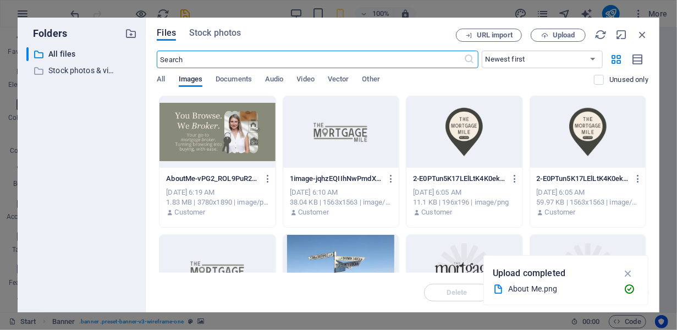
click at [208, 142] on div at bounding box center [218, 132] width 116 height 72
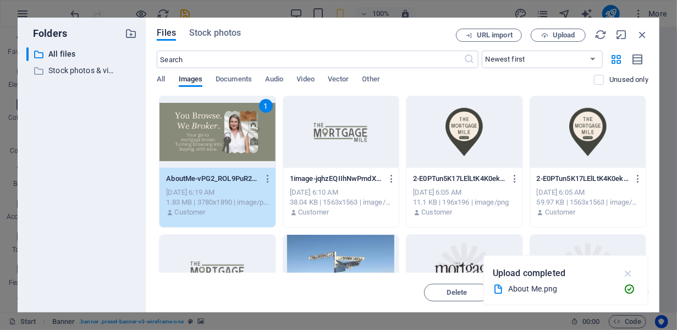
click at [634, 275] on icon "button" at bounding box center [628, 273] width 13 height 12
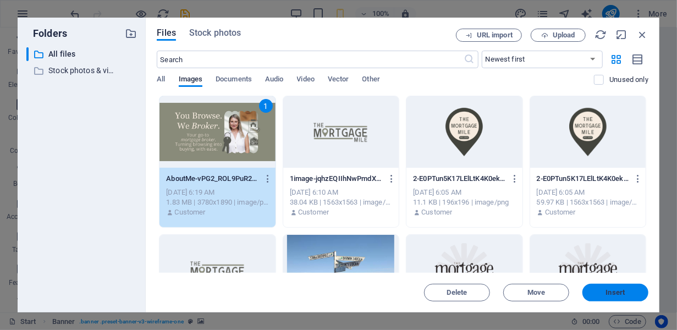
click at [622, 288] on button "Insert" at bounding box center [615, 293] width 66 height 18
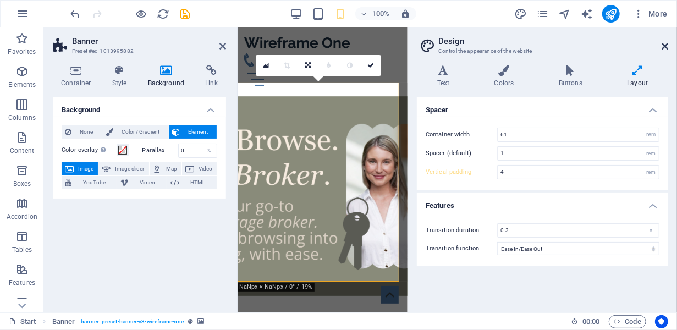
click at [664, 42] on icon at bounding box center [665, 46] width 7 height 9
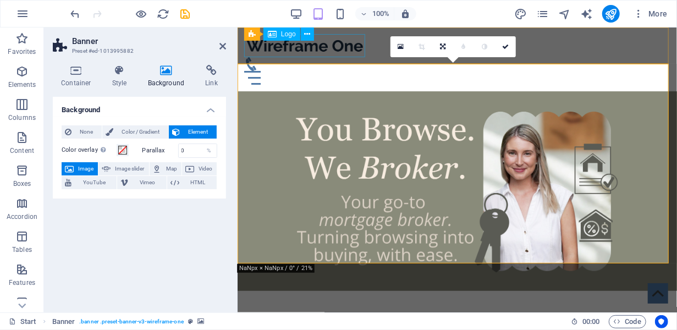
click at [324, 50] on div at bounding box center [457, 45] width 426 height 23
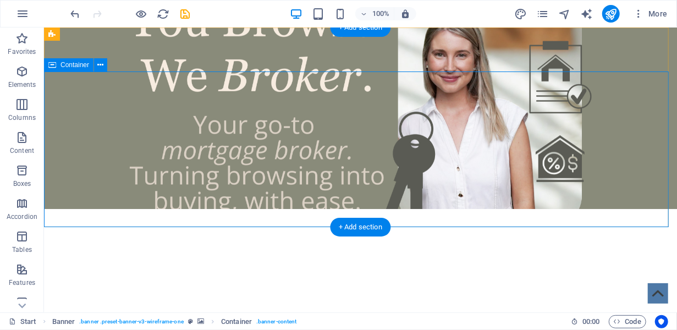
scroll to position [0, 0]
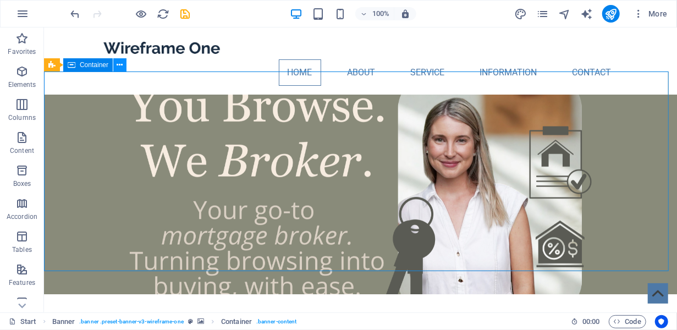
click at [119, 65] on icon at bounding box center [120, 65] width 6 height 12
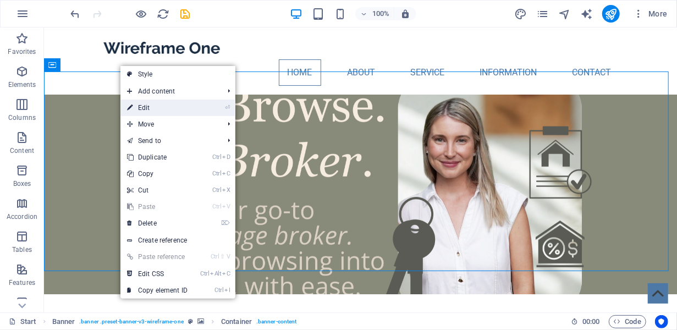
click at [197, 107] on li "⏎ Edit" at bounding box center [177, 108] width 115 height 17
click at [135, 103] on link "⏎ Edit" at bounding box center [157, 108] width 74 height 17
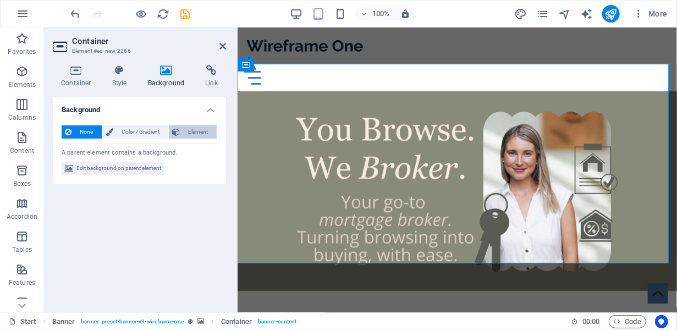
click at [204, 128] on span "Element" at bounding box center [198, 131] width 30 height 13
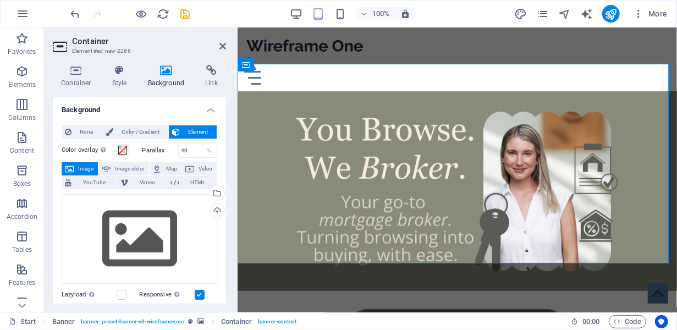
click at [149, 222] on div "Drag files here, click to choose files or select files from Files or our free s…" at bounding box center [140, 239] width 156 height 90
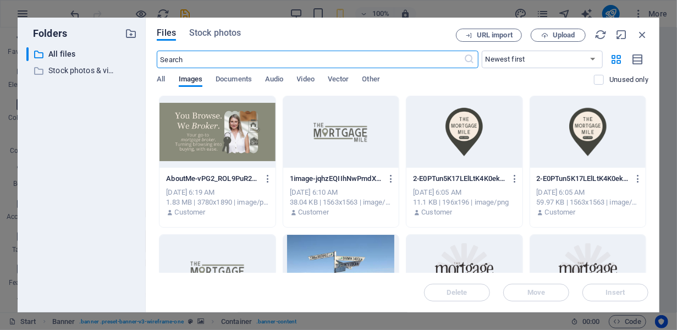
click at [189, 161] on div at bounding box center [218, 132] width 116 height 72
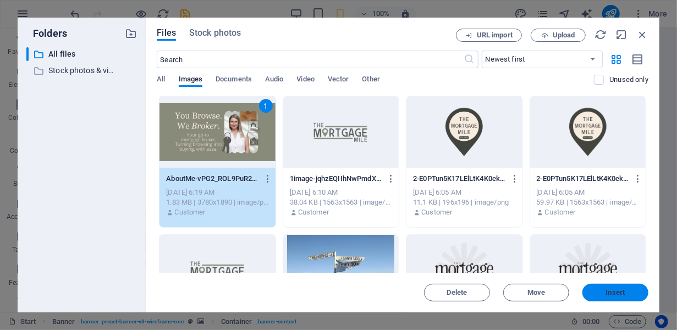
click at [600, 289] on span "Insert" at bounding box center [615, 292] width 57 height 7
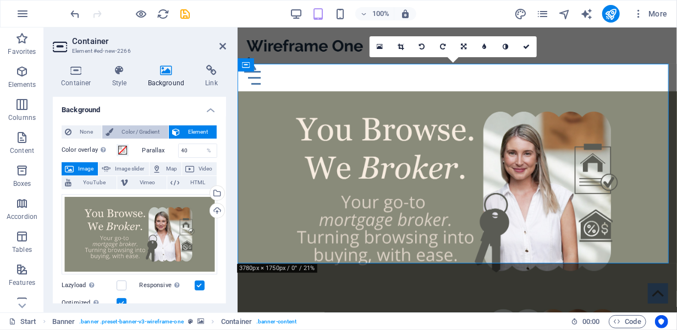
click at [142, 127] on span "Color / Gradient" at bounding box center [141, 131] width 48 height 13
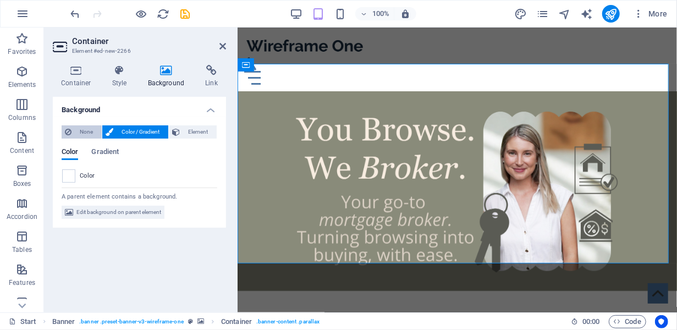
click at [84, 129] on span "None" at bounding box center [87, 131] width 24 height 13
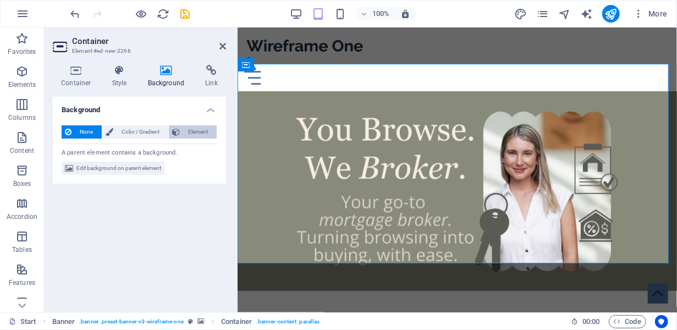
click at [204, 131] on span "Element" at bounding box center [198, 131] width 30 height 13
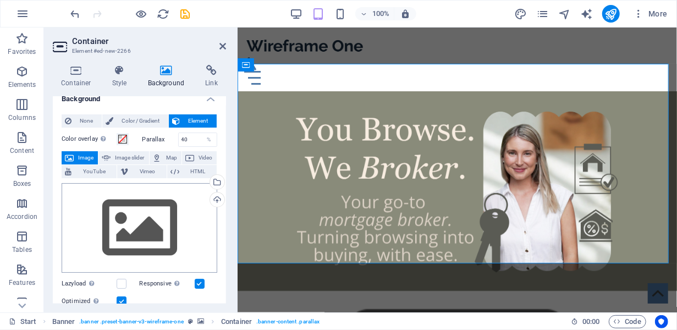
scroll to position [39, 0]
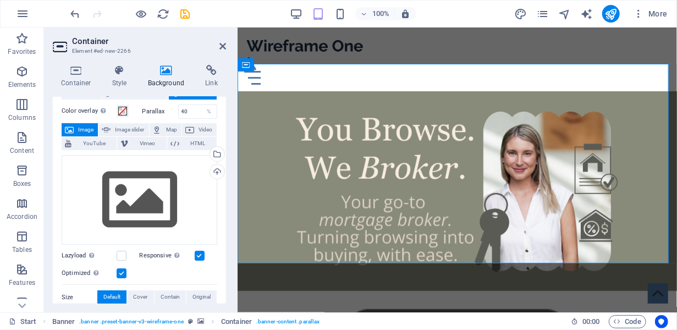
click at [125, 278] on div "Drag files here, click to choose files or select files from Files or our free s…" at bounding box center [140, 265] width 156 height 228
click at [124, 273] on label at bounding box center [122, 273] width 10 height 10
click at [0, 0] on input "Optimized Images are compressed to improve page speed." at bounding box center [0, 0] width 0 height 0
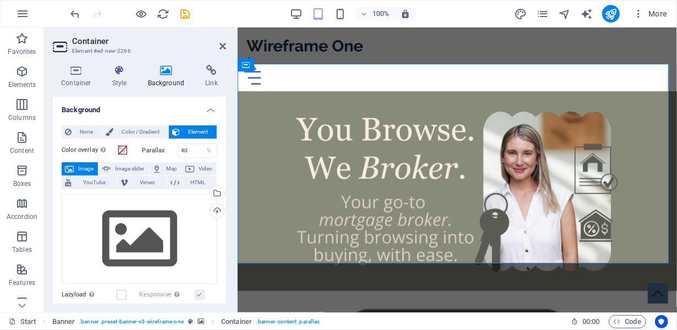
click at [180, 128] on button "Element" at bounding box center [193, 131] width 48 height 13
click at [147, 129] on span "Color / Gradient" at bounding box center [141, 131] width 48 height 13
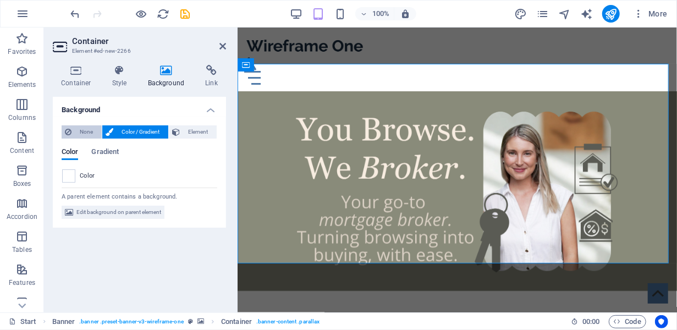
click at [88, 128] on span "None" at bounding box center [87, 131] width 24 height 13
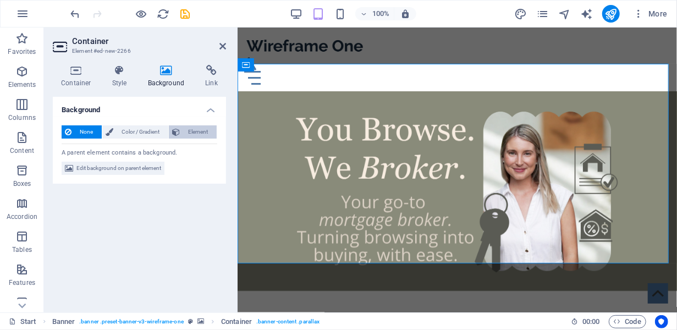
click at [197, 130] on span "Element" at bounding box center [198, 131] width 30 height 13
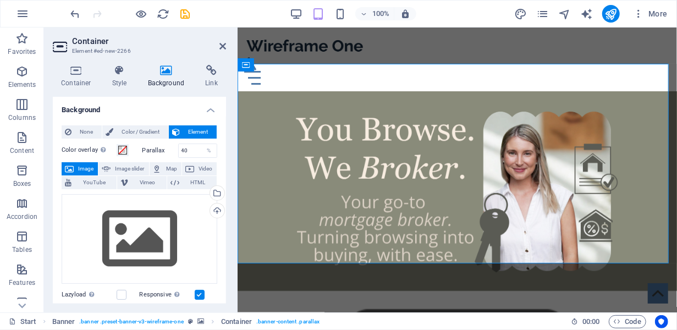
click at [76, 126] on span "None" at bounding box center [87, 131] width 24 height 13
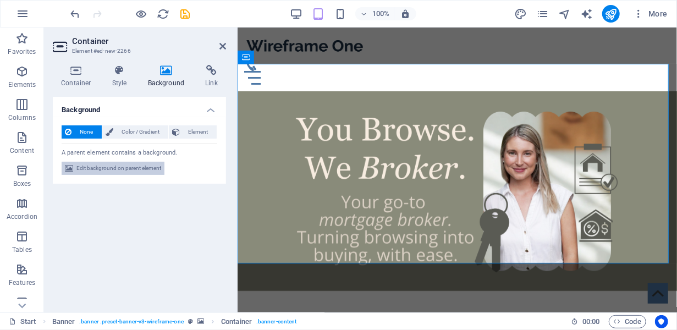
click at [113, 168] on span "Edit background on parent element" at bounding box center [118, 168] width 85 height 13
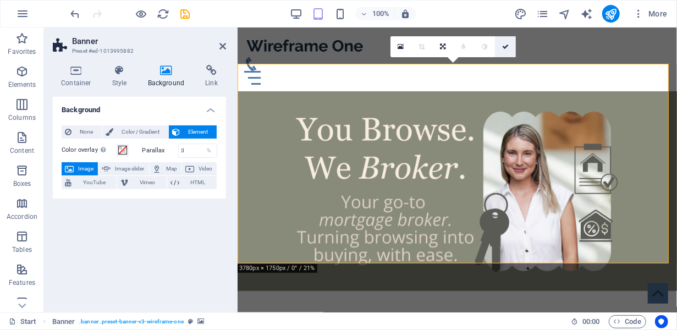
click at [507, 45] on icon at bounding box center [505, 46] width 7 height 7
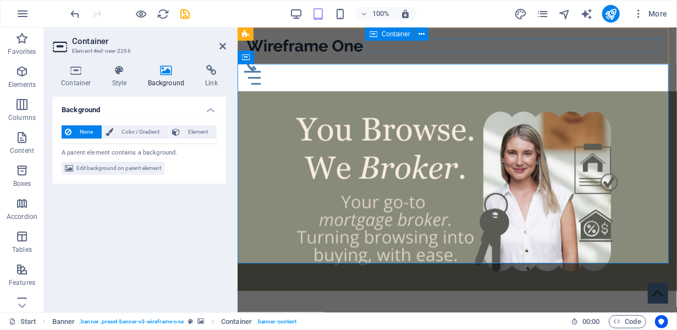
click at [432, 57] on div "Menu" at bounding box center [457, 71] width 426 height 28
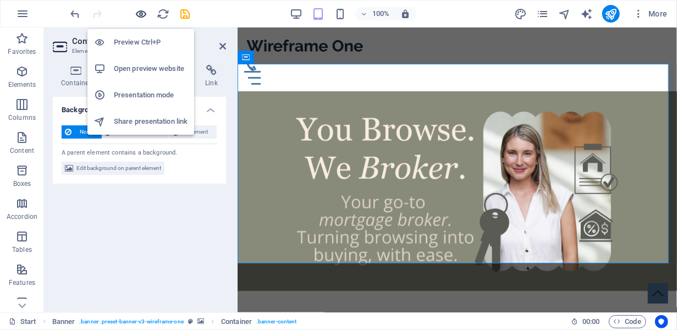
click at [143, 13] on icon "button" at bounding box center [141, 14] width 13 height 13
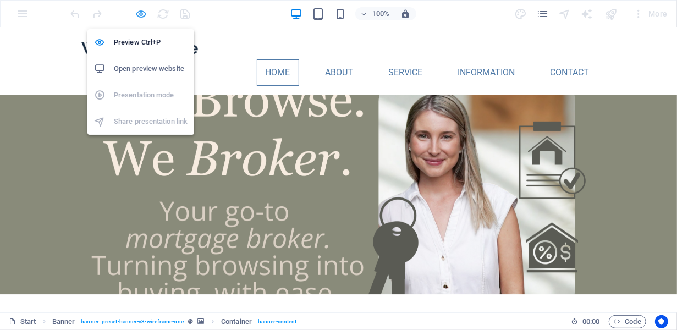
click at [140, 17] on icon "button" at bounding box center [141, 14] width 13 height 13
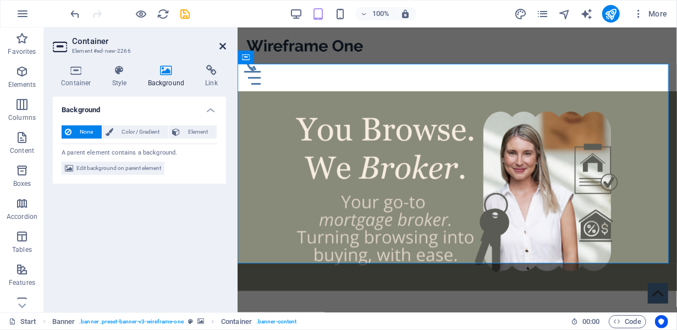
click at [225, 42] on icon at bounding box center [222, 46] width 7 height 9
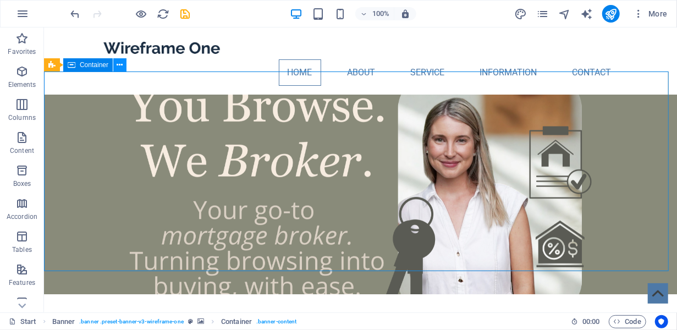
click at [120, 63] on icon at bounding box center [120, 65] width 6 height 12
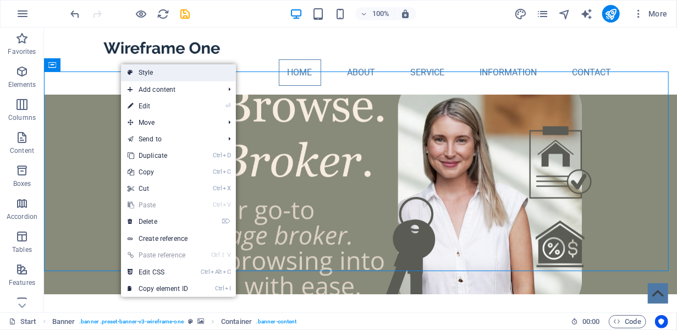
click at [137, 70] on link "Style" at bounding box center [178, 72] width 115 height 17
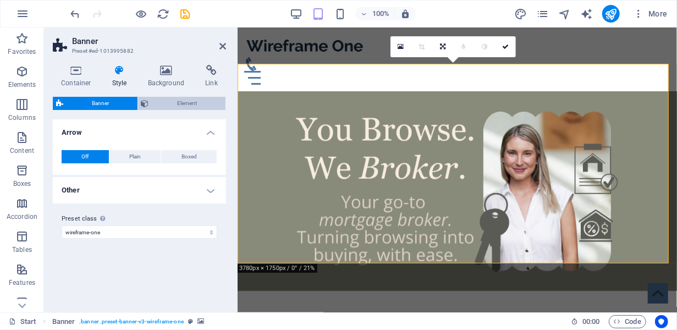
click at [169, 97] on span "Element" at bounding box center [187, 103] width 70 height 13
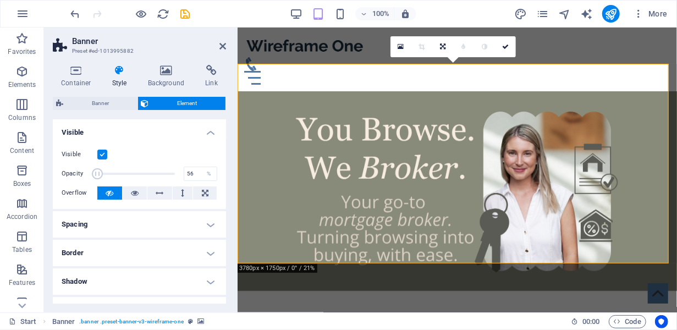
type input "100"
drag, startPoint x: 172, startPoint y: 172, endPoint x: 204, endPoint y: 183, distance: 33.7
click at [204, 183] on div "Visible Opacity 100 % Overflow" at bounding box center [139, 174] width 173 height 70
click at [138, 194] on button at bounding box center [135, 192] width 25 height 13
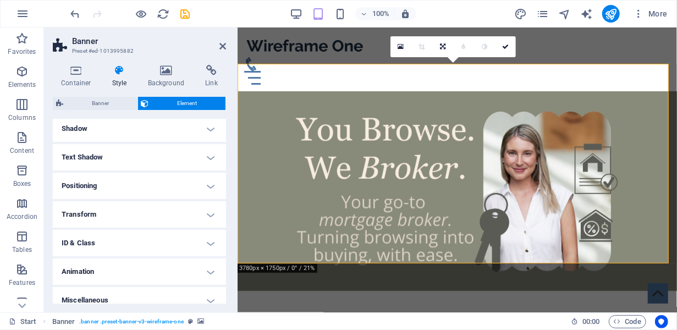
scroll to position [162, 0]
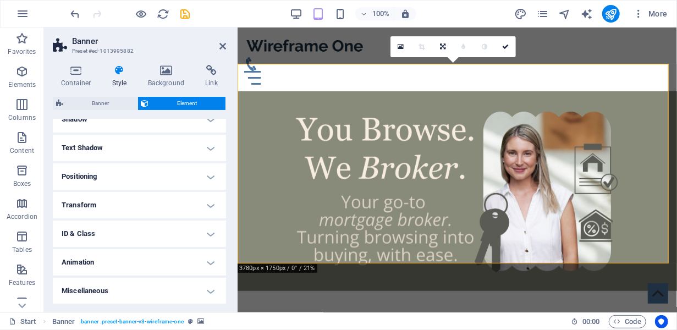
click at [154, 180] on h4 "Positioning" at bounding box center [139, 176] width 173 height 26
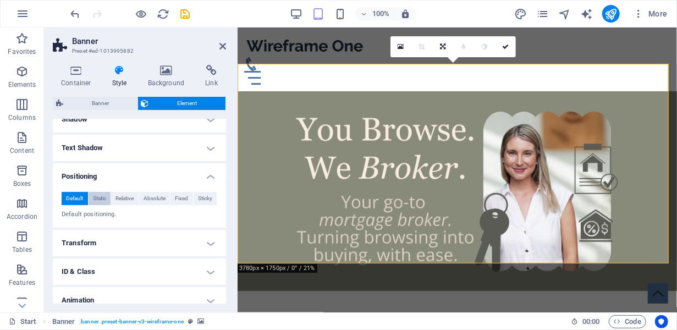
click at [98, 201] on span "Static" at bounding box center [99, 198] width 13 height 13
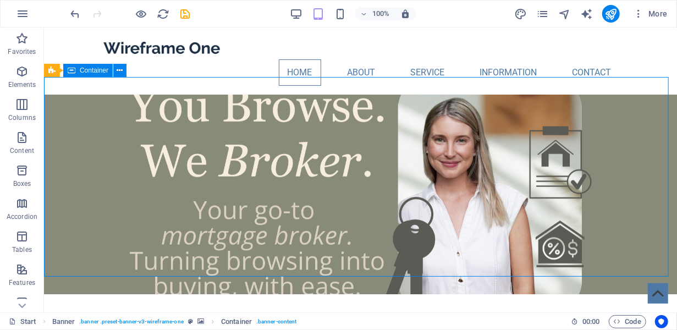
drag, startPoint x: 118, startPoint y: 217, endPoint x: 316, endPoint y: 249, distance: 200.5
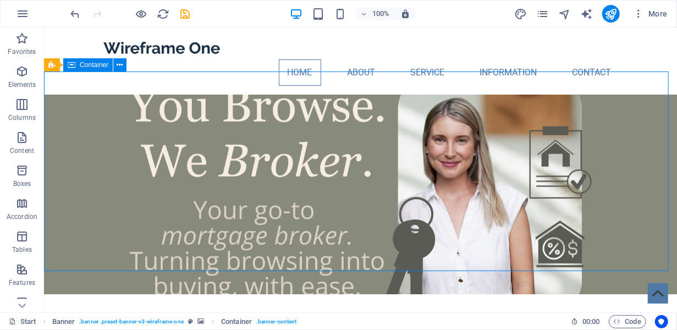
drag, startPoint x: 316, startPoint y: 249, endPoint x: 316, endPoint y: 223, distance: 25.9
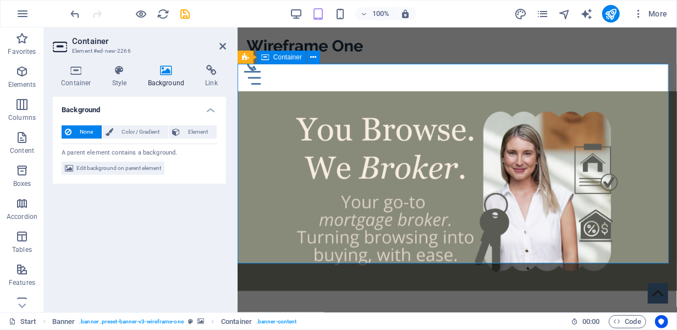
click at [391, 290] on div at bounding box center [456, 334] width 439 height 89
click at [210, 81] on h4 "Link" at bounding box center [211, 76] width 29 height 23
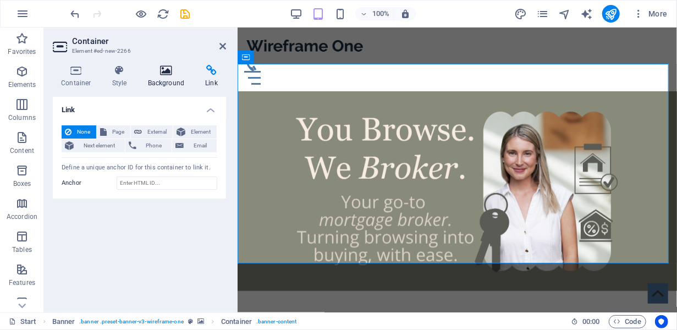
click at [172, 69] on icon at bounding box center [166, 70] width 53 height 11
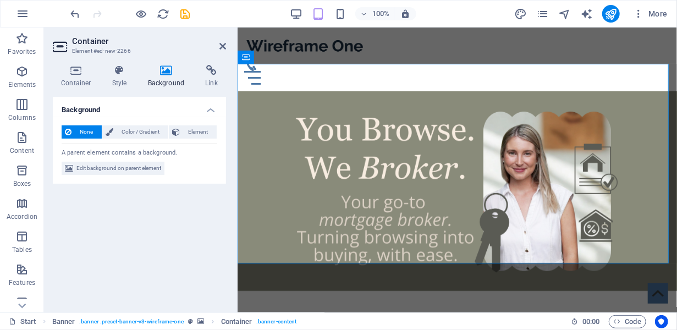
click at [141, 73] on icon at bounding box center [166, 70] width 53 height 11
click at [122, 74] on icon at bounding box center [119, 70] width 31 height 11
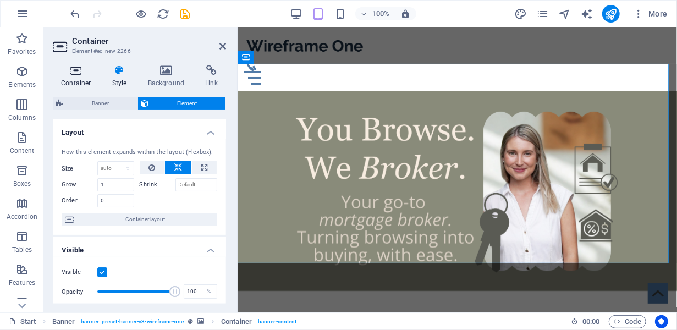
click at [68, 78] on h4 "Container" at bounding box center [78, 76] width 51 height 23
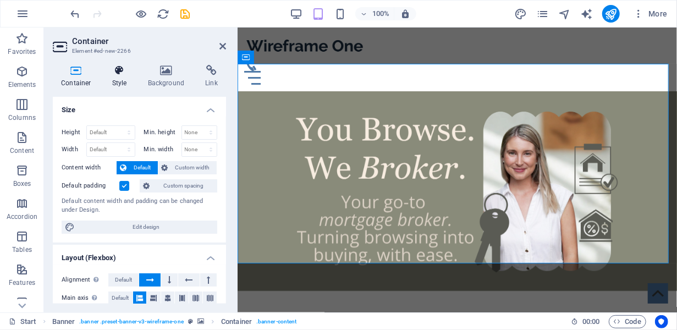
click at [110, 76] on h4 "Style" at bounding box center [122, 76] width 36 height 23
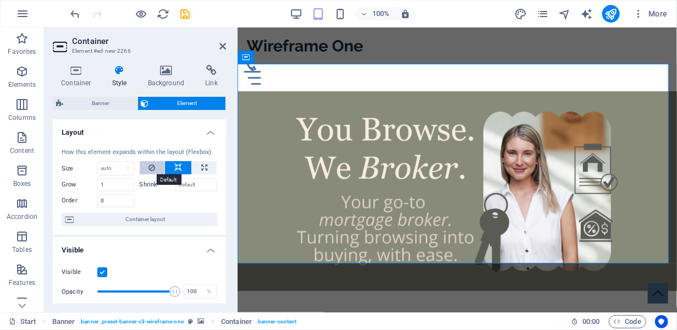
click at [155, 169] on button at bounding box center [152, 167] width 25 height 13
click at [182, 185] on input "Shrink" at bounding box center [196, 184] width 42 height 13
click at [201, 162] on icon at bounding box center [204, 167] width 6 height 13
type input "100"
select select "%"
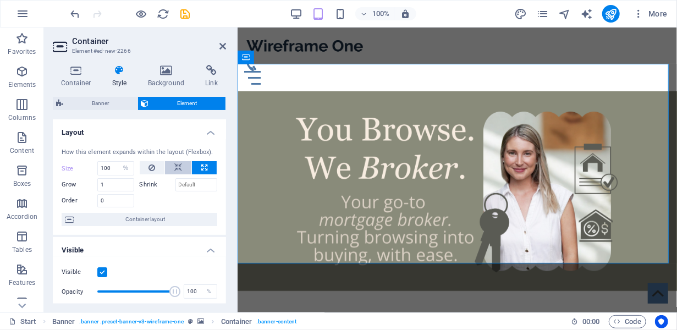
click at [185, 163] on button at bounding box center [178, 167] width 26 height 13
select select "DISABLED_OPTION_VALUE"
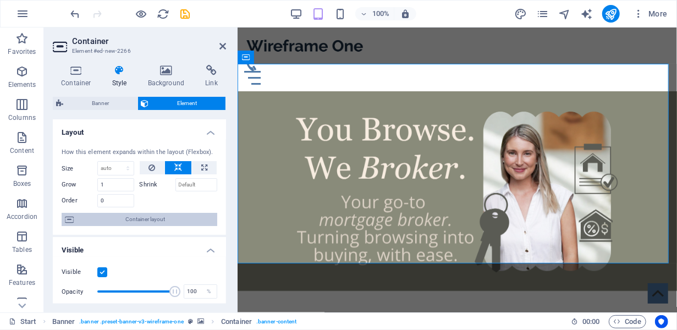
click at [149, 221] on span "Container layout" at bounding box center [145, 219] width 137 height 13
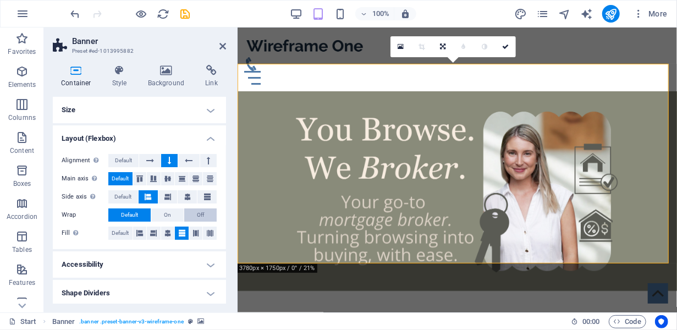
click at [202, 214] on span "Off" at bounding box center [200, 214] width 7 height 13
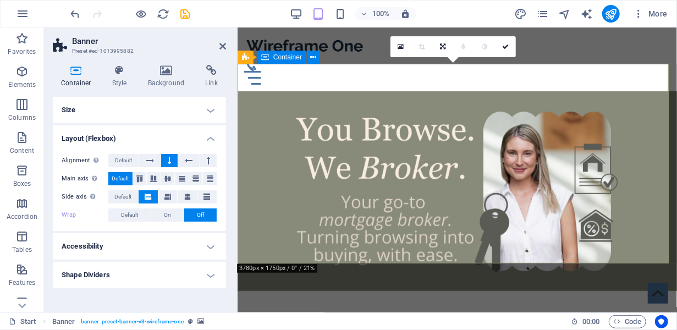
click at [403, 290] on div at bounding box center [456, 334] width 439 height 89
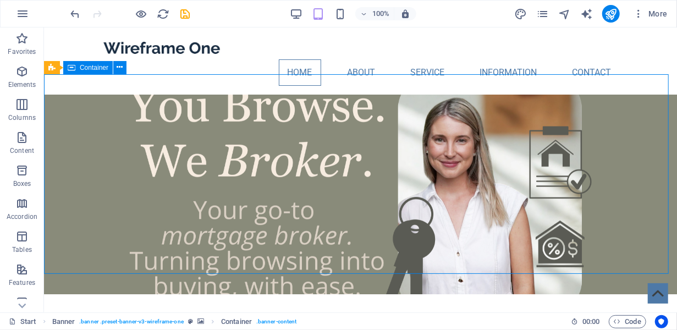
drag, startPoint x: 209, startPoint y: 207, endPoint x: 408, endPoint y: 265, distance: 207.3
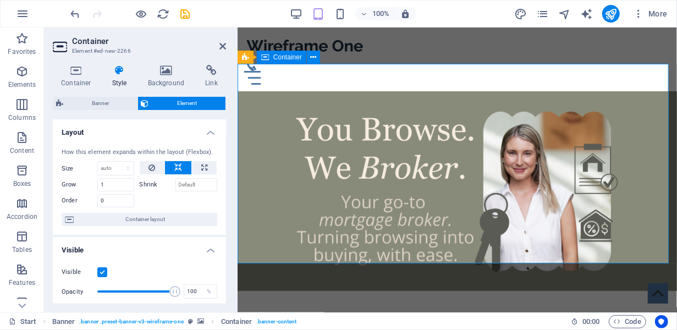
click at [395, 290] on div at bounding box center [456, 334] width 439 height 89
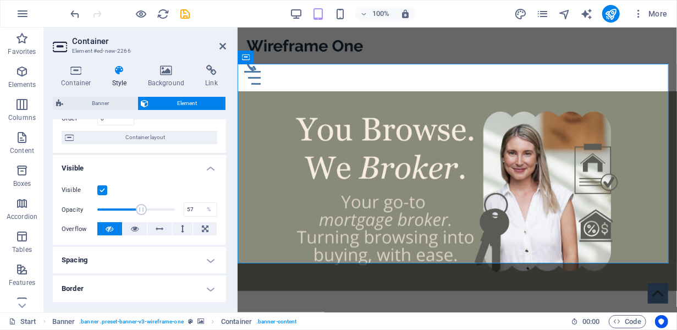
drag, startPoint x: 170, startPoint y: 207, endPoint x: 140, endPoint y: 208, distance: 30.3
click at [140, 208] on span at bounding box center [141, 209] width 11 height 11
type input "56.99"
click at [352, 290] on div at bounding box center [456, 334] width 439 height 89
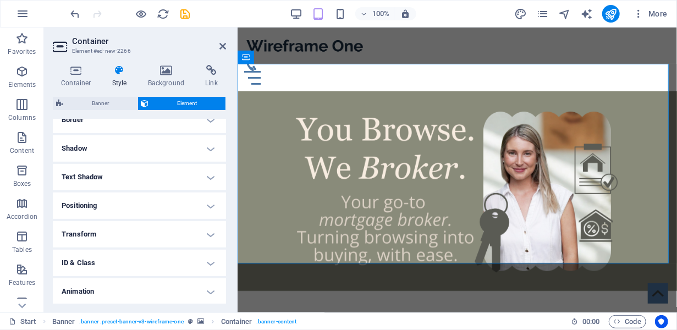
scroll to position [280, 0]
click at [121, 180] on h4 "Positioning" at bounding box center [139, 176] width 173 height 26
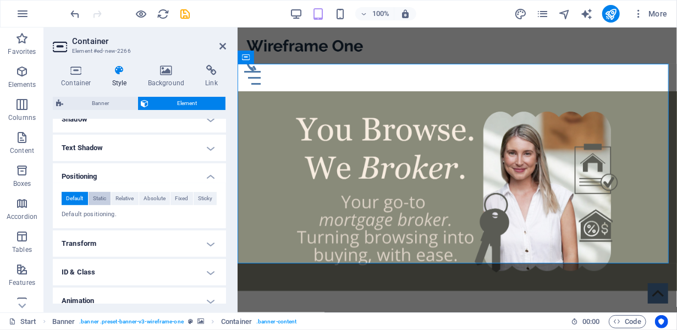
click at [98, 201] on span "Static" at bounding box center [99, 198] width 13 height 13
click at [122, 200] on span "Relative" at bounding box center [125, 198] width 18 height 13
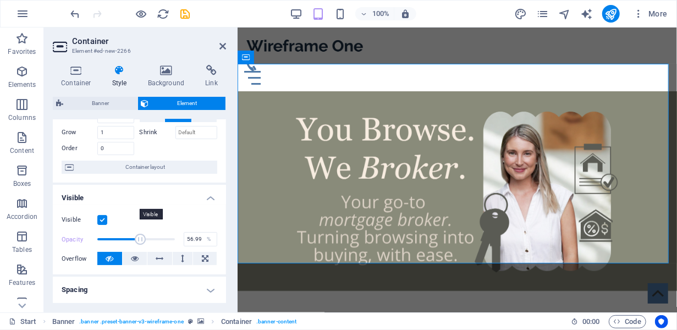
scroll to position [51, 0]
click at [101, 223] on label at bounding box center [102, 221] width 10 height 10
click at [0, 0] on input "Visible" at bounding box center [0, 0] width 0 height 0
click at [101, 223] on label at bounding box center [102, 221] width 10 height 10
click at [0, 0] on input "Visible" at bounding box center [0, 0] width 0 height 0
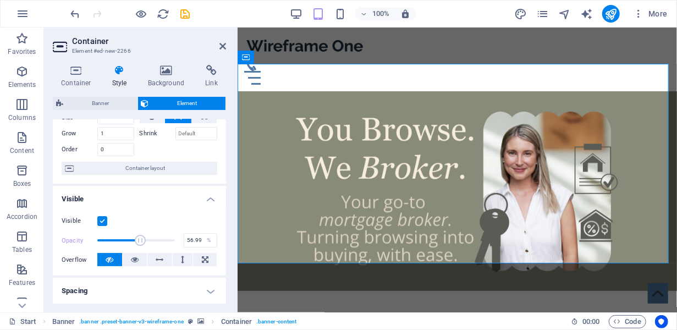
scroll to position [0, 0]
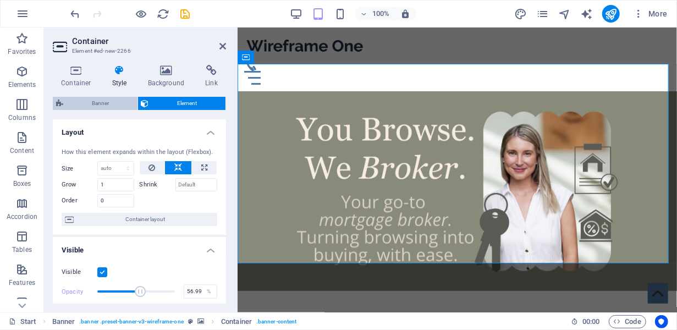
click at [103, 105] on span "Banner" at bounding box center [101, 103] width 68 height 13
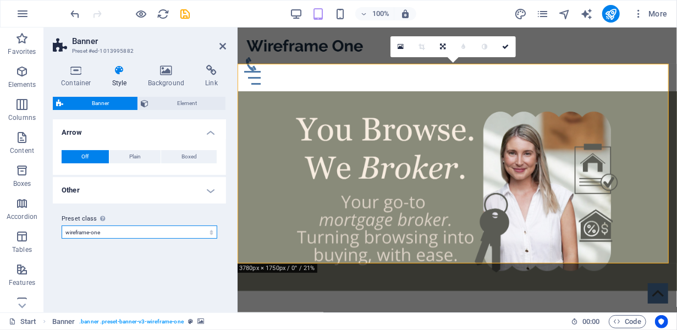
click at [131, 229] on select "wireframe-one Add preset class" at bounding box center [140, 232] width 156 height 13
click at [124, 213] on label "Preset class Above chosen variant and settings affect all elements which carry …" at bounding box center [140, 218] width 156 height 13
click at [124, 226] on select "wireframe-one Add preset class" at bounding box center [140, 232] width 156 height 13
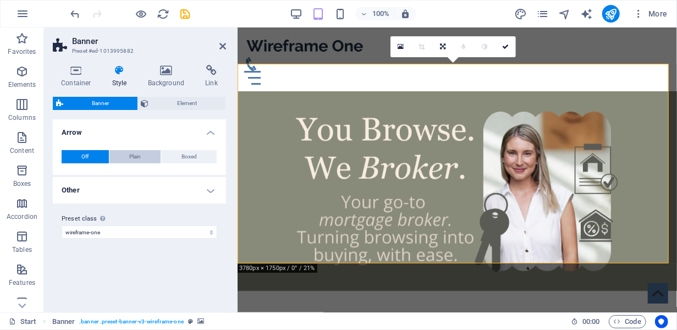
click at [145, 158] on button "Plain" at bounding box center [135, 156] width 52 height 13
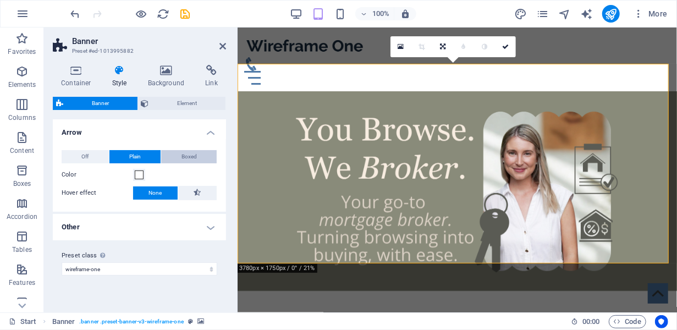
click at [196, 153] on span "Boxed" at bounding box center [189, 156] width 15 height 13
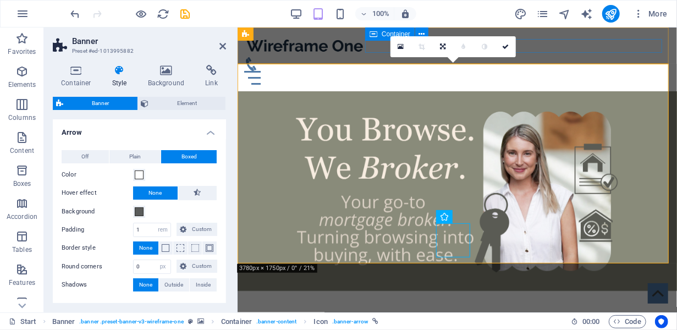
click at [580, 57] on div "Menu" at bounding box center [457, 71] width 426 height 28
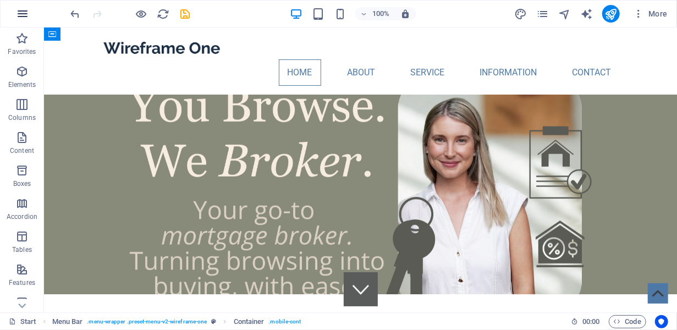
click at [24, 10] on icon "button" at bounding box center [22, 13] width 13 height 13
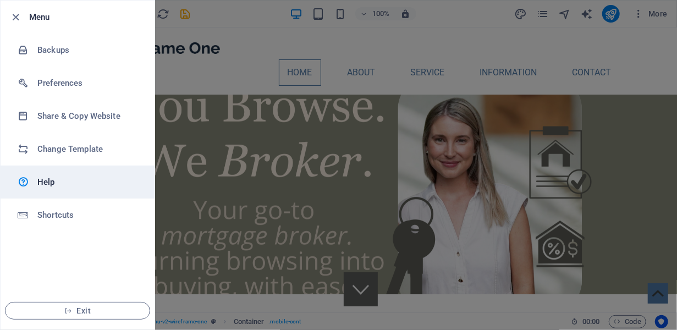
click at [54, 181] on h6 "Help" at bounding box center [88, 181] width 102 height 13
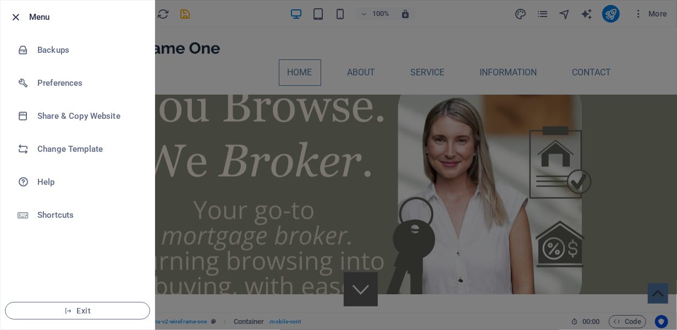
click at [14, 13] on icon "button" at bounding box center [16, 17] width 13 height 13
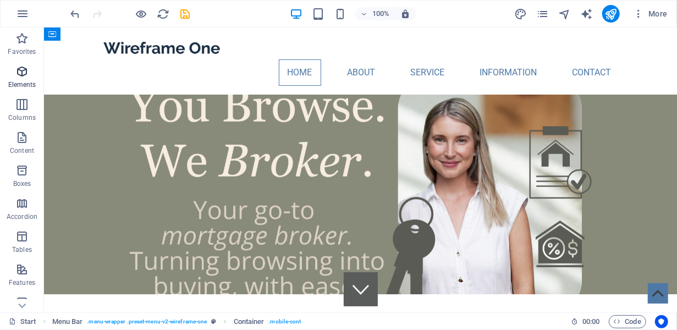
click at [25, 82] on p "Elements" at bounding box center [22, 84] width 28 height 9
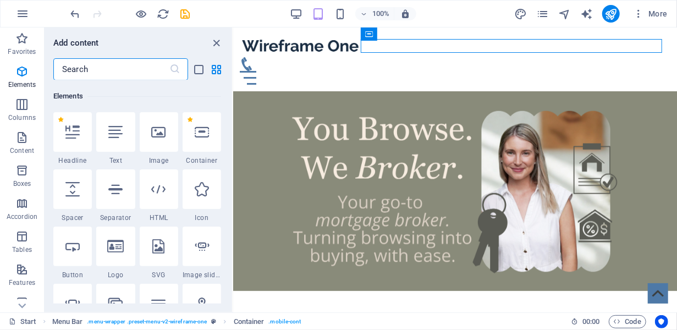
scroll to position [117, 0]
click at [68, 129] on icon at bounding box center [72, 131] width 14 height 14
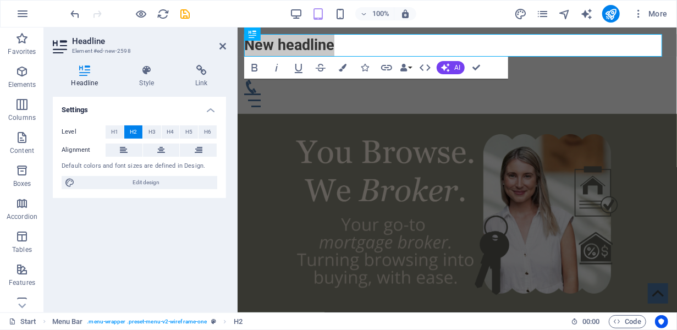
click at [144, 89] on div "Headline Style Link Settings Level H1 H2 H3 H4 H5 H6 Alignment Default colors a…" at bounding box center [139, 184] width 173 height 239
click at [145, 81] on h4 "Style" at bounding box center [149, 76] width 56 height 23
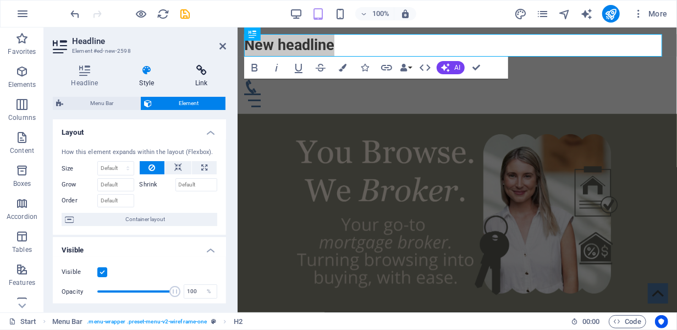
click at [206, 81] on h4 "Link" at bounding box center [201, 76] width 49 height 23
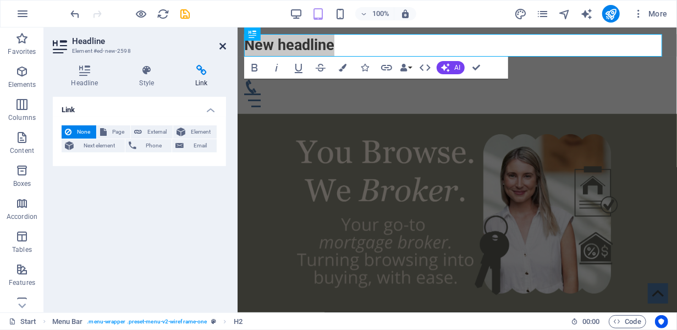
click at [223, 44] on icon at bounding box center [222, 46] width 7 height 9
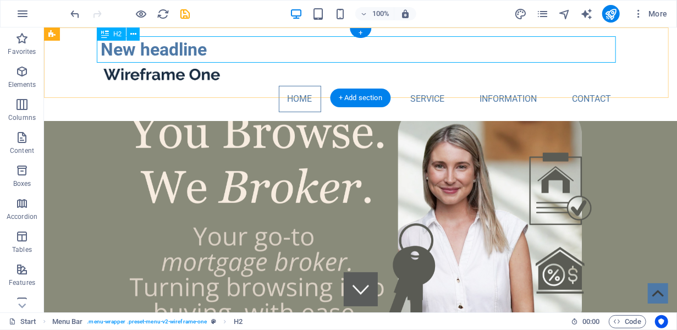
click at [167, 56] on div "New headline" at bounding box center [360, 49] width 519 height 26
click at [131, 28] on iframe at bounding box center [360, 170] width 633 height 285
click at [129, 39] on button at bounding box center [133, 34] width 13 height 13
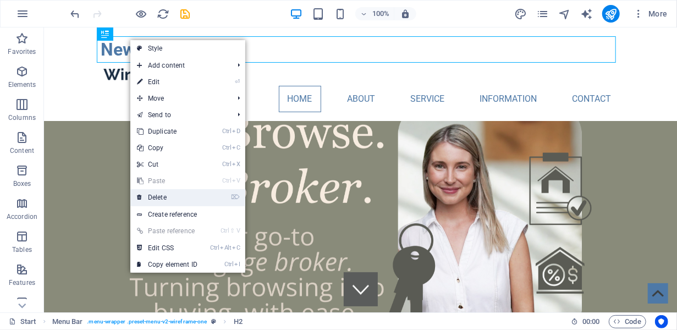
click at [178, 201] on link "⌦ Delete" at bounding box center [167, 197] width 74 height 17
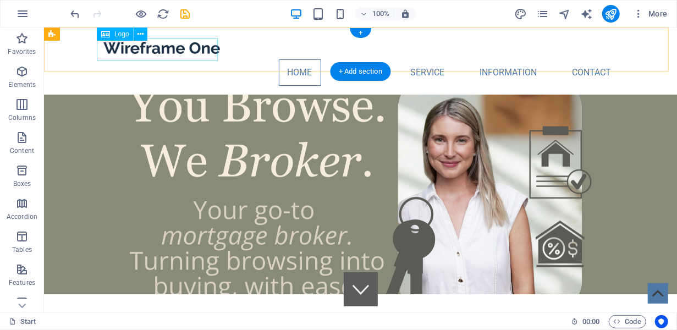
click at [183, 57] on div at bounding box center [360, 47] width 519 height 23
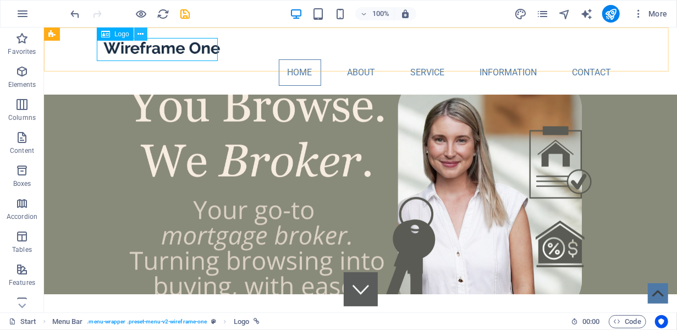
click at [139, 35] on icon at bounding box center [141, 35] width 6 height 12
click at [17, 57] on span "Favorites" at bounding box center [22, 45] width 44 height 26
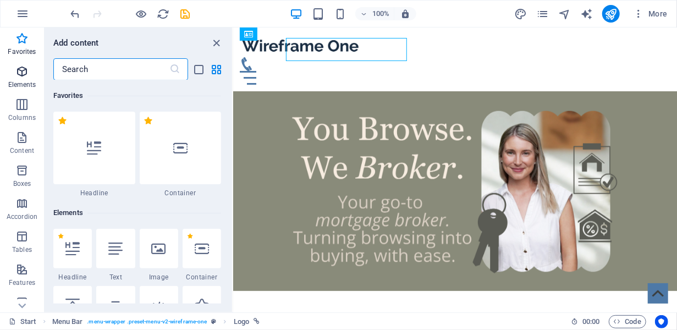
click at [24, 73] on icon "button" at bounding box center [21, 71] width 13 height 13
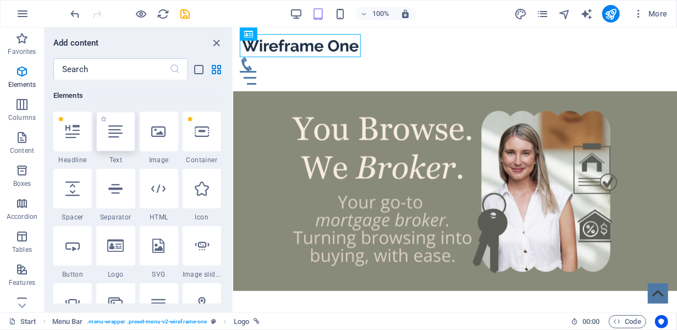
click at [113, 138] on icon at bounding box center [115, 131] width 14 height 14
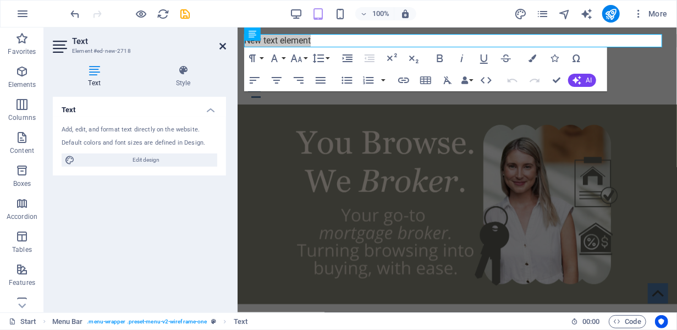
click at [221, 45] on icon at bounding box center [222, 46] width 7 height 9
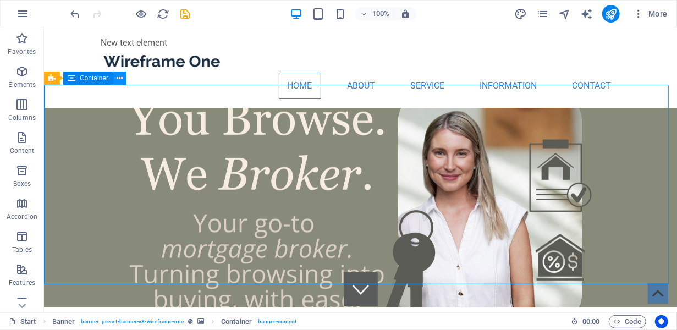
click at [119, 75] on icon at bounding box center [120, 79] width 6 height 12
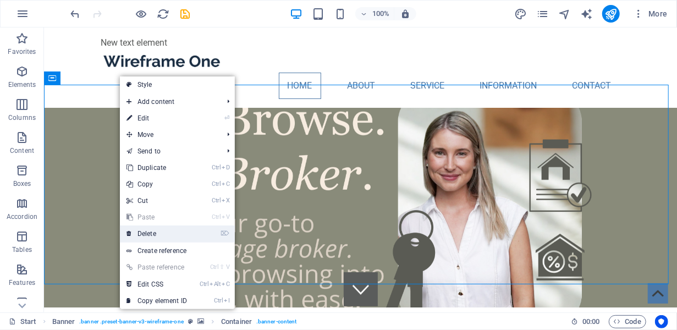
click at [166, 227] on link "⌦ Delete" at bounding box center [157, 234] width 74 height 17
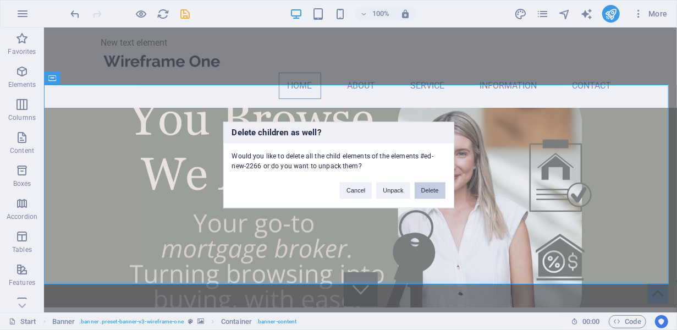
click at [433, 186] on button "Delete" at bounding box center [430, 191] width 31 height 17
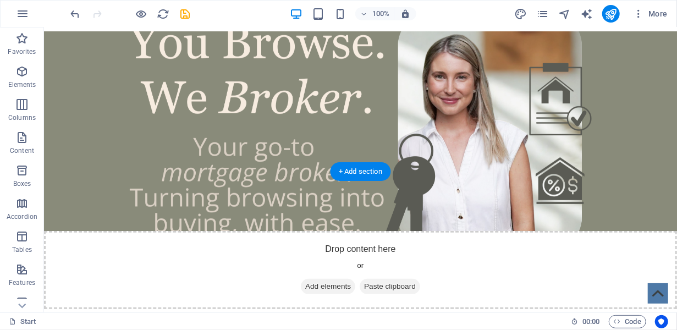
scroll to position [0, 0]
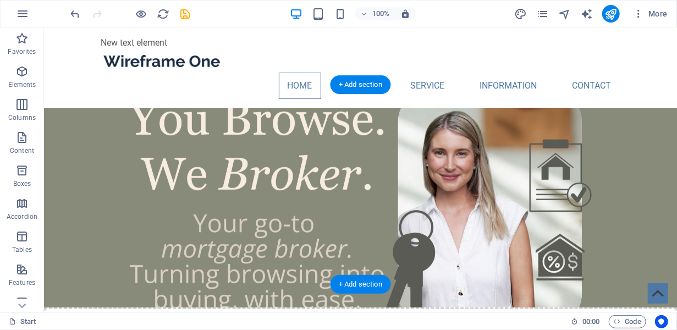
click at [361, 163] on figure at bounding box center [359, 207] width 633 height 200
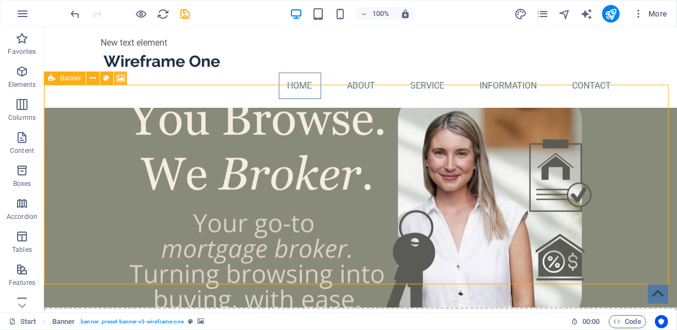
click at [118, 78] on icon at bounding box center [121, 79] width 8 height 12
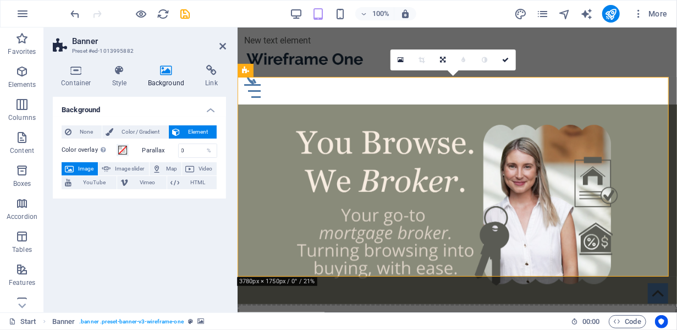
click at [219, 41] on h2 "Banner" at bounding box center [149, 41] width 154 height 10
click at [225, 46] on icon at bounding box center [222, 46] width 7 height 9
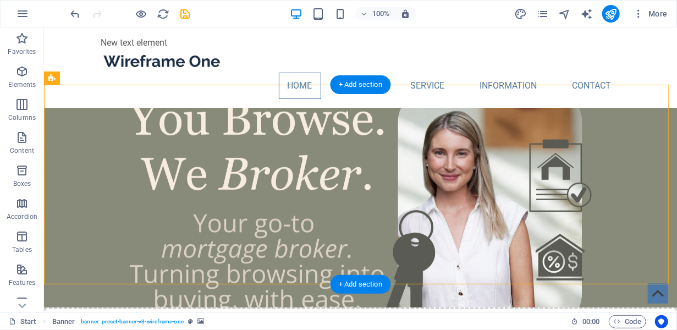
click at [342, 200] on figure at bounding box center [359, 207] width 633 height 200
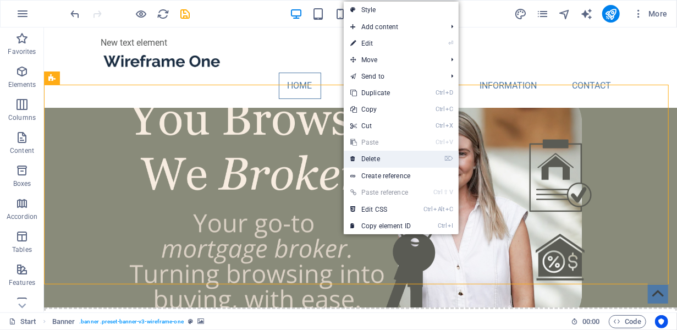
click at [374, 163] on link "⌦ Delete" at bounding box center [381, 159] width 74 height 17
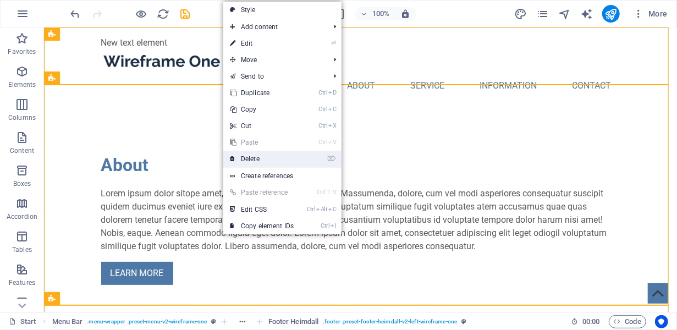
click at [259, 156] on link "⌦ Delete" at bounding box center [261, 159] width 77 height 17
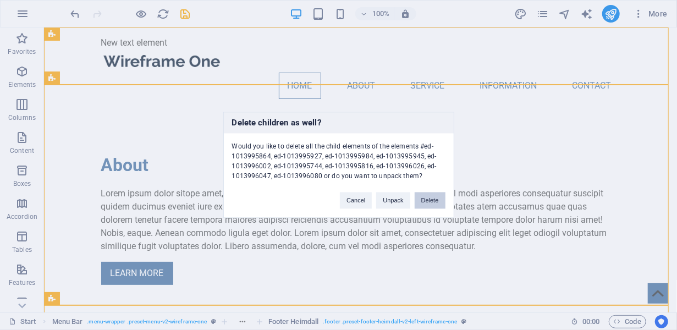
click at [420, 205] on button "Delete" at bounding box center [430, 201] width 31 height 17
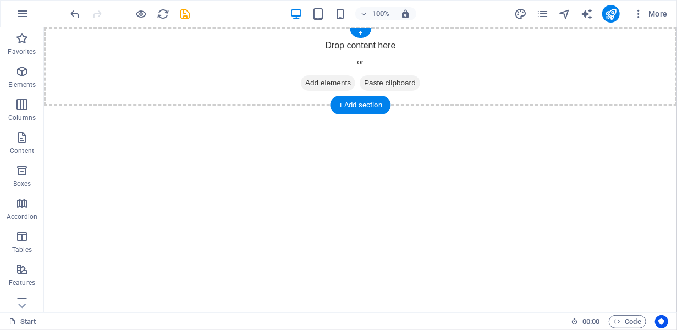
click at [318, 75] on span "Add elements" at bounding box center [327, 82] width 54 height 15
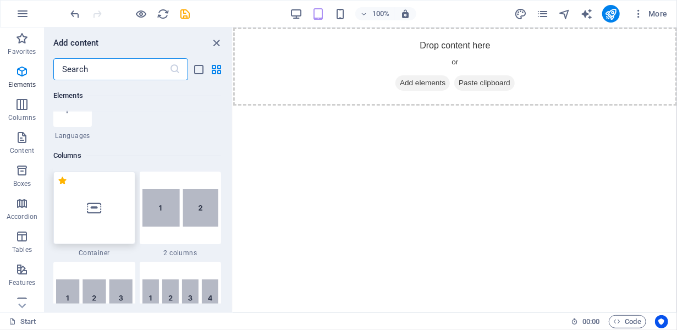
scroll to position [486, 0]
click at [77, 222] on div at bounding box center [94, 207] width 82 height 73
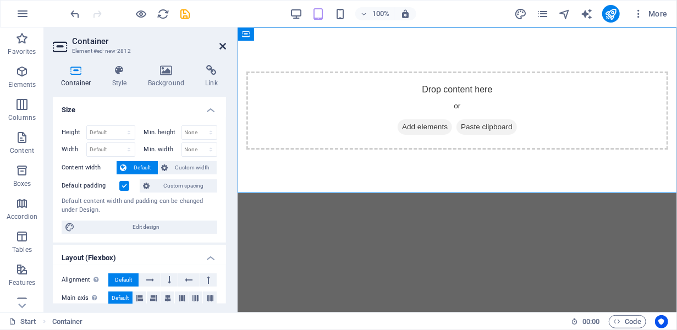
click at [222, 46] on icon at bounding box center [222, 46] width 7 height 9
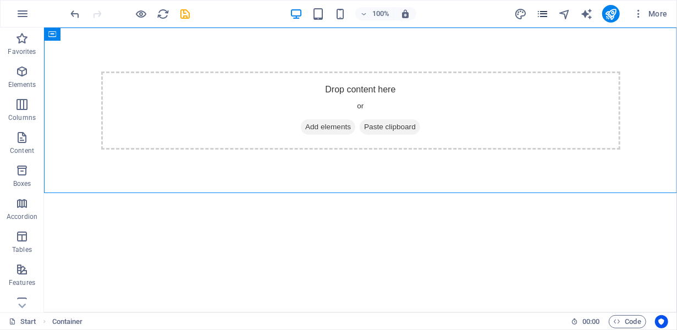
click at [542, 11] on icon "pages" at bounding box center [542, 14] width 13 height 13
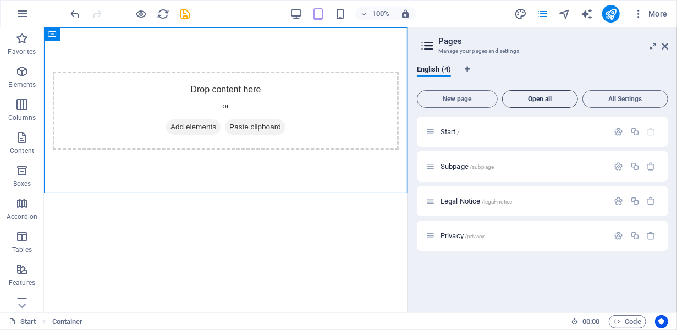
click at [551, 96] on span "Open all" at bounding box center [540, 99] width 66 height 7
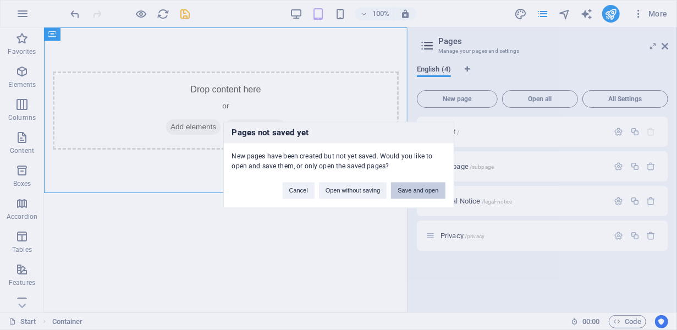
click at [427, 187] on button "Save and open" at bounding box center [418, 191] width 54 height 17
